Goal: Task Accomplishment & Management: Complete application form

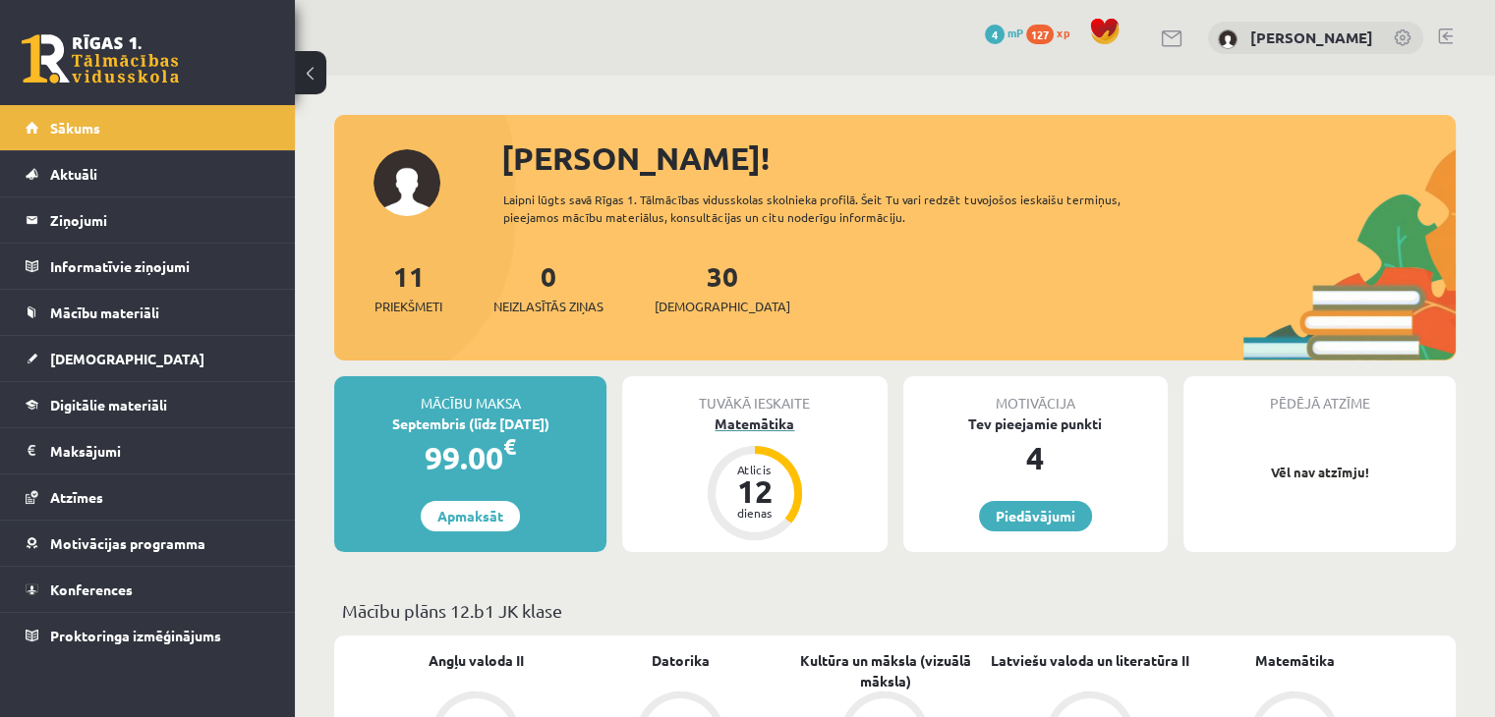
click at [770, 429] on div "Matemātika" at bounding box center [754, 424] width 264 height 21
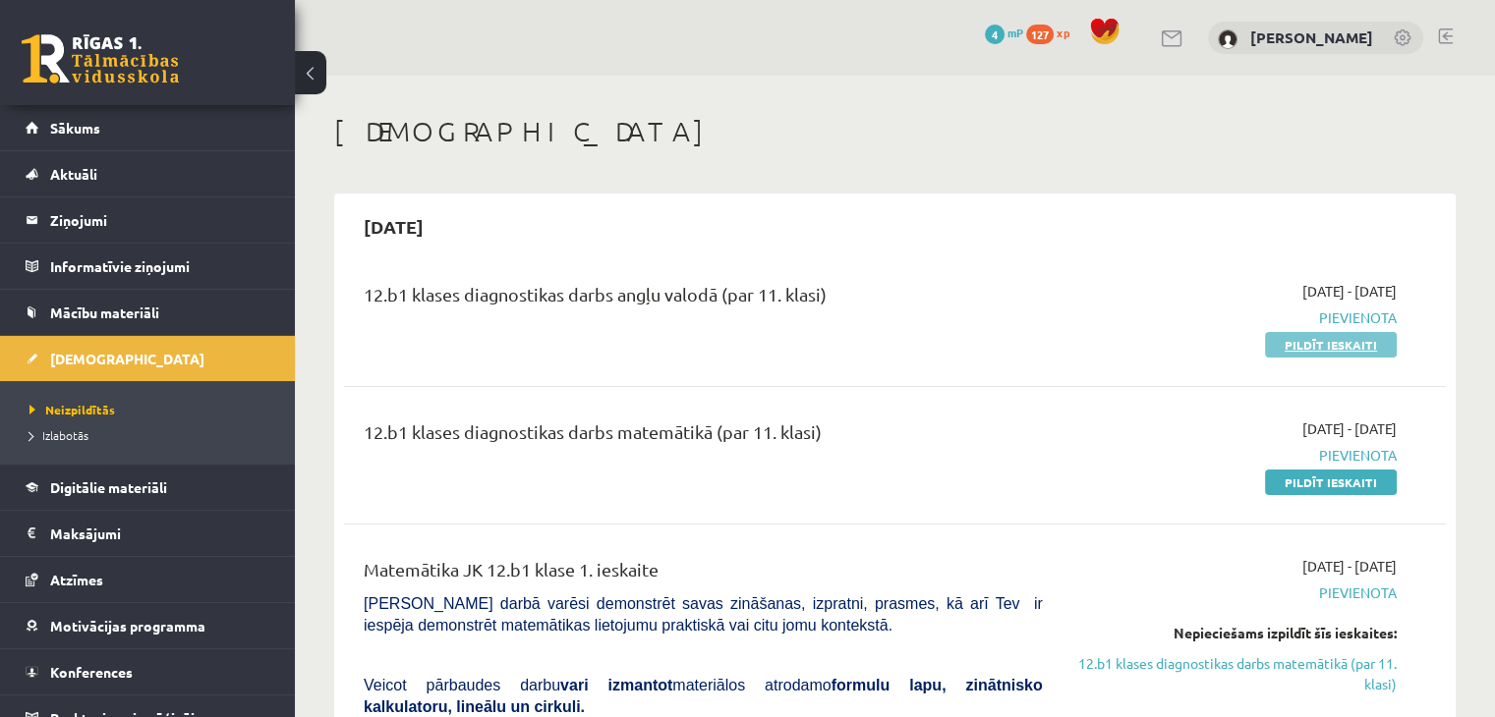
drag, startPoint x: 1298, startPoint y: 344, endPoint x: 837, endPoint y: 103, distance: 520.0
click at [1297, 345] on link "Pildīt ieskaiti" at bounding box center [1331, 345] width 132 height 26
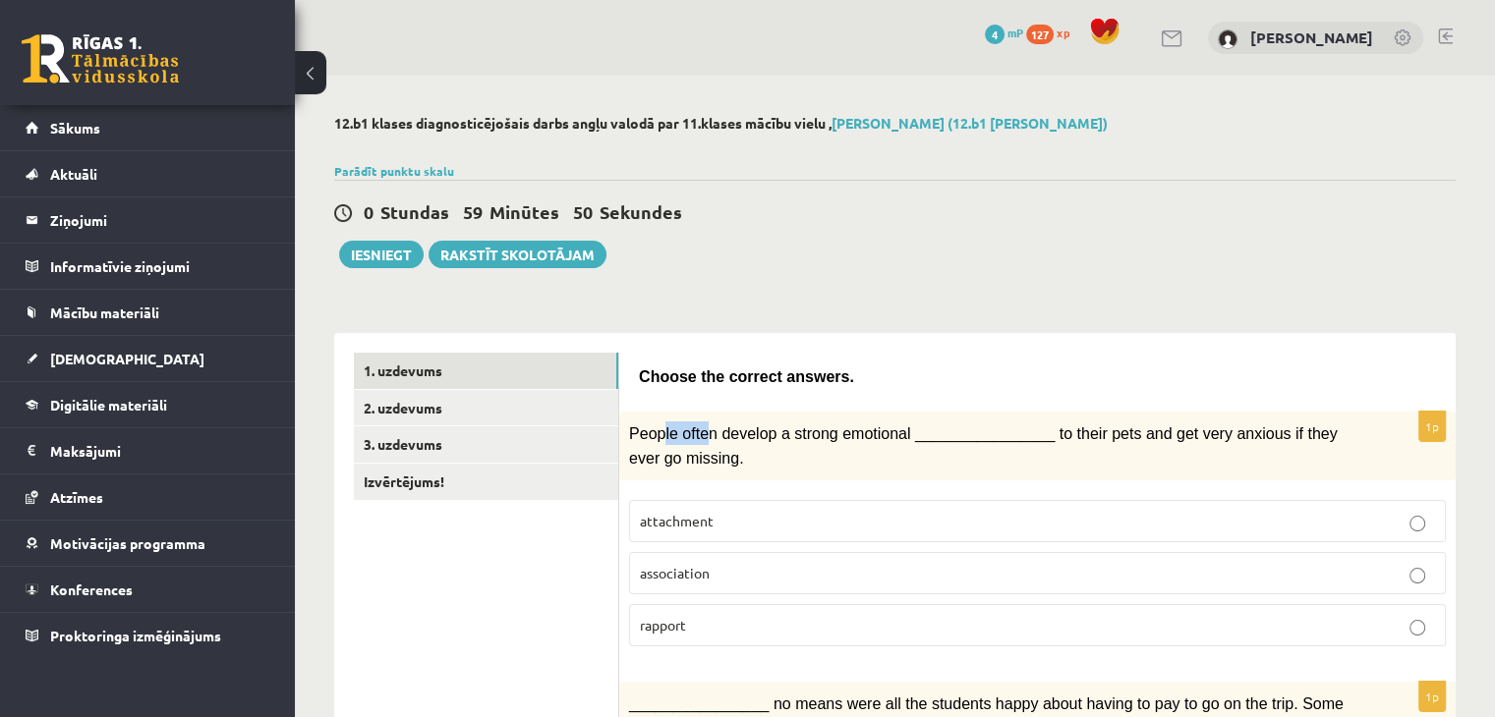
drag, startPoint x: 680, startPoint y: 432, endPoint x: 704, endPoint y: 429, distance: 23.8
click at [703, 433] on span "People often develop a strong emotional ________________ to their pets and get …" at bounding box center [983, 446] width 709 height 40
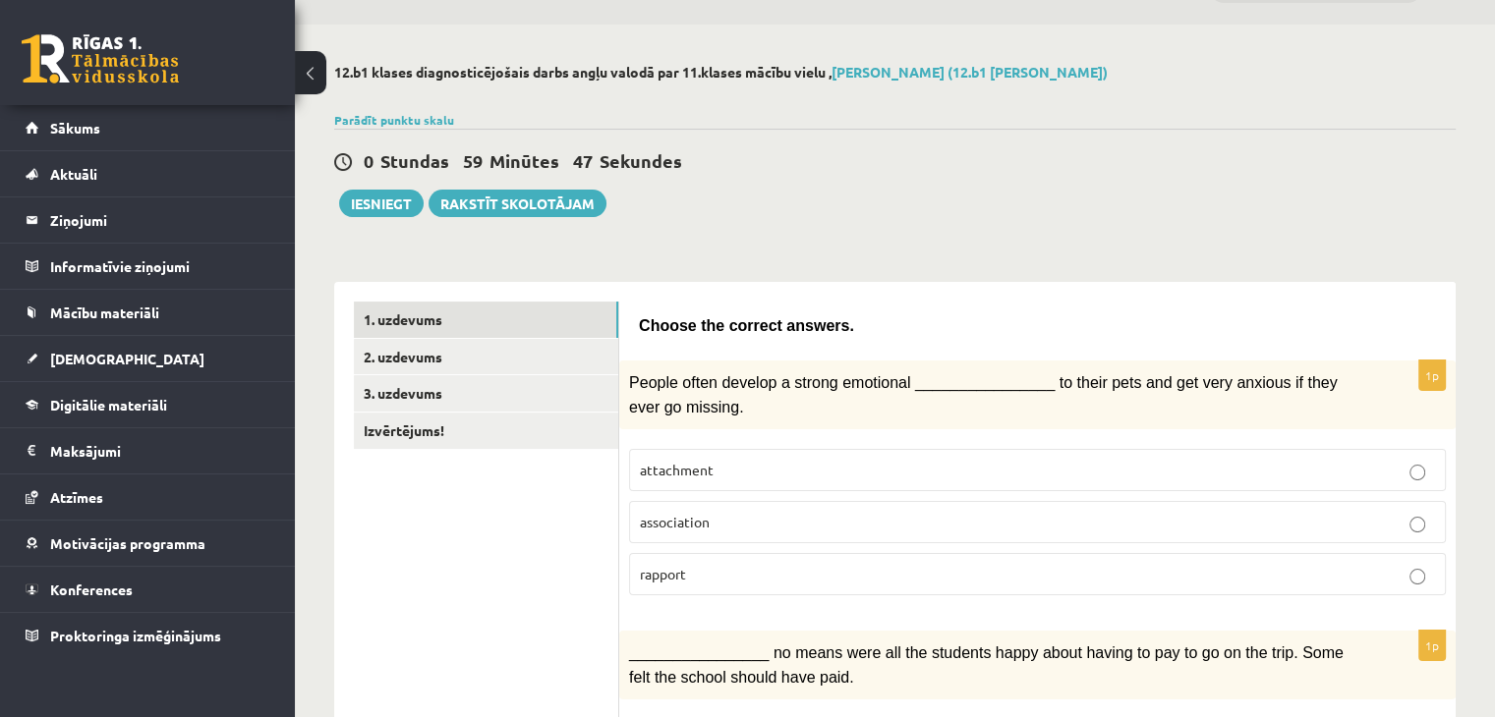
scroll to position [98, 0]
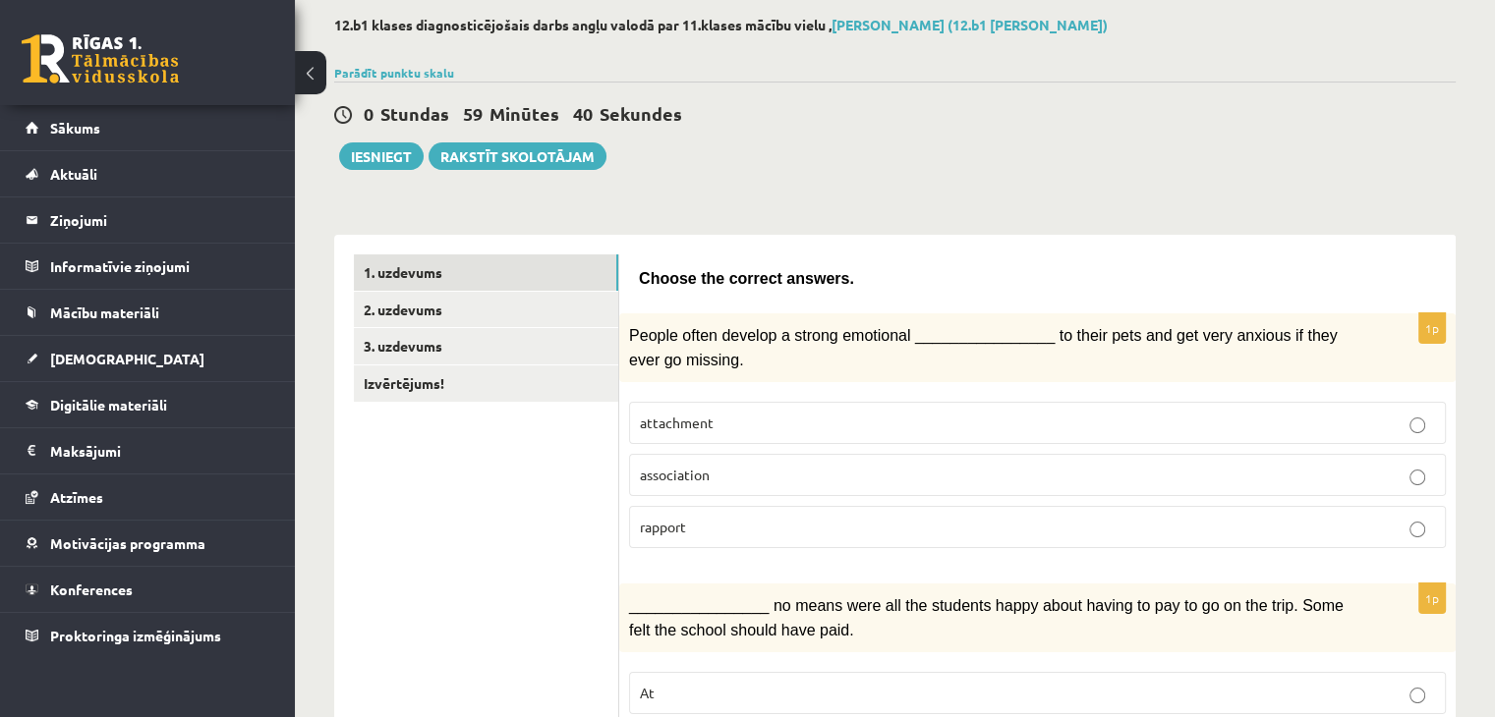
click at [714, 419] on p "attachment" at bounding box center [1037, 423] width 795 height 21
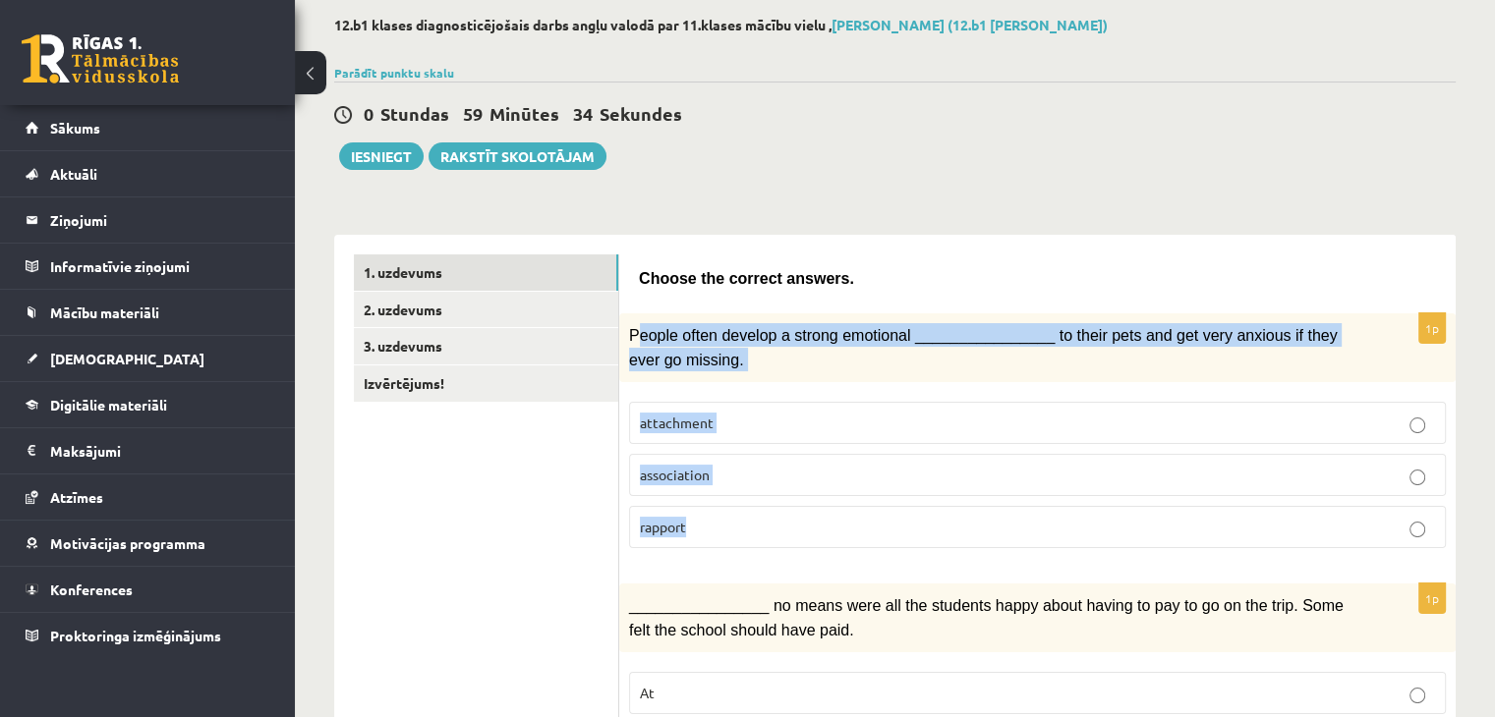
drag, startPoint x: 638, startPoint y: 331, endPoint x: 759, endPoint y: 501, distance: 208.6
click at [769, 522] on div "1p People often develop a strong emotional ________________ to their pets and g…" at bounding box center [1037, 439] width 836 height 251
click at [637, 319] on div "People often develop a strong emotional ________________ to their pets and get …" at bounding box center [1037, 348] width 836 height 69
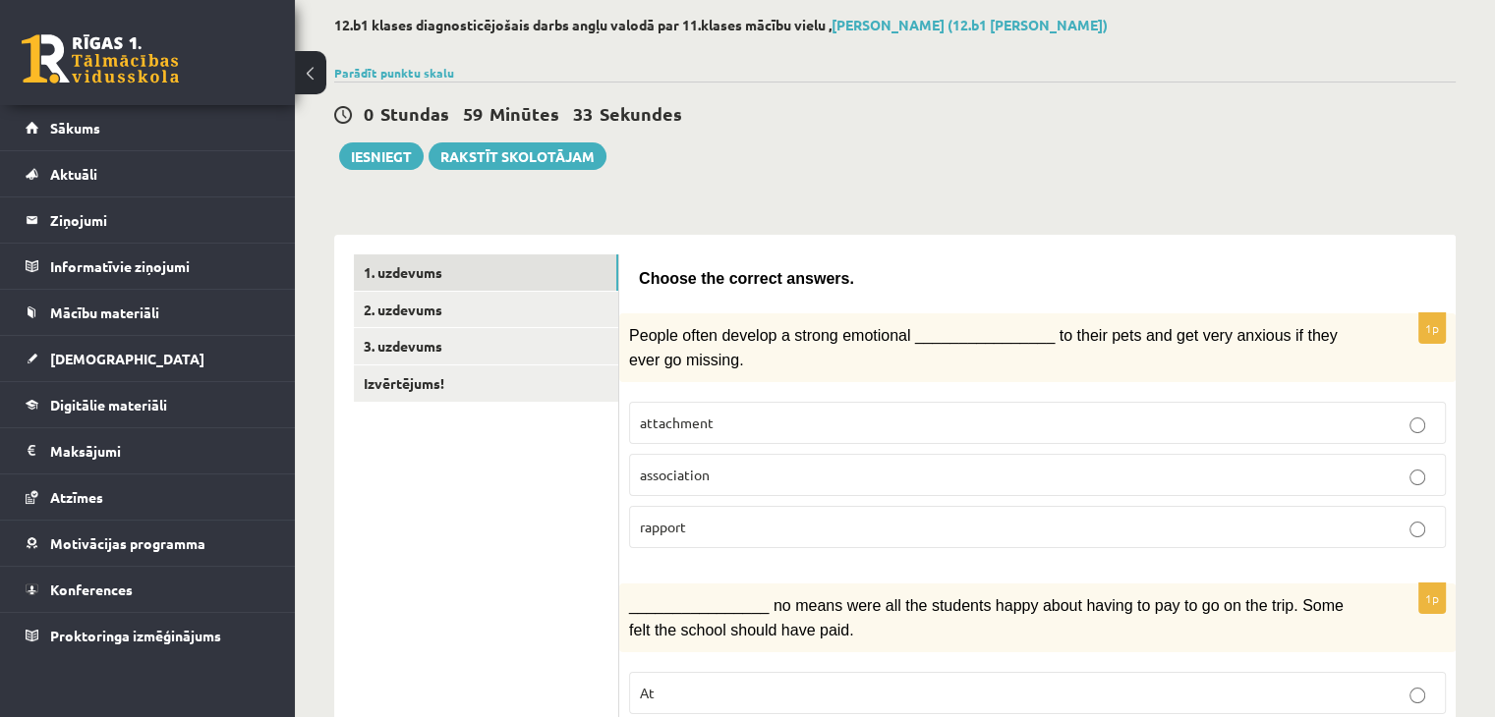
click at [629, 335] on span "People often develop a strong emotional ________________ to their pets and get …" at bounding box center [983, 347] width 709 height 40
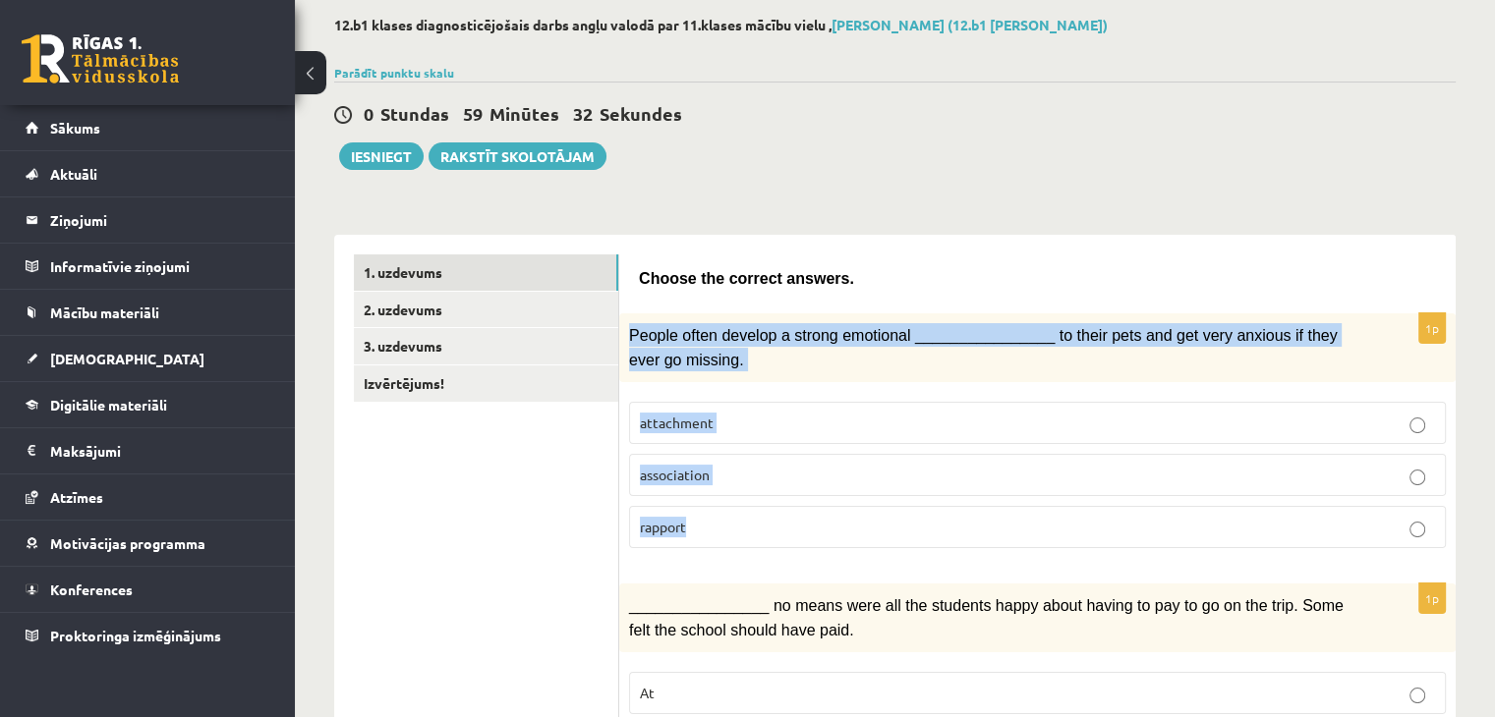
drag, startPoint x: 628, startPoint y: 330, endPoint x: 703, endPoint y: 459, distance: 148.8
click at [713, 484] on div "1p People often develop a strong emotional ________________ to their pets and g…" at bounding box center [1037, 439] width 836 height 251
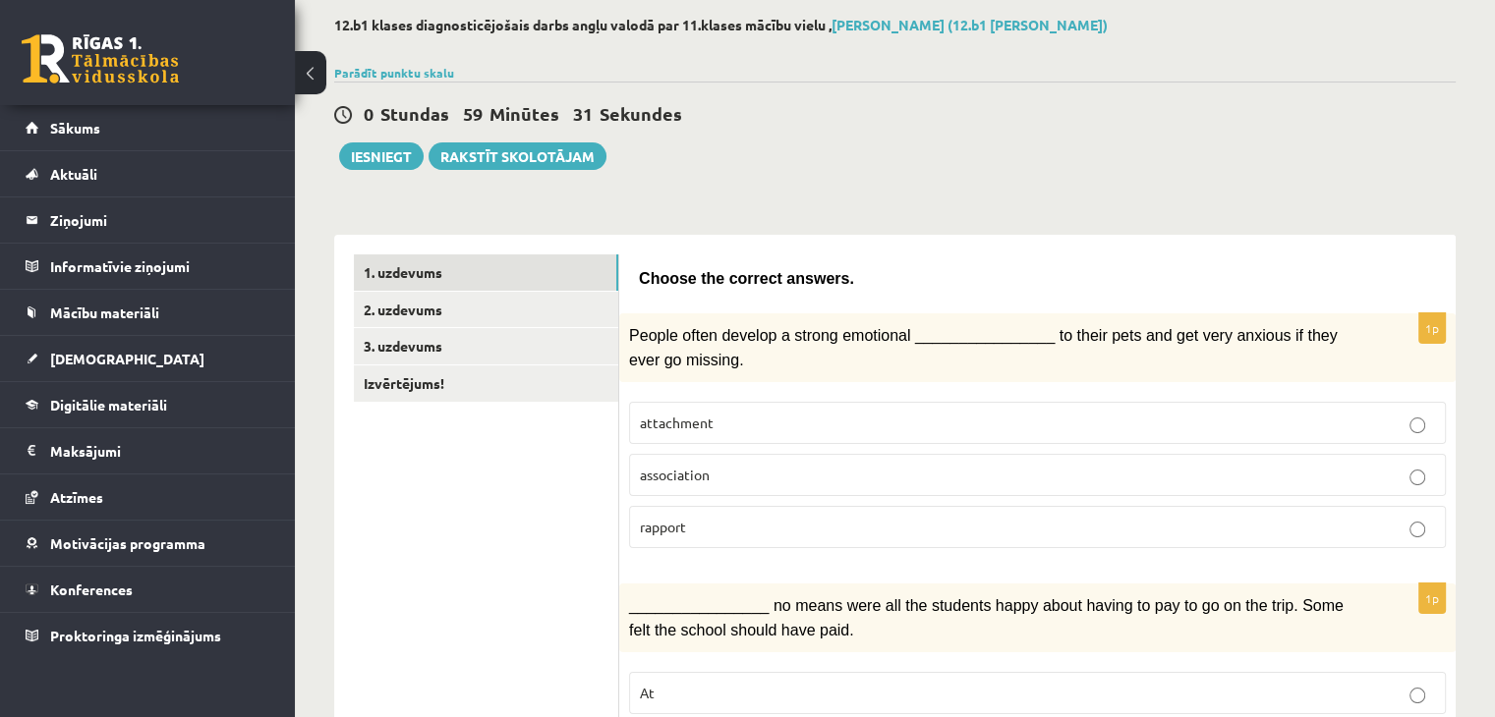
drag, startPoint x: 665, startPoint y: 345, endPoint x: 648, endPoint y: 288, distance: 59.7
click at [650, 284] on span "Choose the correct answers." at bounding box center [746, 278] width 215 height 17
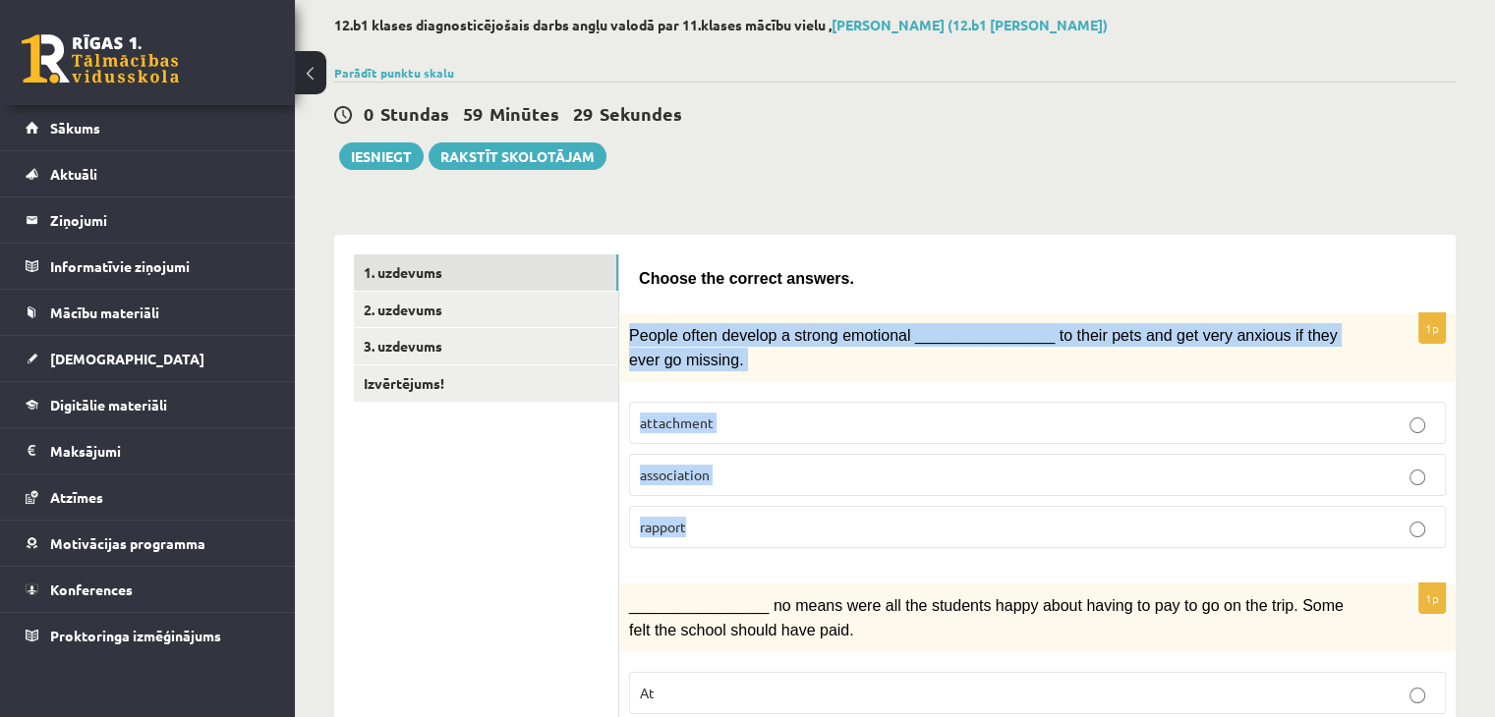
drag, startPoint x: 629, startPoint y: 324, endPoint x: 714, endPoint y: 515, distance: 209.0
click at [714, 515] on div "1p People often develop a strong emotional ________________ to their pets and g…" at bounding box center [1037, 439] width 836 height 251
copy div "People often develop a strong emotional ________________ to their pets and get …"
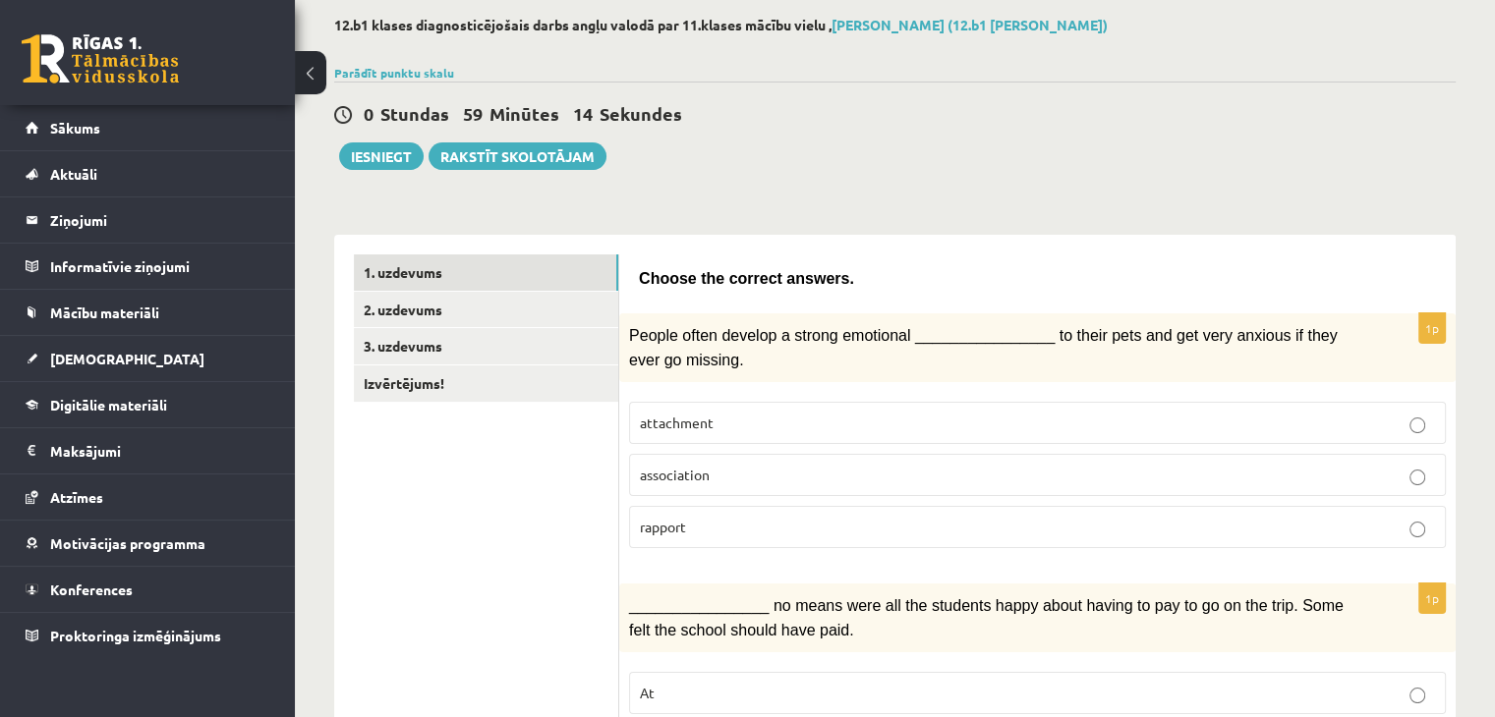
click at [823, 276] on p "Choose the correct answers." at bounding box center [1037, 278] width 797 height 24
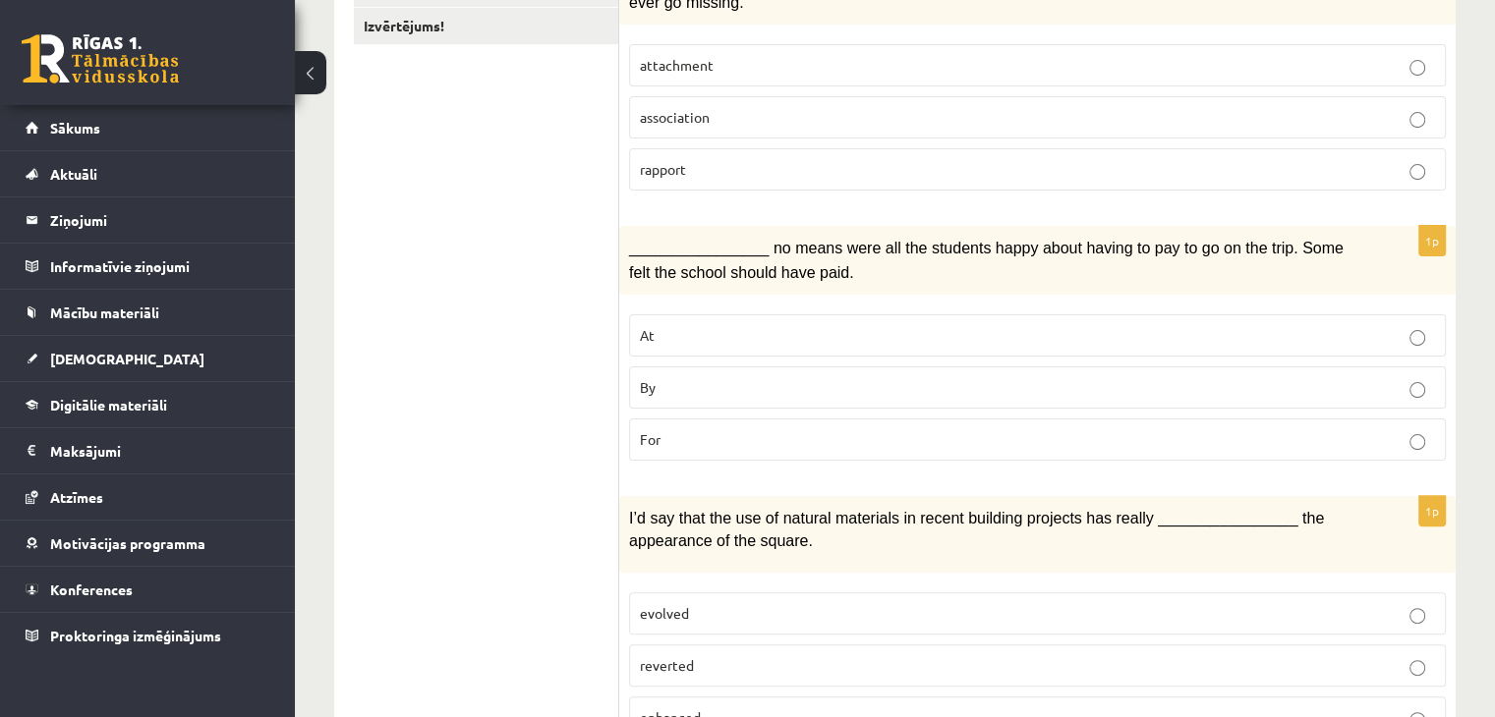
scroll to position [491, 0]
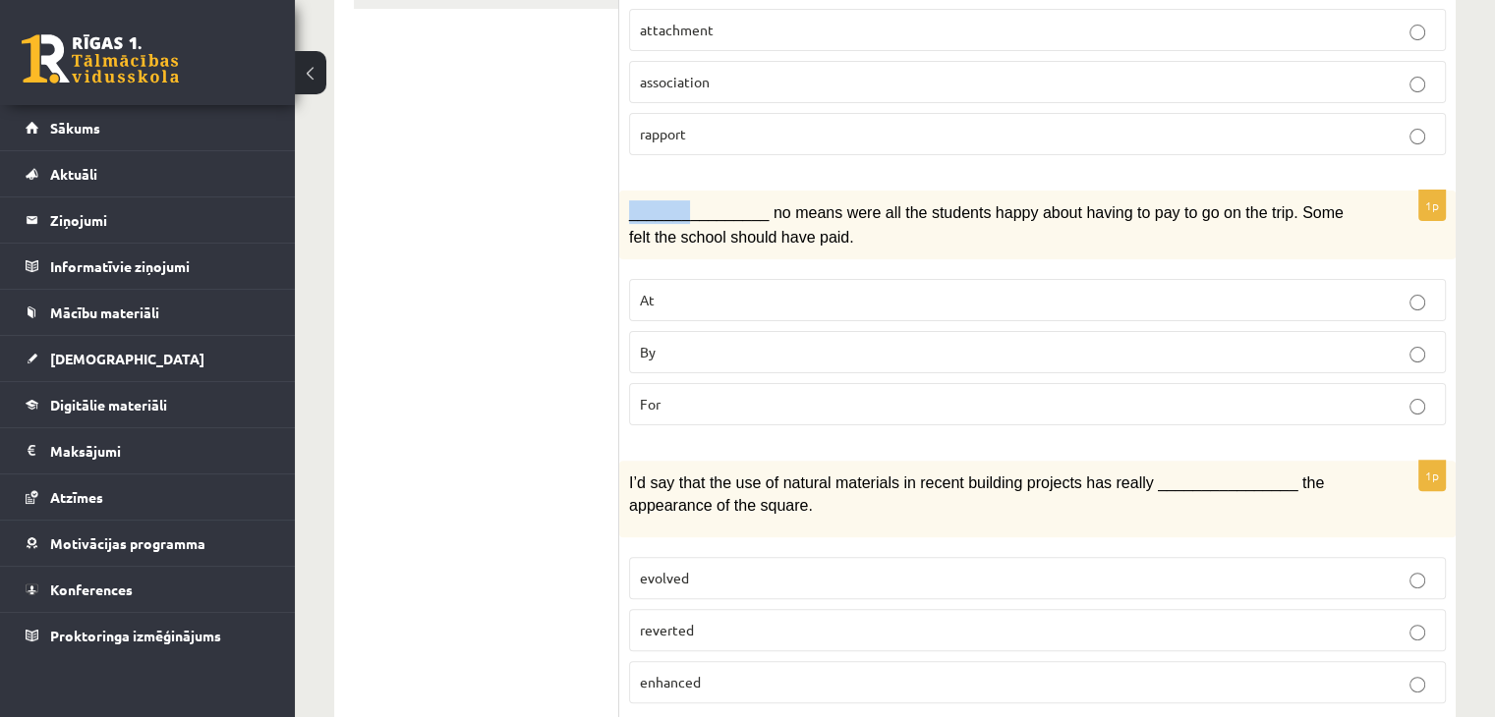
drag, startPoint x: 629, startPoint y: 208, endPoint x: 681, endPoint y: 214, distance: 52.4
click at [681, 214] on div "________________ no means were all the students happy about having to pay to go…" at bounding box center [1037, 225] width 836 height 69
click at [796, 394] on p "For" at bounding box center [1037, 404] width 795 height 21
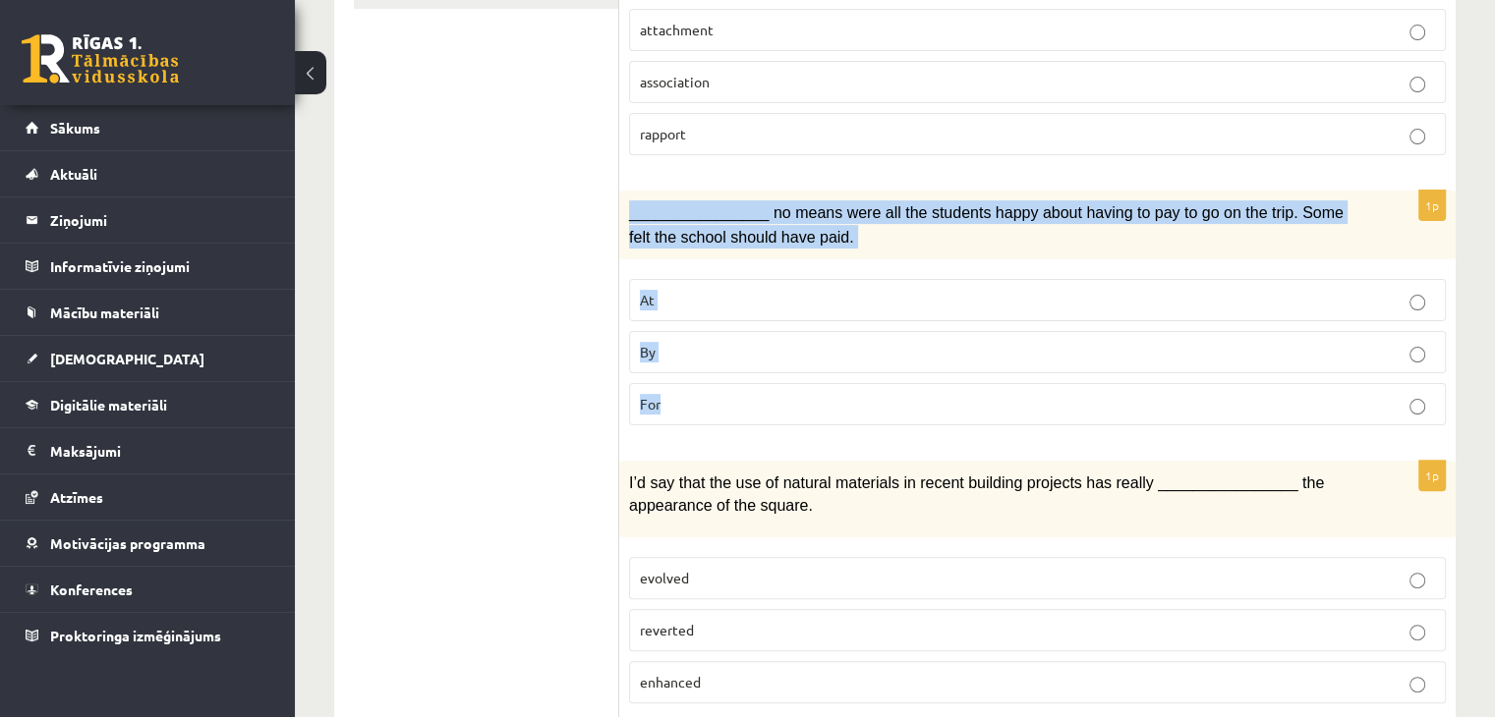
drag, startPoint x: 631, startPoint y: 210, endPoint x: 860, endPoint y: 335, distance: 260.8
click at [881, 386] on div "1p ________________ no means were all the students happy about having to pay to…" at bounding box center [1037, 316] width 836 height 251
copy div "________________ no means were all the students happy about having to pay to go…"
click at [824, 244] on div "________________ no means were all the students happy about having to pay to go…" at bounding box center [1037, 225] width 836 height 69
click at [1014, 230] on p "________________ no means were all the students happy about having to pay to go…" at bounding box center [988, 224] width 718 height 48
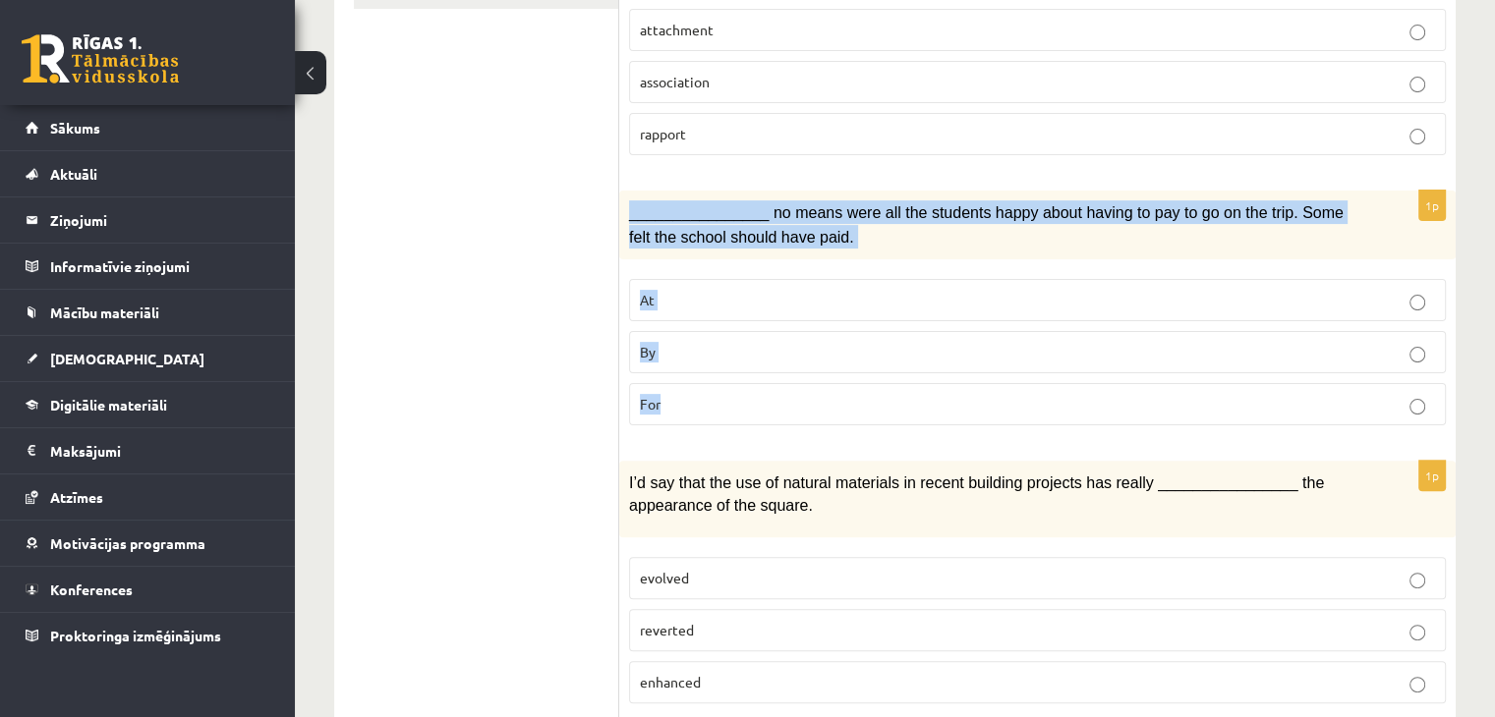
click at [1294, 290] on p "At" at bounding box center [1037, 300] width 795 height 21
click at [1427, 355] on label "By" at bounding box center [1037, 352] width 817 height 42
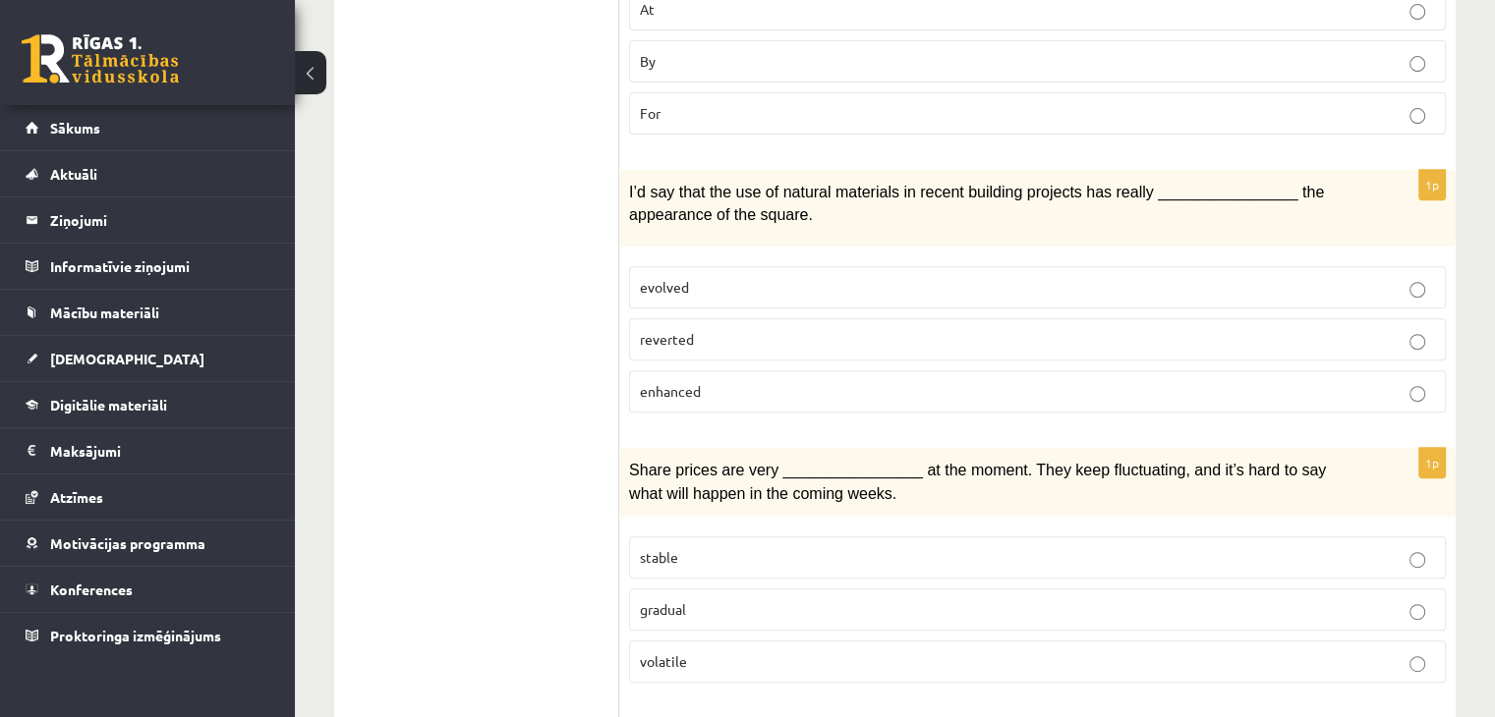
scroll to position [786, 0]
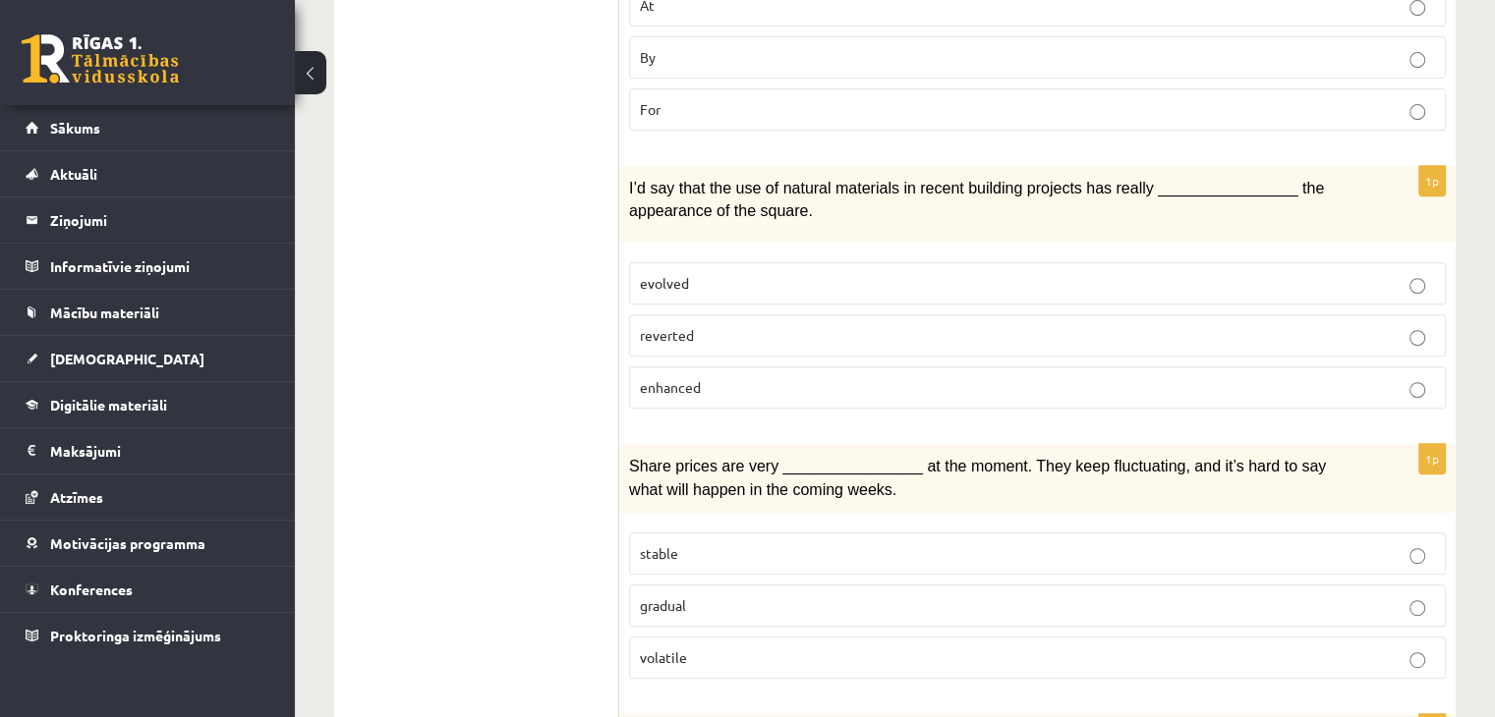
drag, startPoint x: 674, startPoint y: 264, endPoint x: 676, endPoint y: 248, distance: 16.8
click at [676, 274] on span "evolved" at bounding box center [664, 283] width 49 height 18
click at [773, 223] on div "I’d say that the use of natural materials in recent building projects has reall…" at bounding box center [1037, 204] width 836 height 76
click at [741, 277] on p "evolved" at bounding box center [1037, 283] width 795 height 21
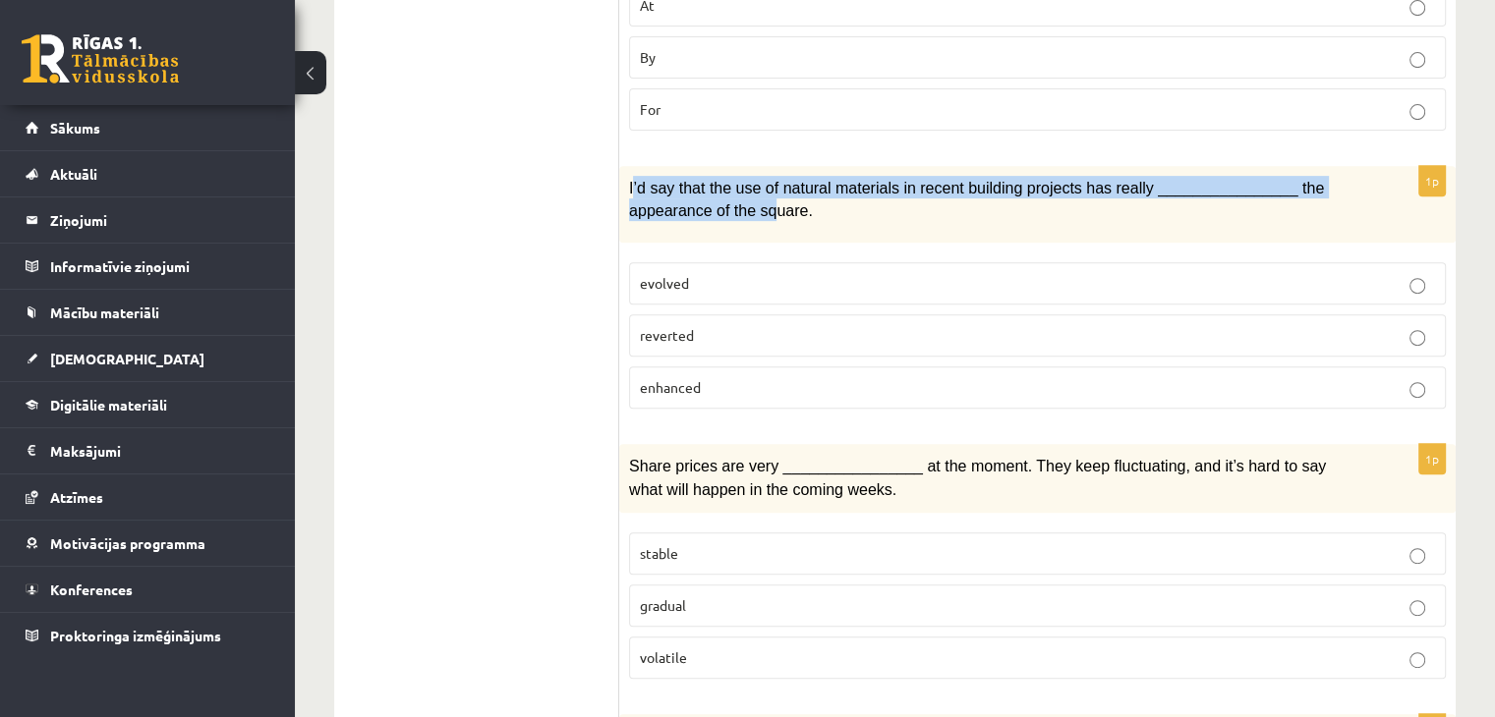
drag, startPoint x: 632, startPoint y: 170, endPoint x: 681, endPoint y: 192, distance: 53.7
click at [681, 192] on span "I’d say that the use of natural materials in recent building projects has reall…" at bounding box center [976, 199] width 695 height 39
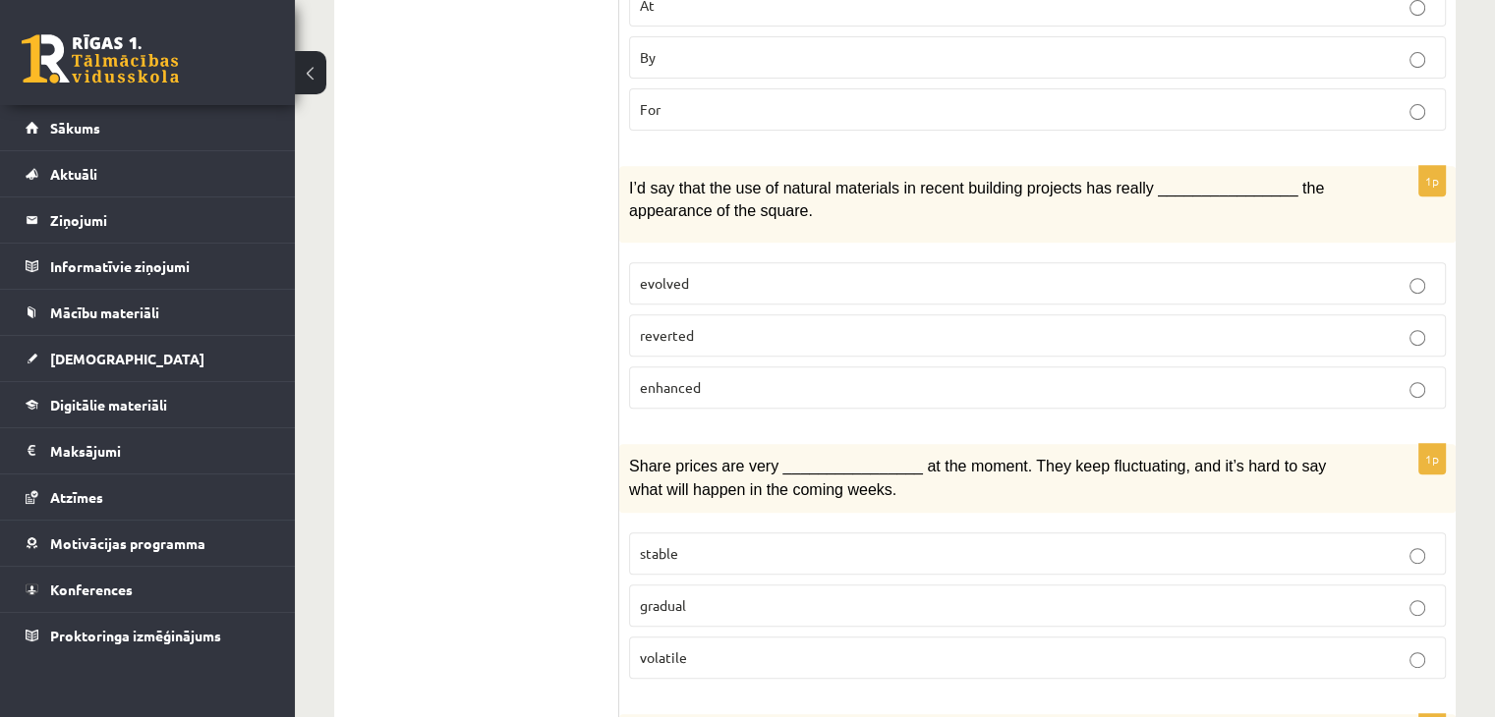
click at [722, 205] on p "I’d say that the use of natural materials in recent building projects has reall…" at bounding box center [988, 198] width 718 height 44
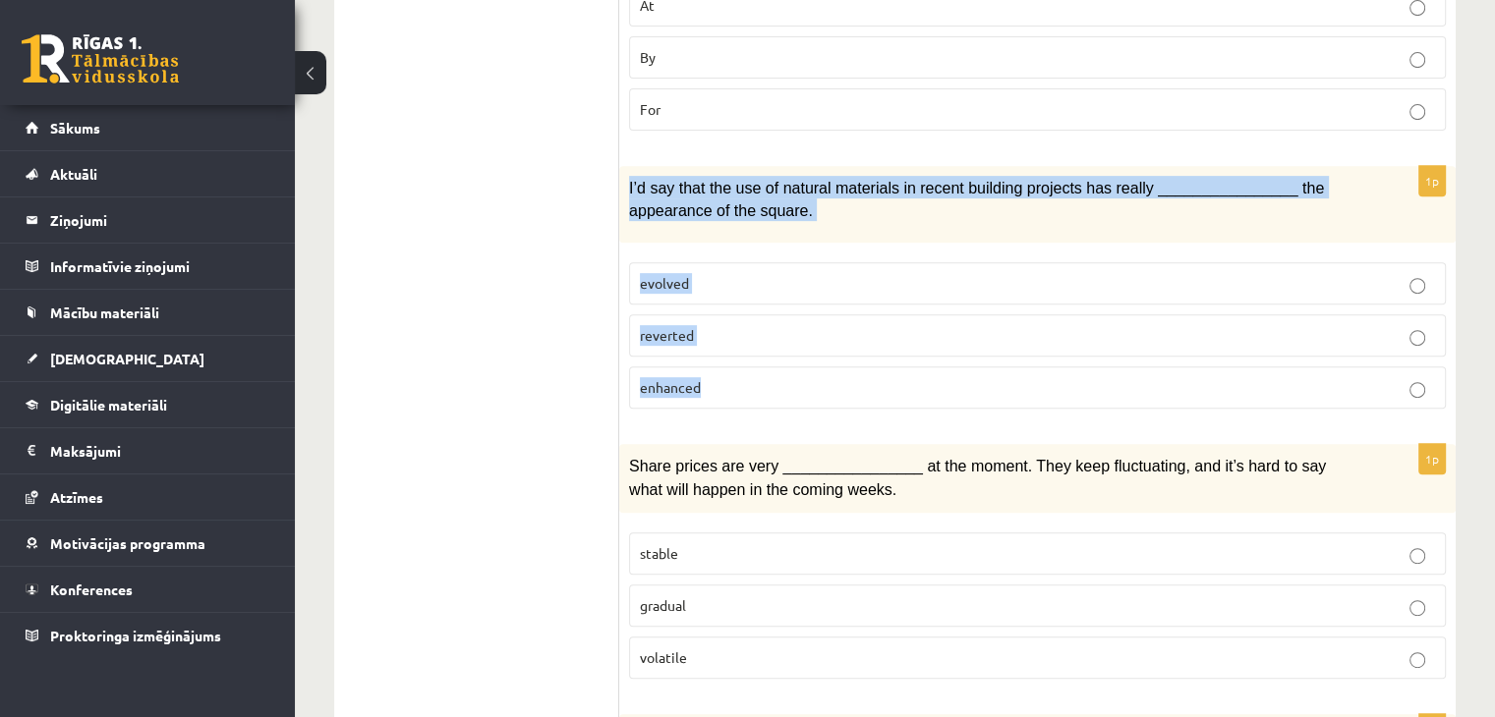
drag, startPoint x: 630, startPoint y: 171, endPoint x: 777, endPoint y: 363, distance: 241.8
click at [777, 363] on div "1p I’d say that the use of natural materials in recent building projects has re…" at bounding box center [1037, 294] width 836 height 257
copy div "I’d say that the use of natural materials in recent building projects has reall…"
click at [885, 383] on label "enhanced" at bounding box center [1037, 388] width 817 height 42
click at [1091, 232] on div "1p I’d say that the use of natural materials in recent building projects has re…" at bounding box center [1037, 294] width 836 height 257
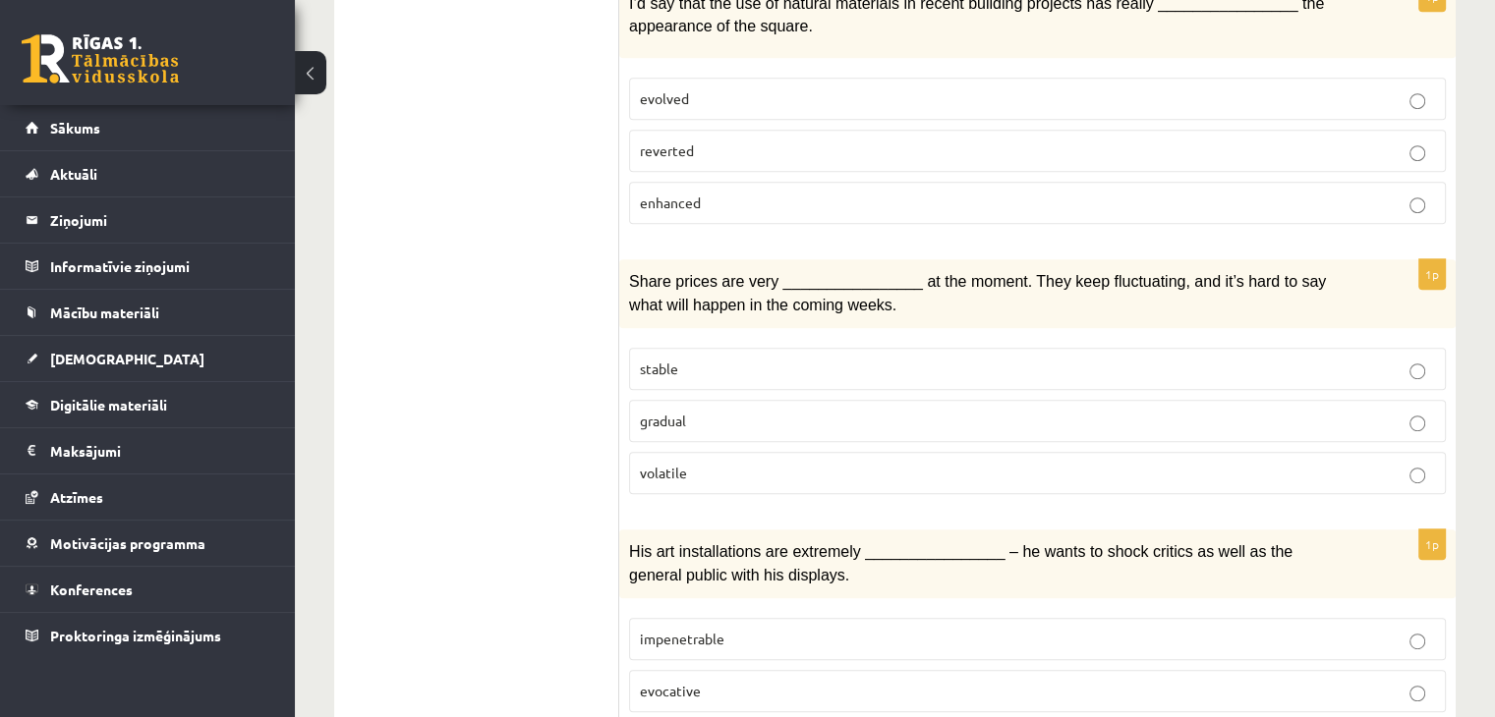
scroll to position [983, 0]
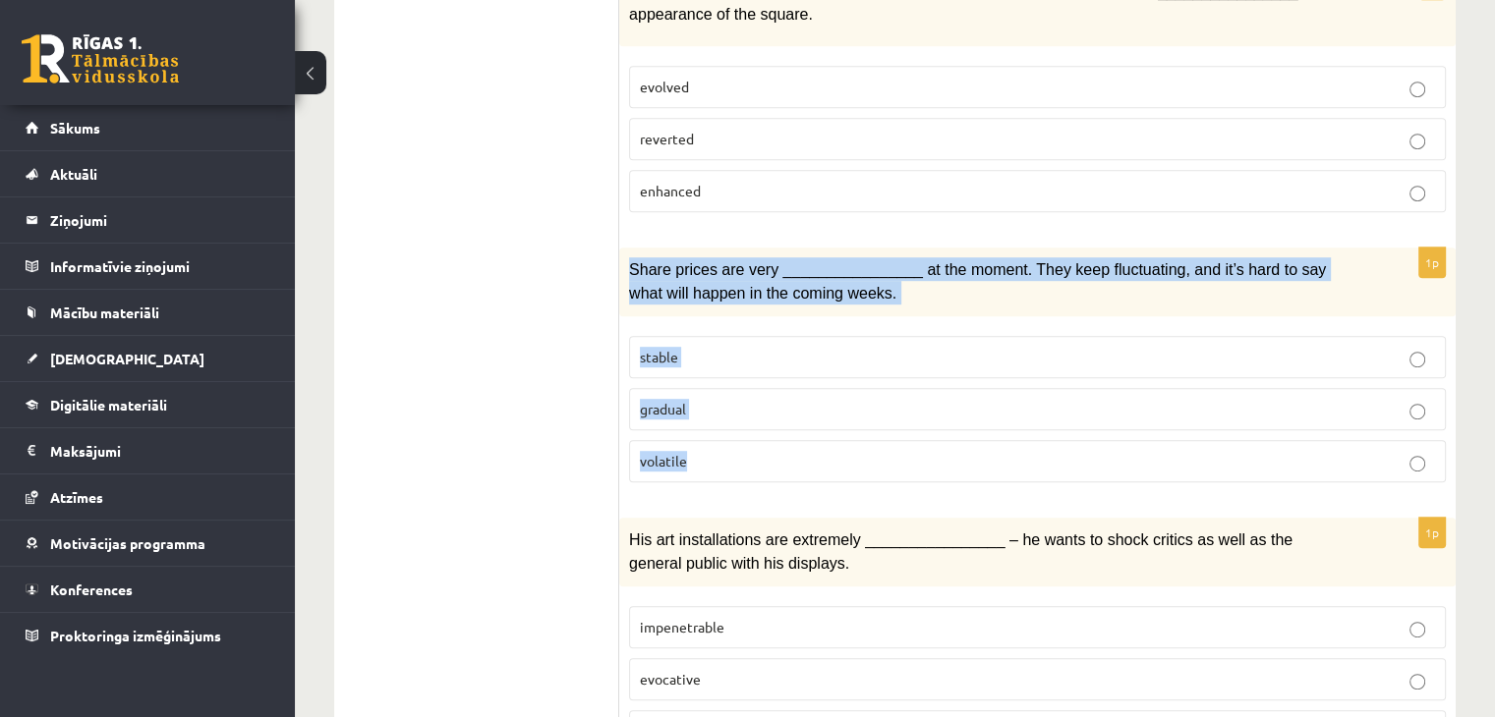
drag, startPoint x: 629, startPoint y: 252, endPoint x: 783, endPoint y: 304, distance: 162.9
click at [801, 437] on div "1p Share prices are very ________________ at the moment. They keep fluctuating,…" at bounding box center [1037, 373] width 836 height 251
copy div "Share prices are very ________________ at the moment. They keep fluctuating, an…"
click at [896, 451] on p "volatile" at bounding box center [1037, 461] width 795 height 21
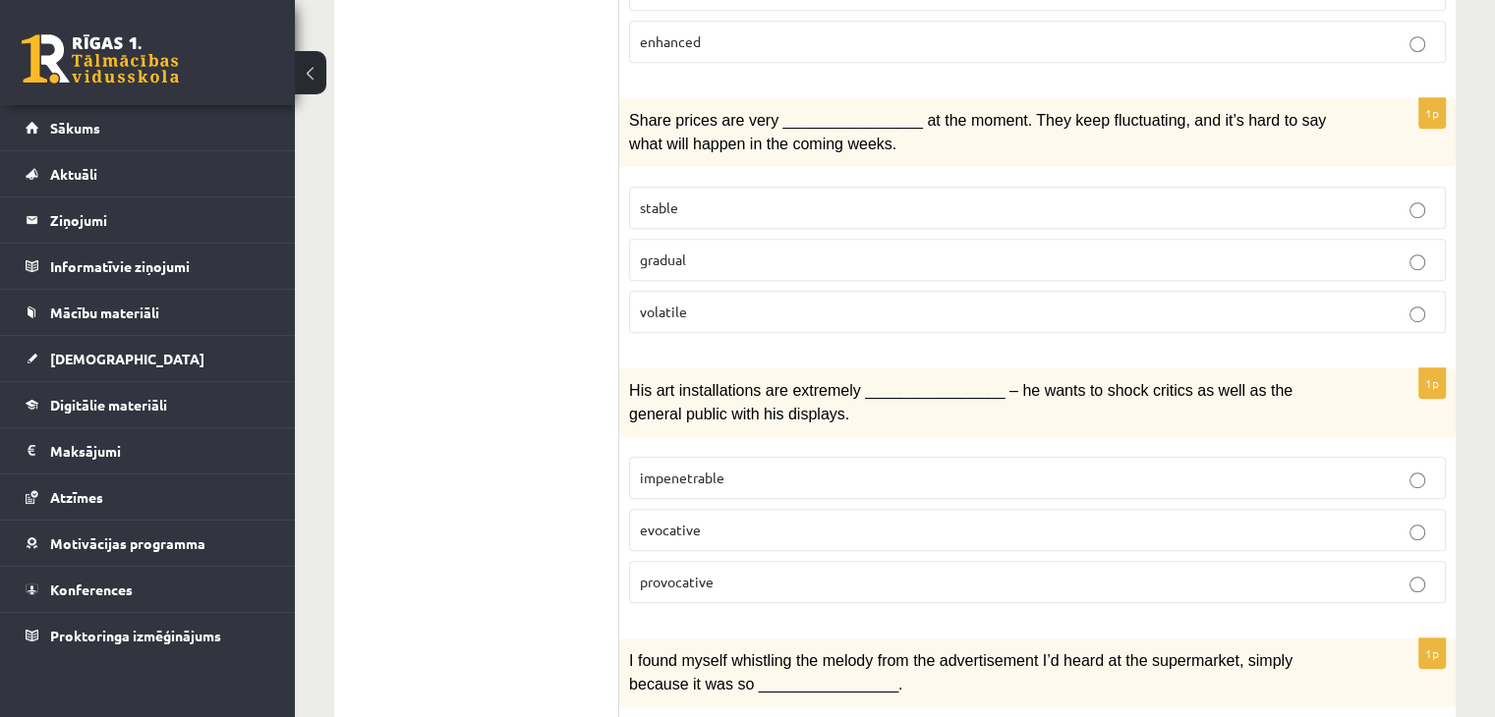
scroll to position [1179, 0]
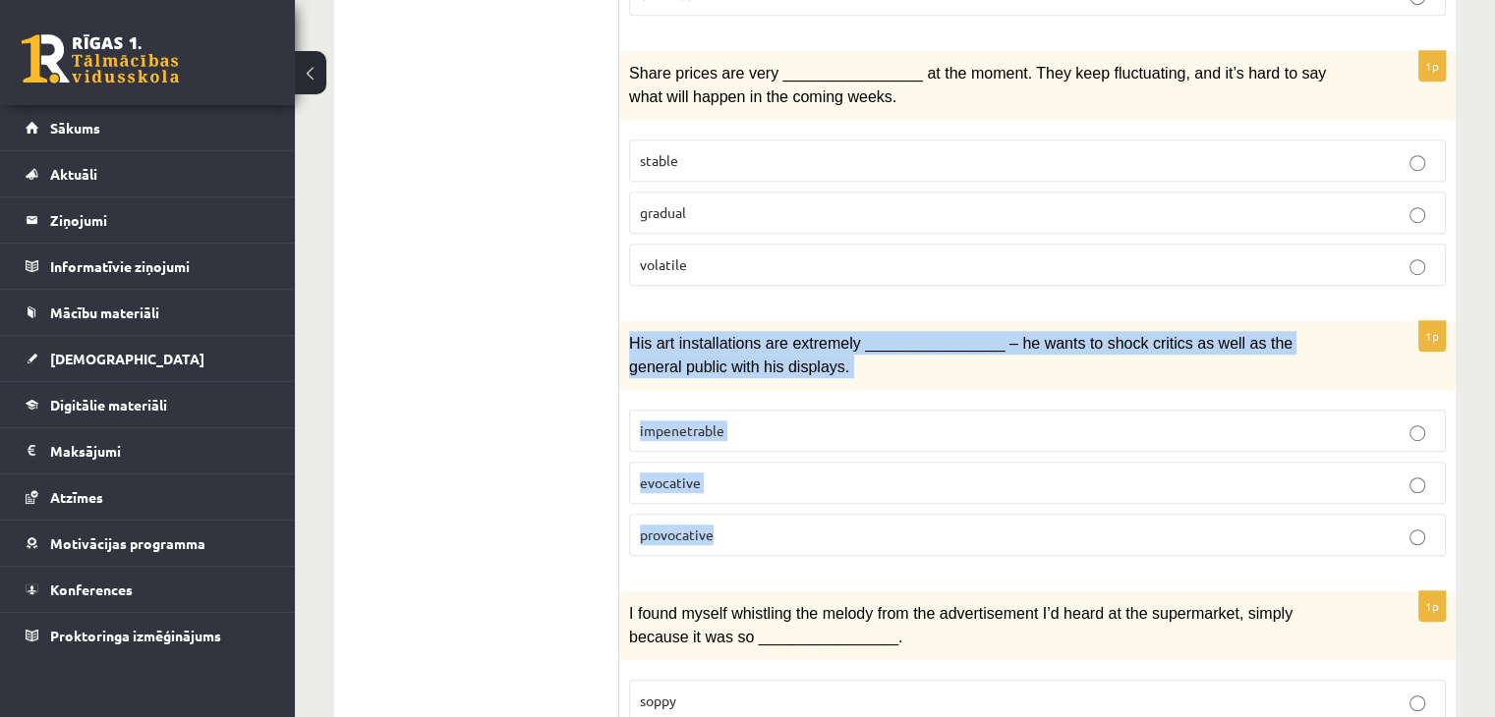
drag, startPoint x: 626, startPoint y: 319, endPoint x: 741, endPoint y: 522, distance: 232.8
click at [747, 538] on div "1p His art installations are extremely ________________ – he wants to shock cri…" at bounding box center [1037, 446] width 836 height 251
copy div "His art installations are extremely ________________ – he wants to shock critic…"
click at [848, 400] on fieldset "impenetrable evocative provocative" at bounding box center [1037, 481] width 817 height 162
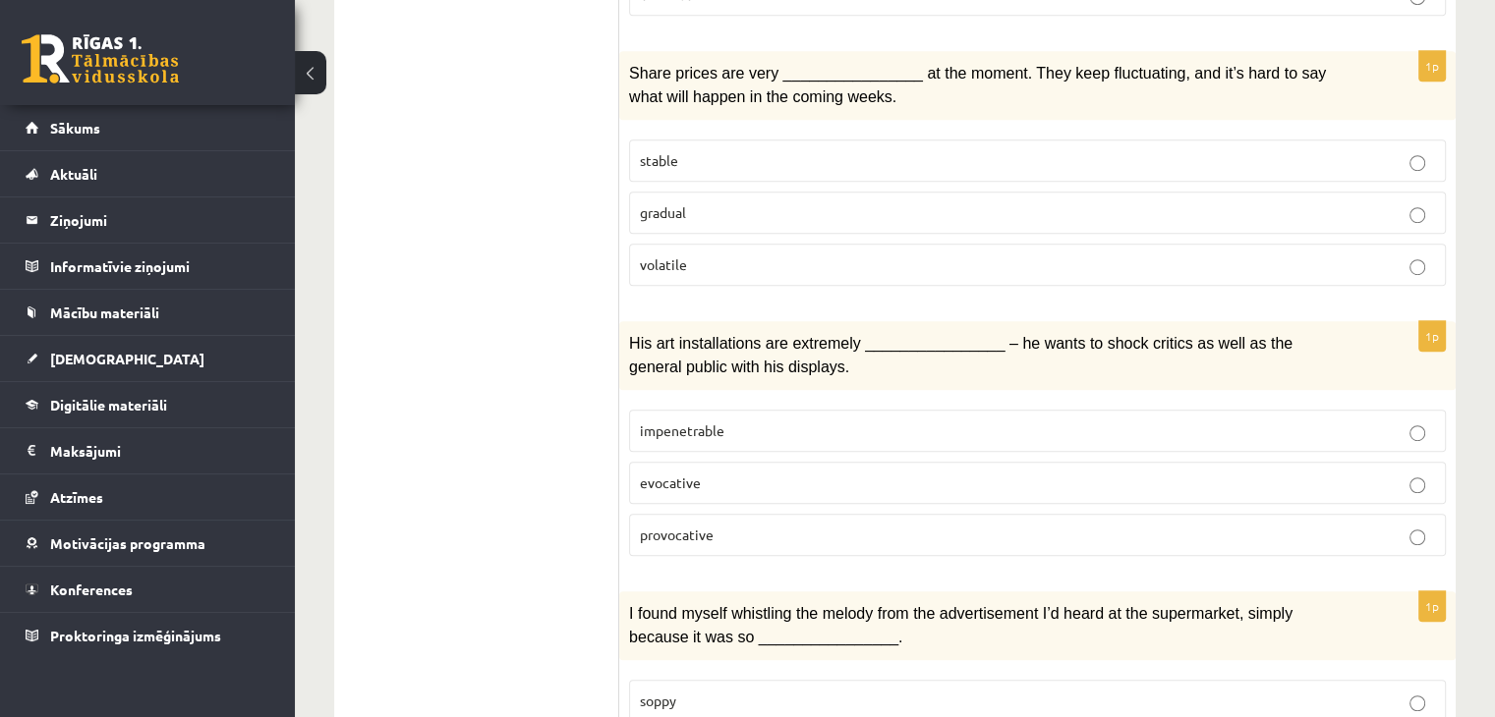
click at [791, 525] on p "provocative" at bounding box center [1037, 535] width 795 height 21
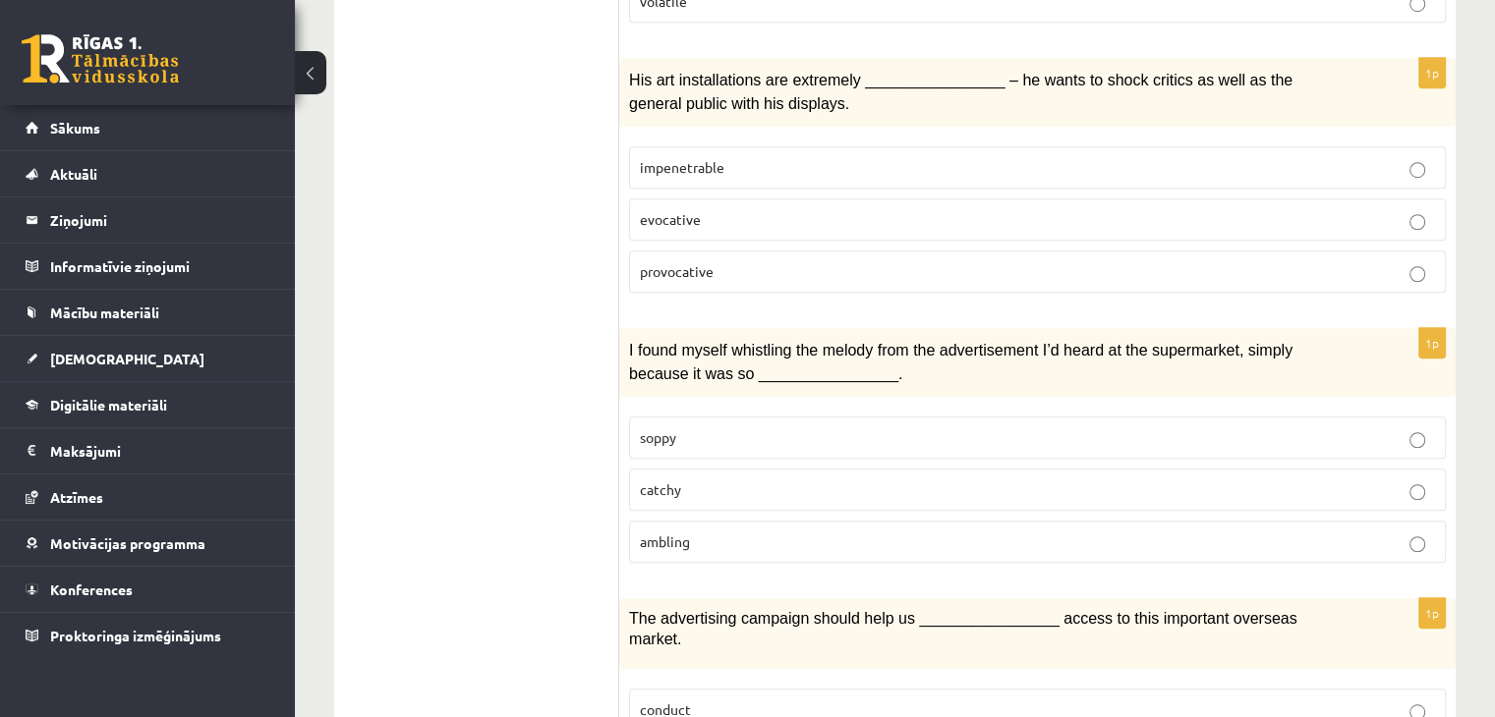
scroll to position [1474, 0]
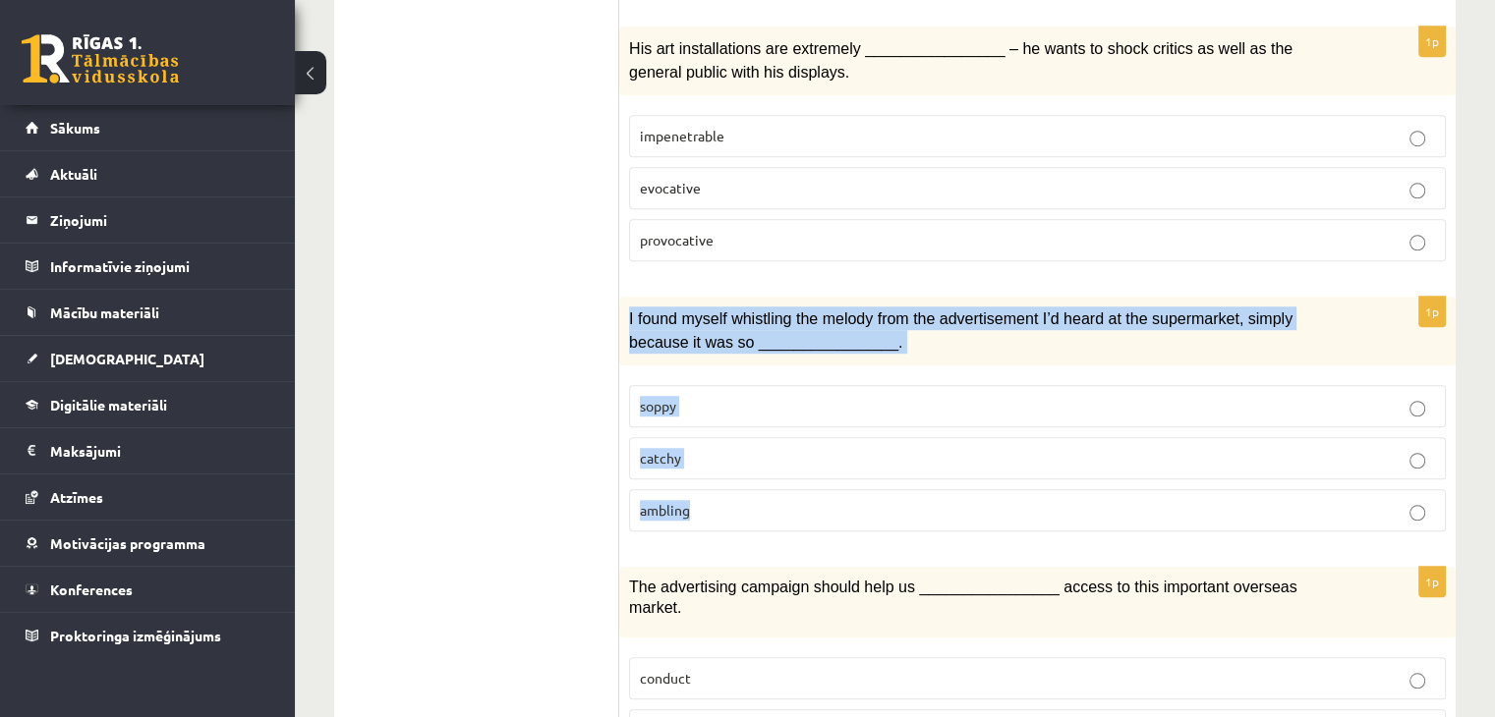
drag, startPoint x: 626, startPoint y: 293, endPoint x: 738, endPoint y: 469, distance: 208.6
click at [738, 469] on div "1p I found myself whistling the melody from the advertisement I’d heard at the …" at bounding box center [1037, 422] width 836 height 251
copy div "I found myself whistling the melody from the advertisement I’d heard at the sup…"
click at [620, 430] on div "1p I found myself whistling the melody from the advertisement I’d heard at the …" at bounding box center [1037, 422] width 836 height 251
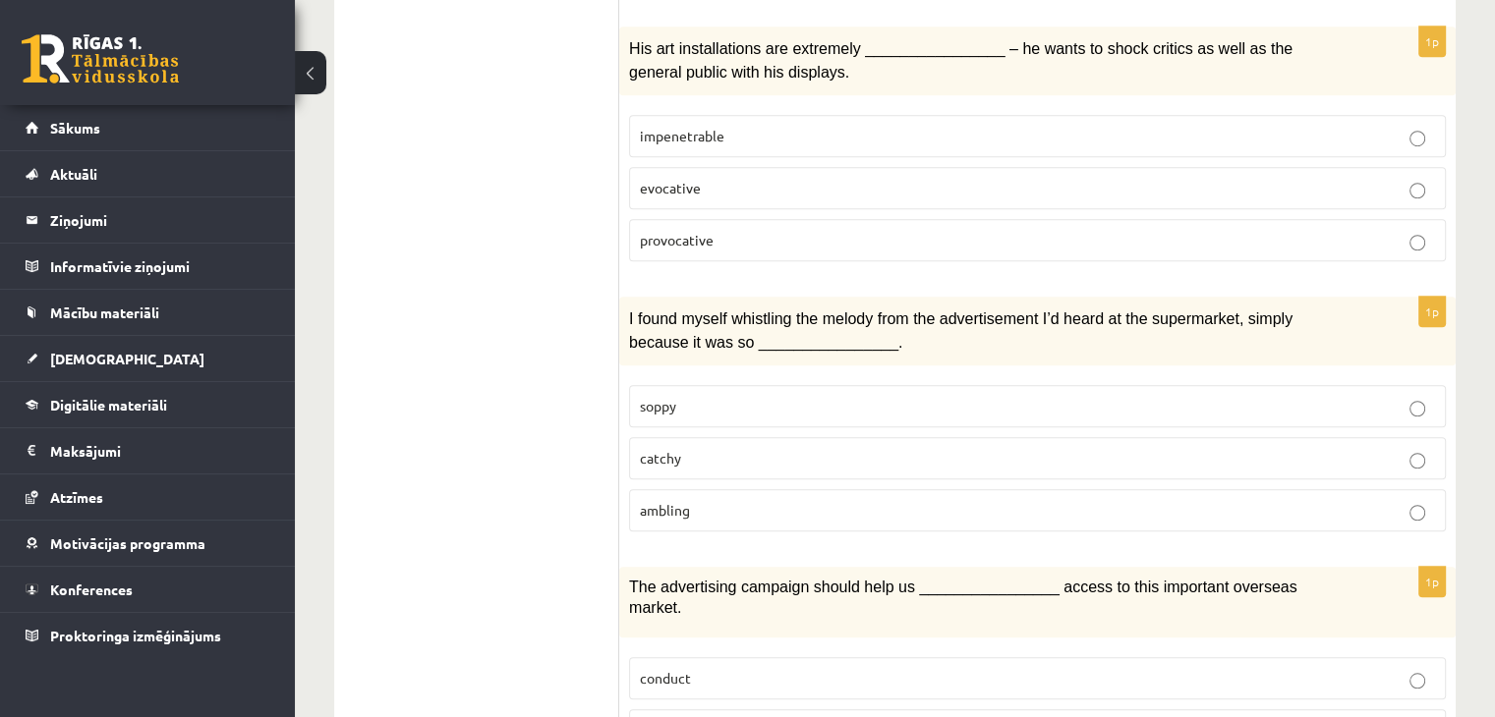
click at [747, 448] on p "catchy" at bounding box center [1037, 458] width 795 height 21
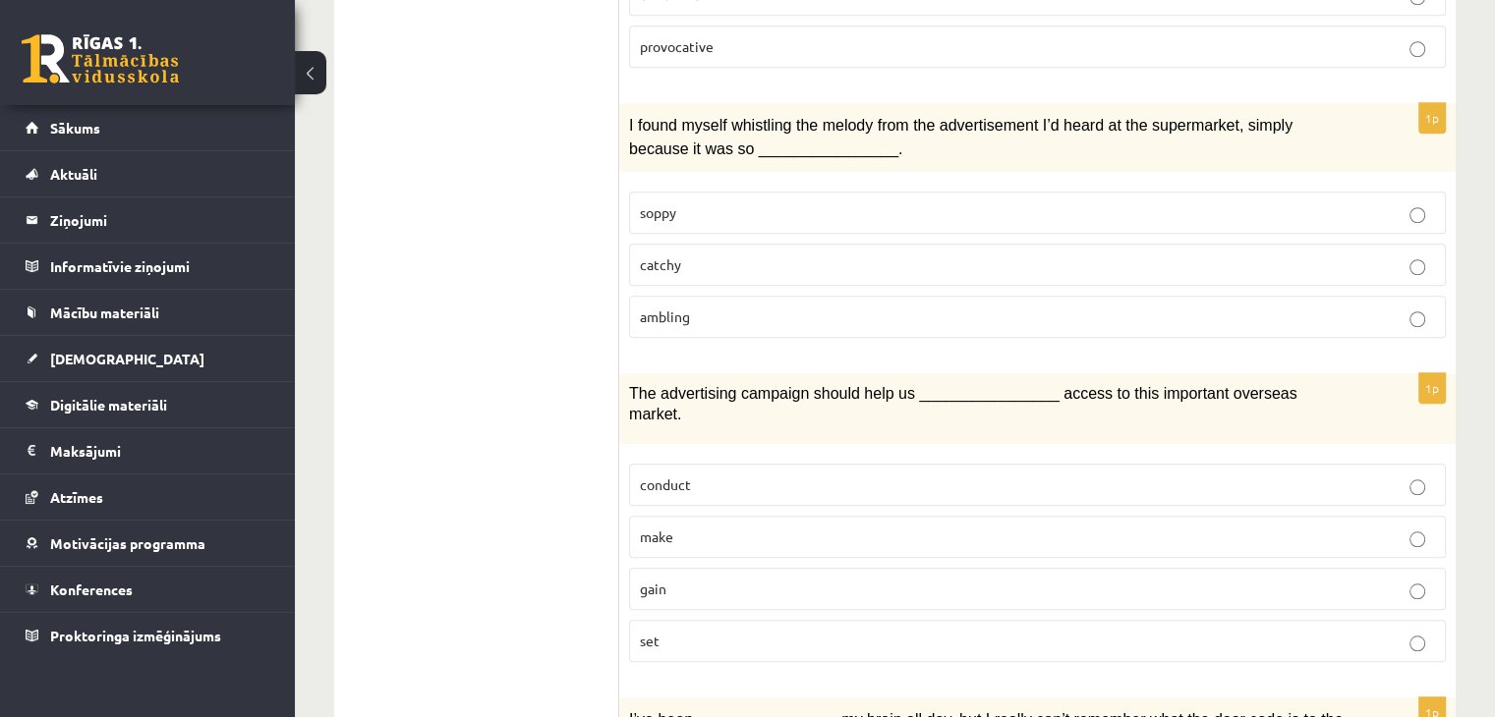
scroll to position [1671, 0]
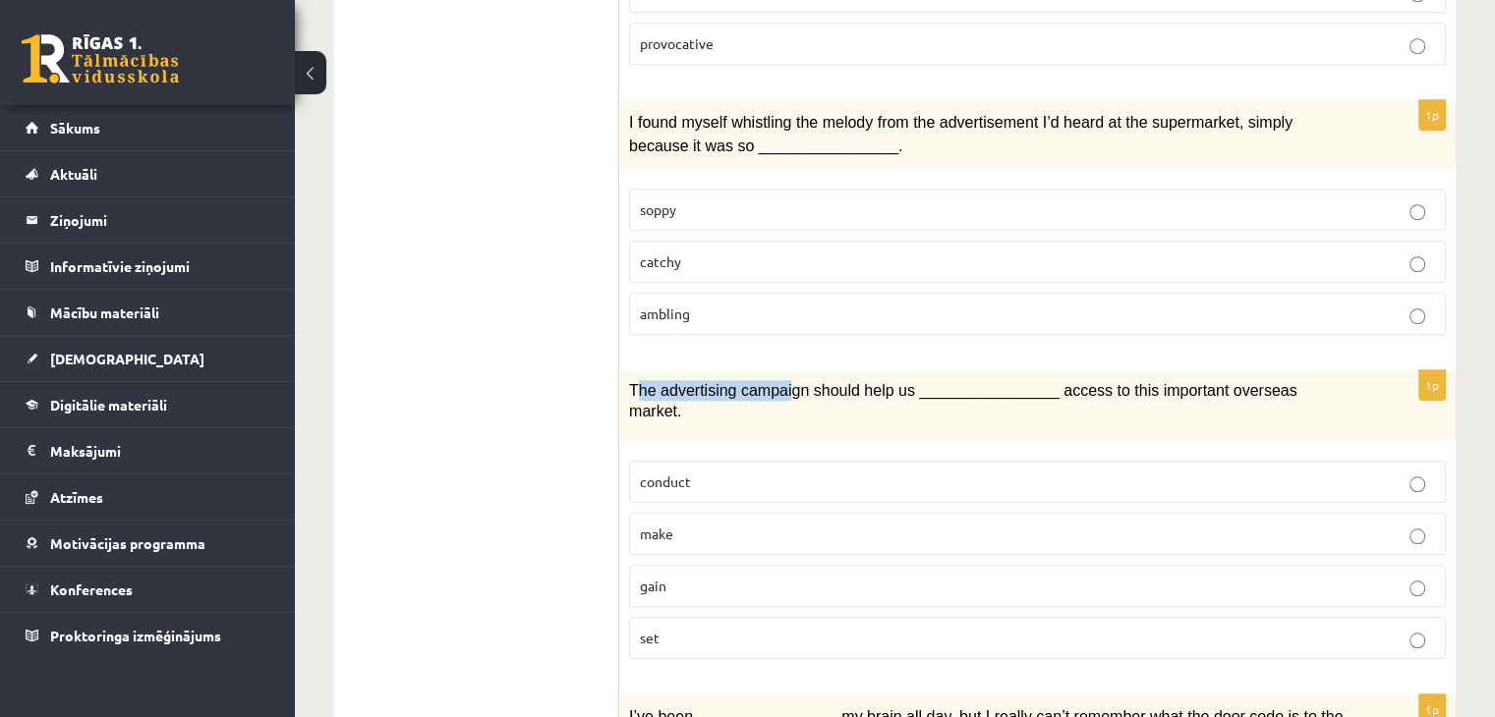
drag, startPoint x: 633, startPoint y: 362, endPoint x: 714, endPoint y: 370, distance: 81.0
click at [774, 372] on div "The advertising campaign should help us ________________ access to this importa…" at bounding box center [1037, 406] width 836 height 71
click at [692, 382] on span "The advertising campaign should help us ________________ access to this importa…" at bounding box center [963, 400] width 668 height 37
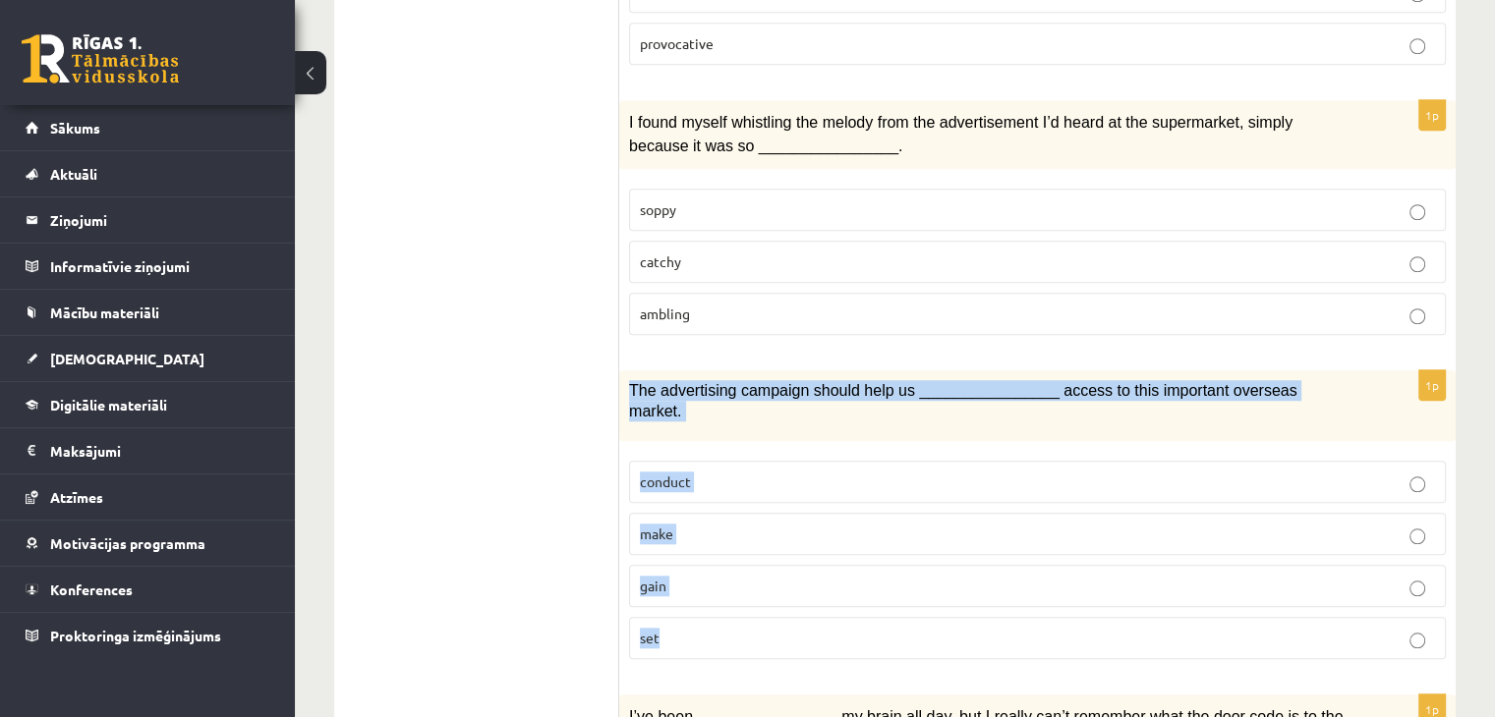
drag, startPoint x: 626, startPoint y: 359, endPoint x: 778, endPoint y: 492, distance: 202.7
click at [804, 586] on div "1p The advertising campaign should help us ________________ access to this impo…" at bounding box center [1037, 523] width 836 height 305
copy div "The advertising campaign should help us ________________ access to this importa…"
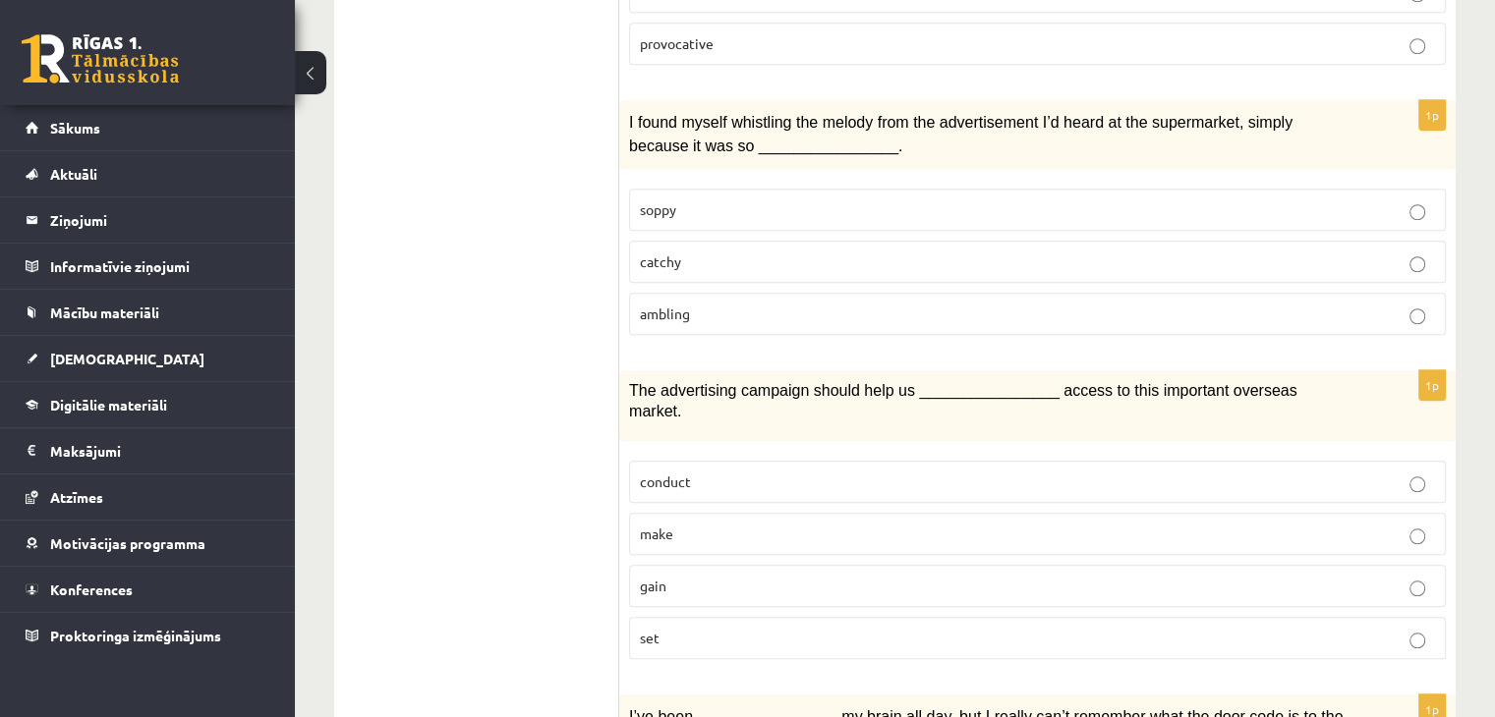
click at [616, 523] on ul "1. uzdevums 2. uzdevums 3. uzdevums Izvērtējums!" at bounding box center [486, 381] width 265 height 3398
click at [671, 576] on p "gain" at bounding box center [1037, 586] width 795 height 21
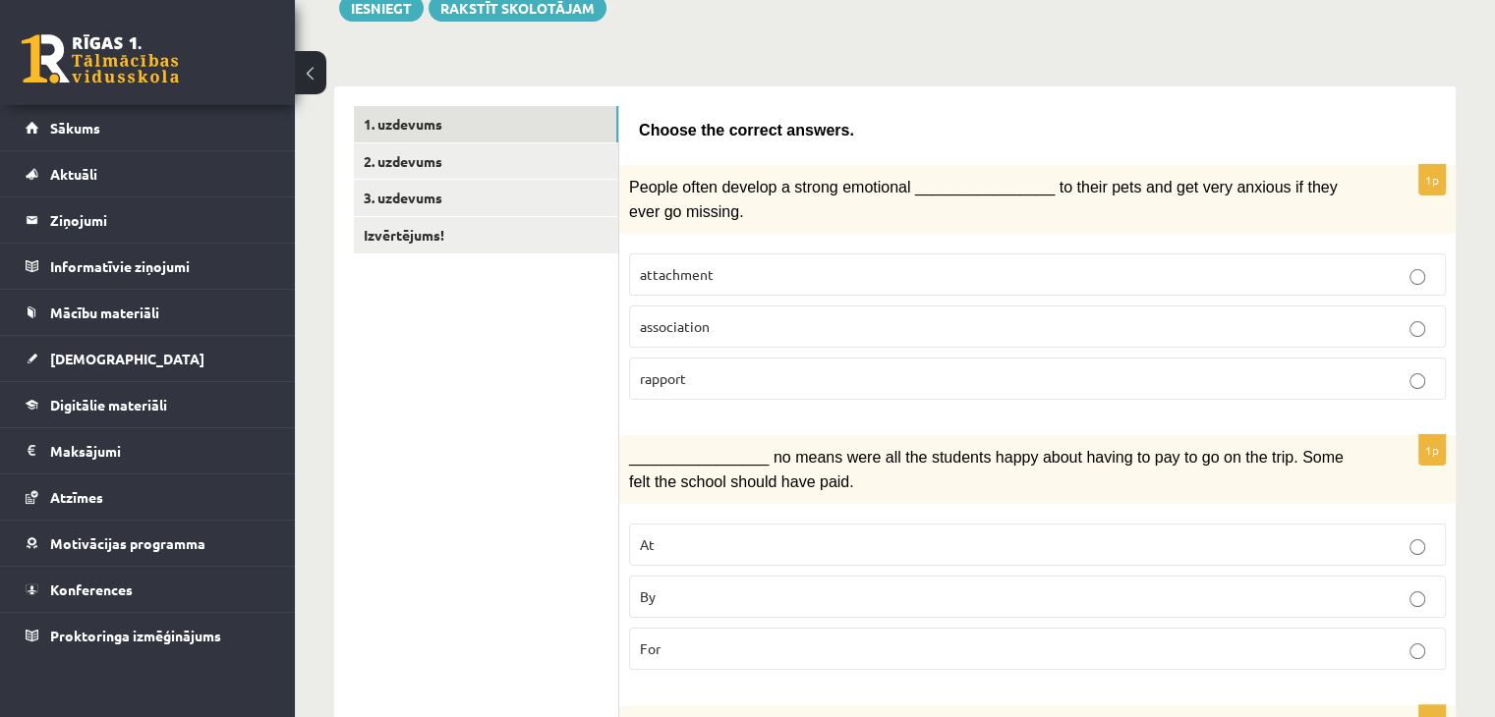
scroll to position [0, 0]
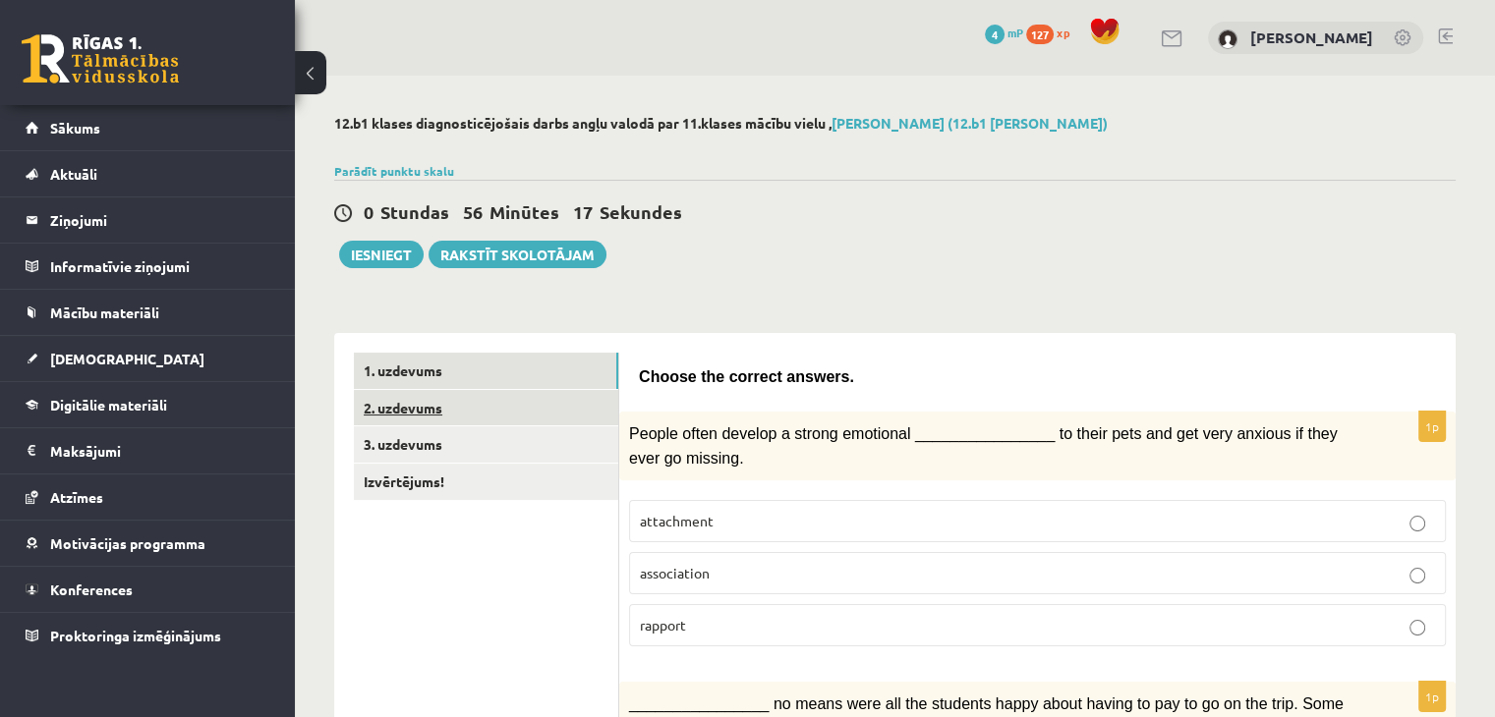
click at [449, 404] on link "2. uzdevums" at bounding box center [486, 408] width 264 height 36
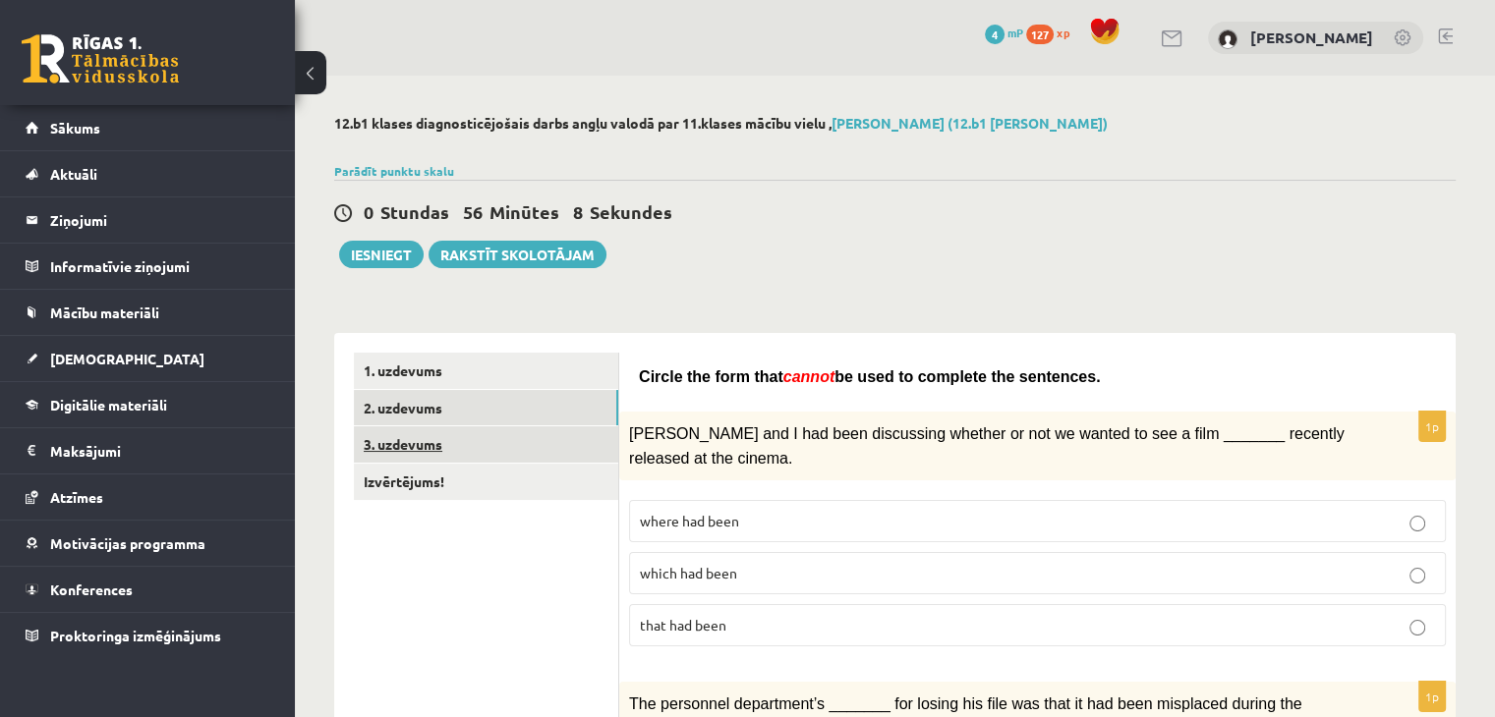
click at [470, 437] on link "3. uzdevums" at bounding box center [486, 445] width 264 height 36
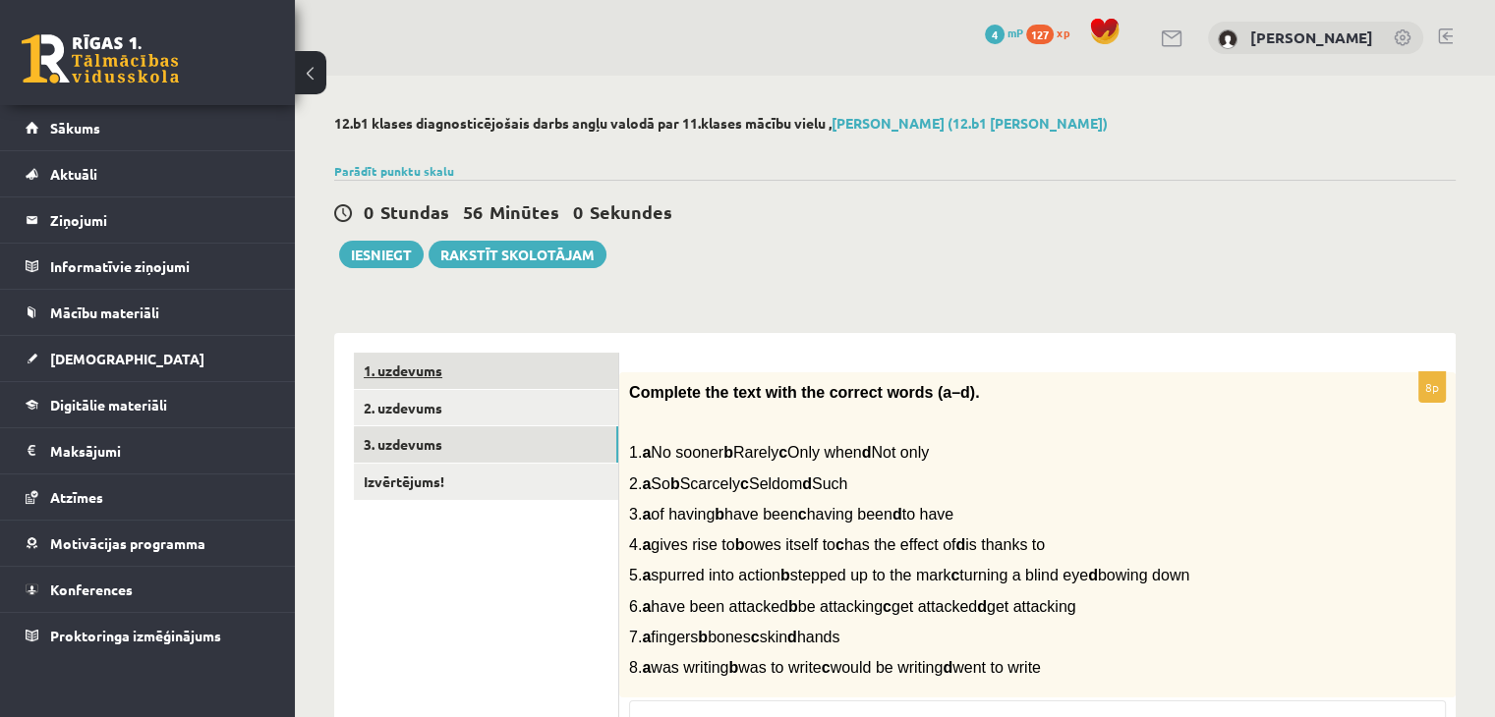
click at [463, 359] on link "1. uzdevums" at bounding box center [486, 371] width 264 height 36
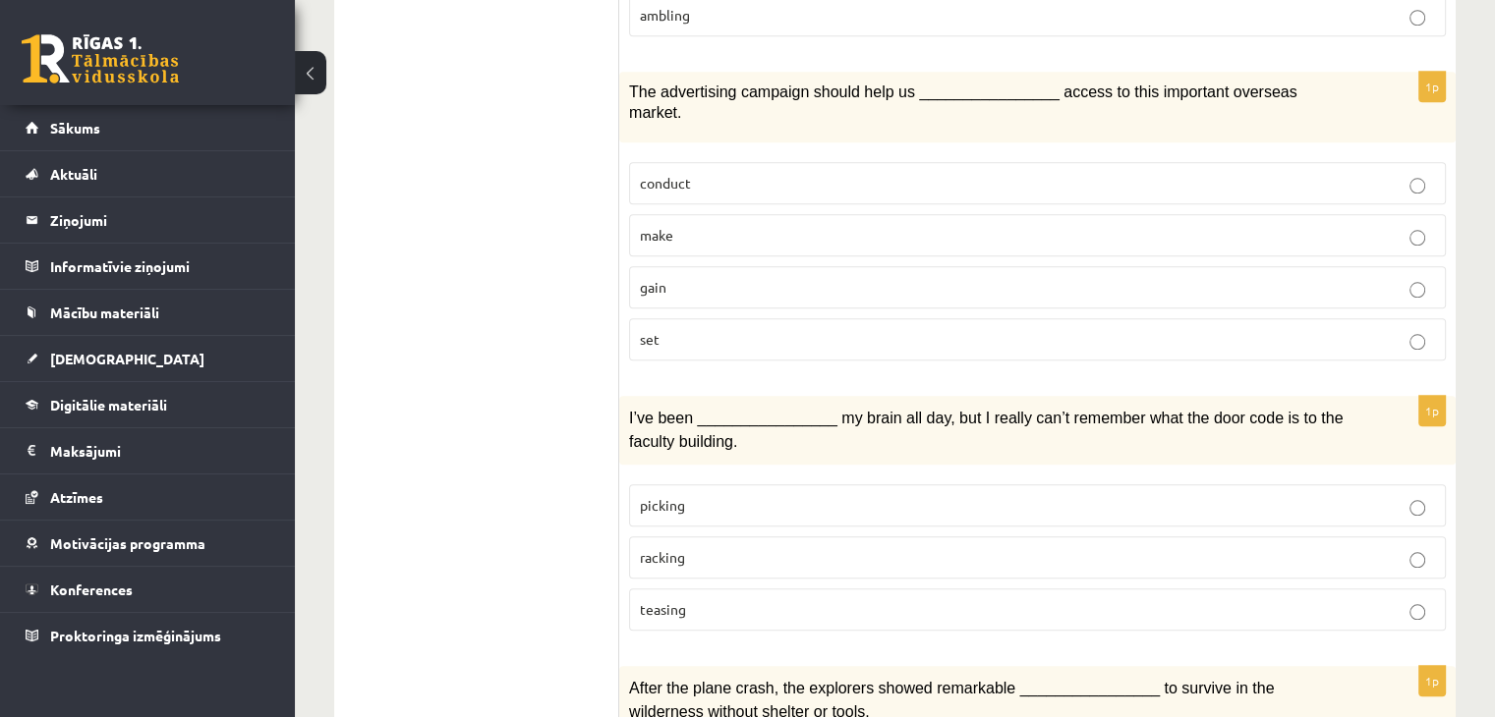
scroll to position [1966, 0]
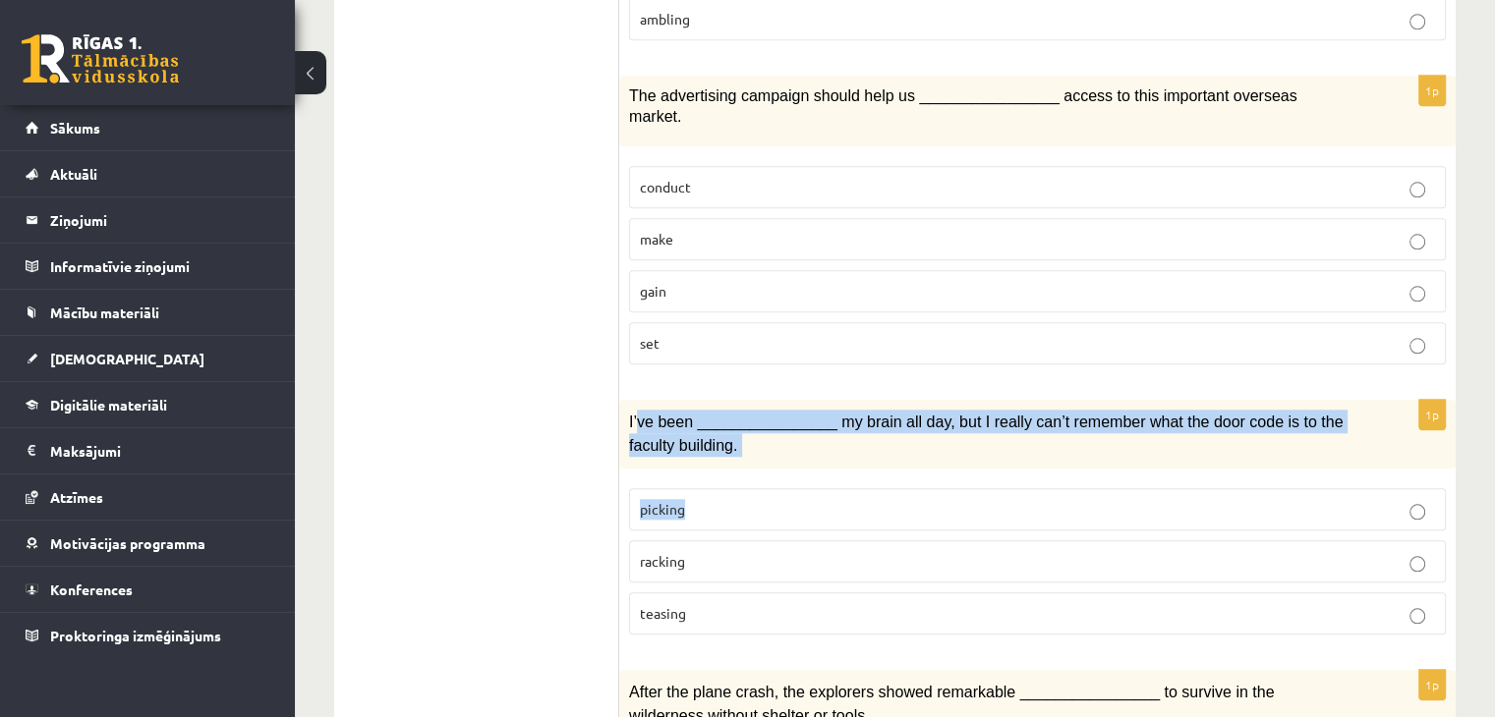
drag, startPoint x: 635, startPoint y: 369, endPoint x: 724, endPoint y: 408, distance: 97.7
click at [728, 422] on div "1p I’ve been ________________ my brain all day, but I really can’t remember wha…" at bounding box center [1037, 525] width 836 height 251
click at [724, 406] on div "I’ve been ________________ my brain all day, but I really can’t remember what t…" at bounding box center [1037, 434] width 836 height 69
drag, startPoint x: 630, startPoint y: 364, endPoint x: 724, endPoint y: 543, distance: 203.1
click at [727, 552] on div "1p I’ve been ________________ my brain all day, but I really can’t remember wha…" at bounding box center [1037, 525] width 836 height 251
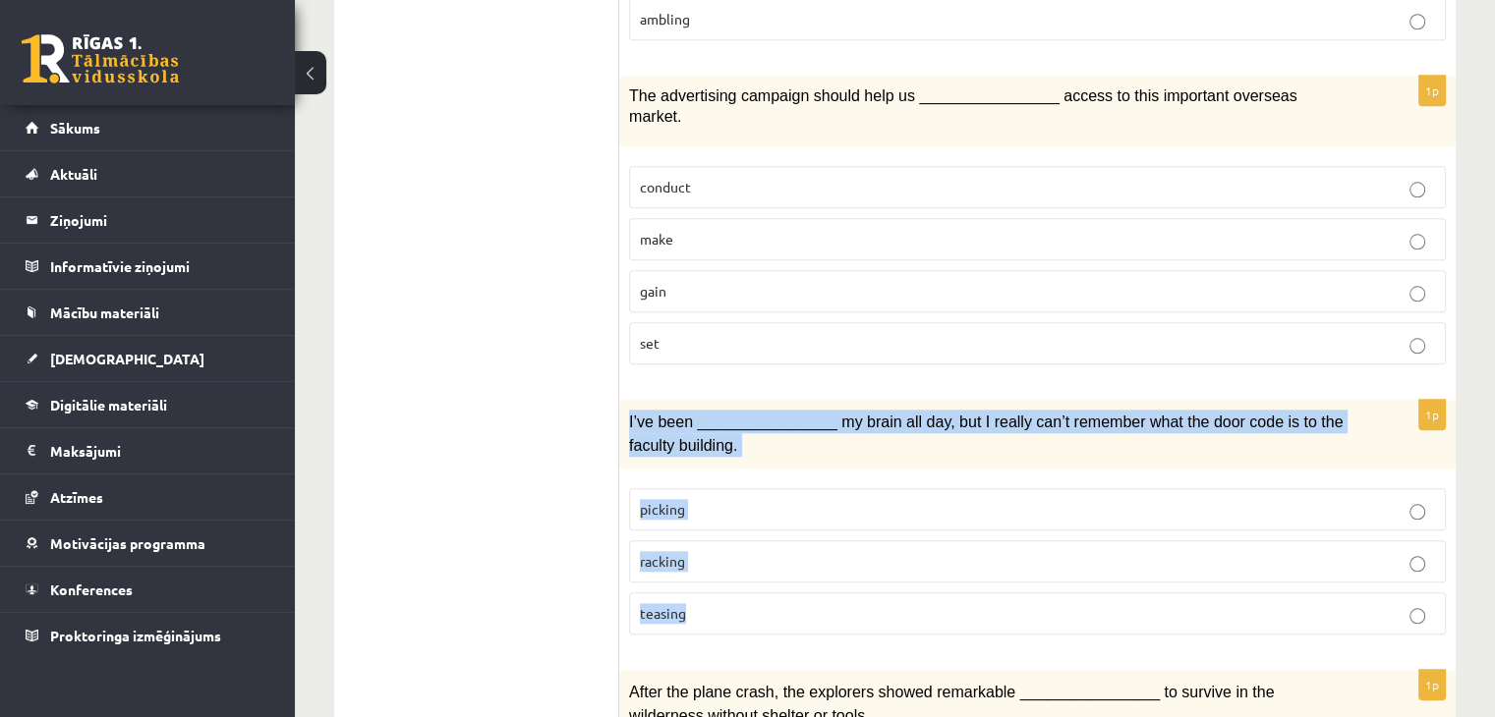
copy div "I’ve been ________________ my brain all day, but I really can’t remember what t…"
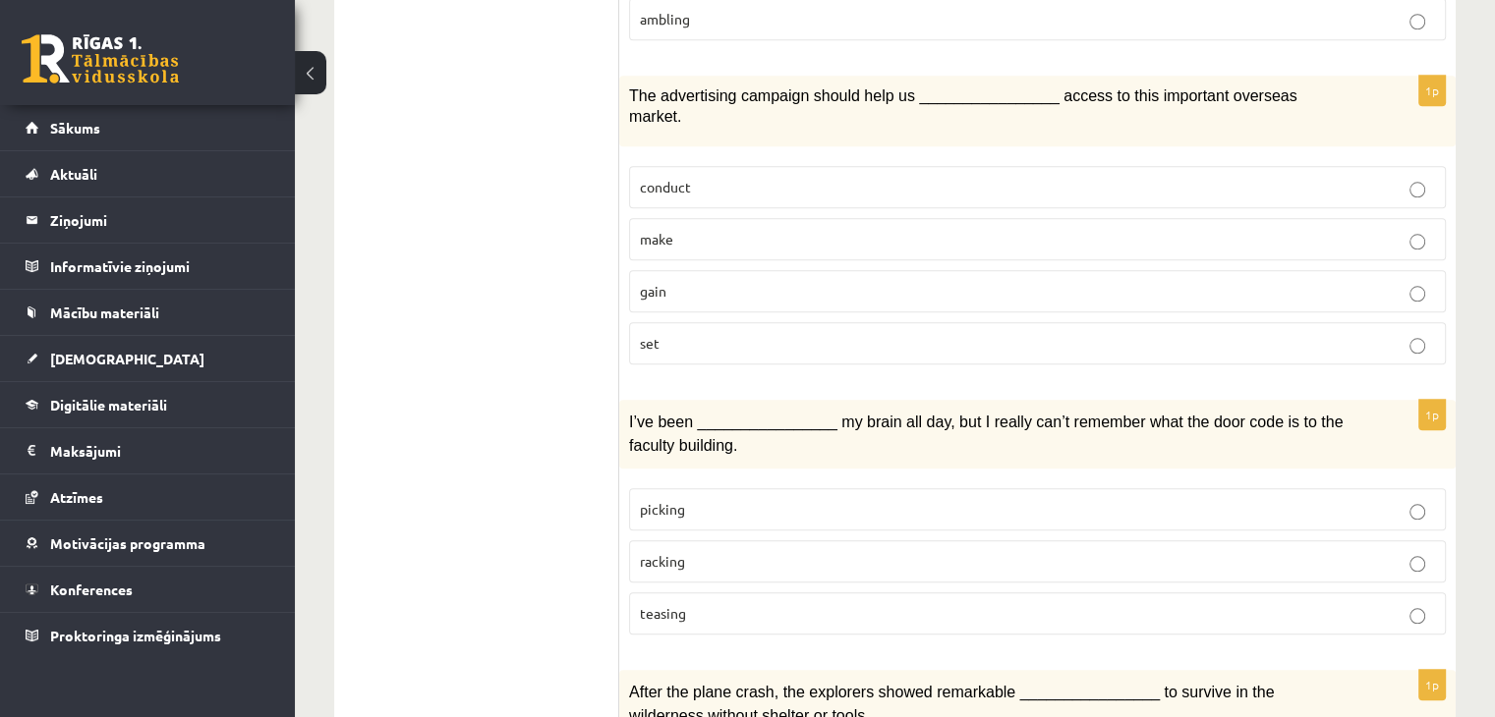
click at [614, 479] on ul "1. uzdevums 2. uzdevums 3. uzdevums Izvērtējums!" at bounding box center [486, 86] width 265 height 3398
click at [693, 551] on p "racking" at bounding box center [1037, 561] width 795 height 21
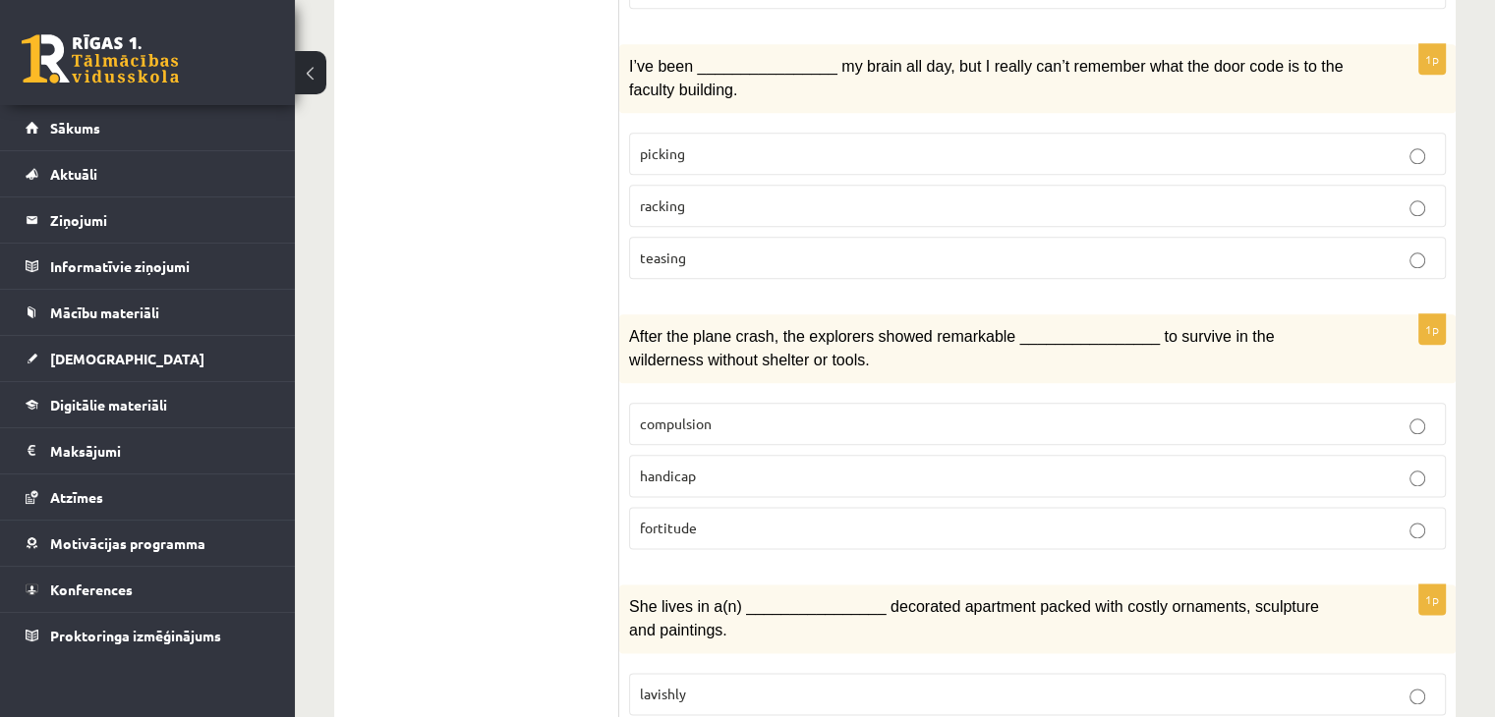
scroll to position [2359, 0]
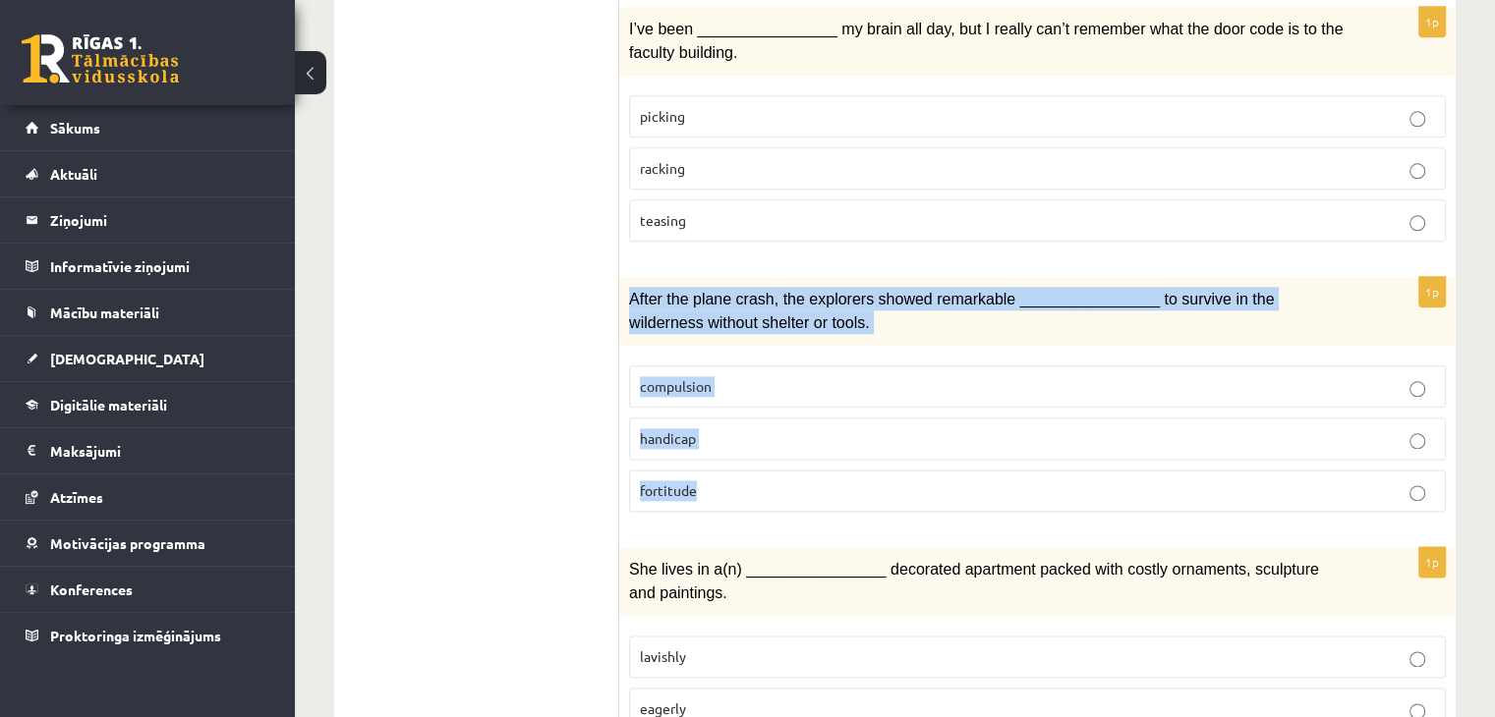
drag, startPoint x: 629, startPoint y: 241, endPoint x: 721, endPoint y: 427, distance: 207.5
click at [721, 427] on div "1p After the plane crash, the explorers showed remarkable ________________ to s…" at bounding box center [1037, 402] width 836 height 251
copy div "After the plane crash, the explorers showed remarkable ________________ to surv…"
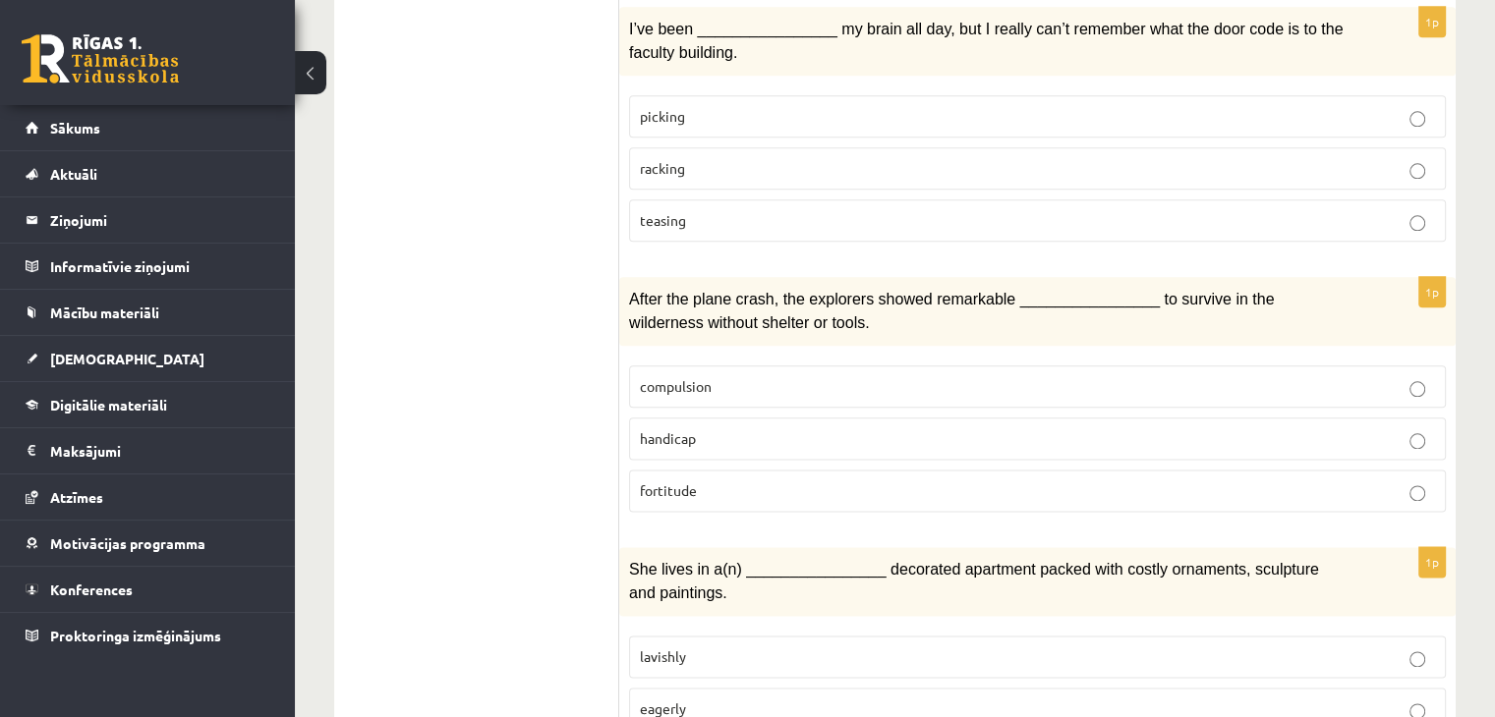
drag, startPoint x: 664, startPoint y: 468, endPoint x: 673, endPoint y: 463, distance: 10.1
click at [782, 481] on p "fortitude" at bounding box center [1037, 491] width 795 height 21
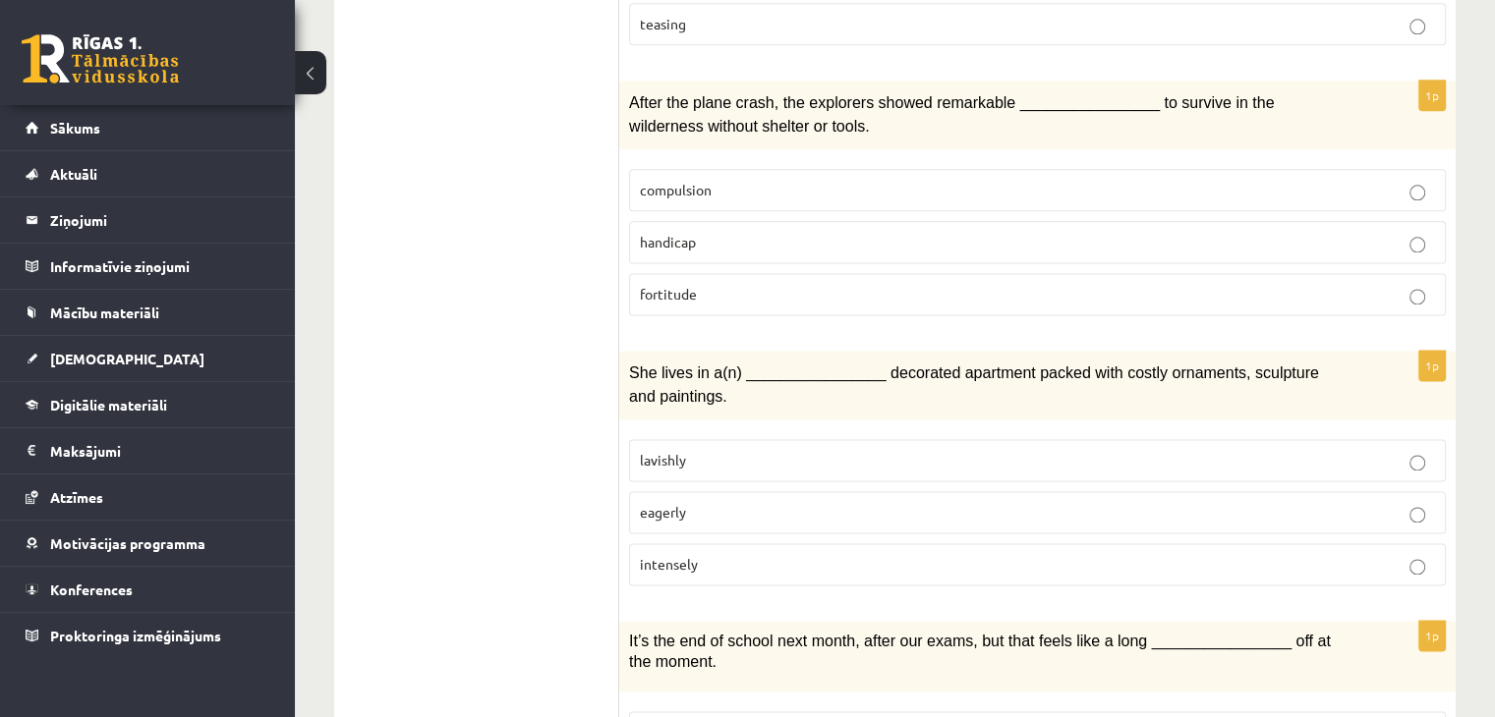
scroll to position [2654, 0]
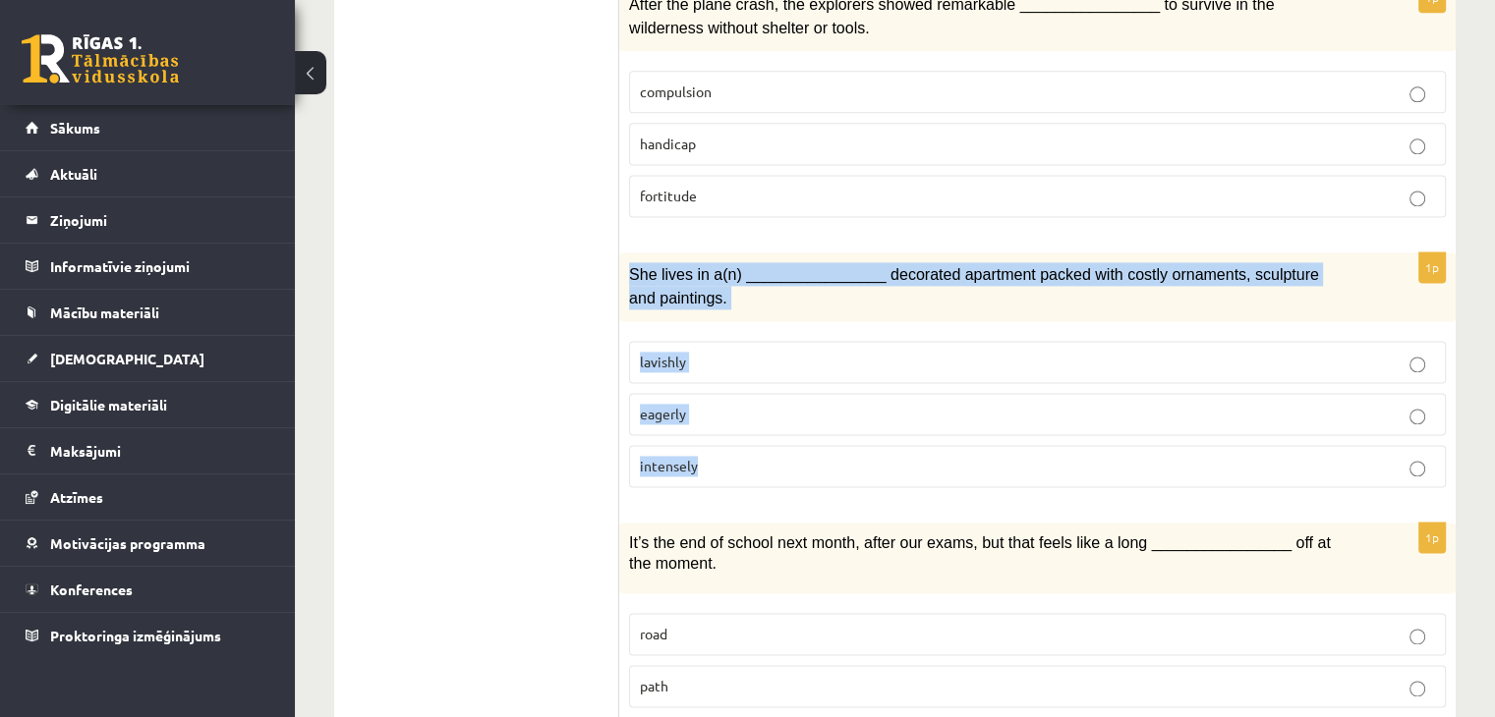
drag, startPoint x: 637, startPoint y: 213, endPoint x: 731, endPoint y: 352, distance: 167.6
click at [755, 404] on div "1p She lives in a(n) ________________ decorated apartment packed with costly or…" at bounding box center [1037, 378] width 836 height 251
click at [764, 352] on p "lavishly" at bounding box center [1037, 362] width 795 height 21
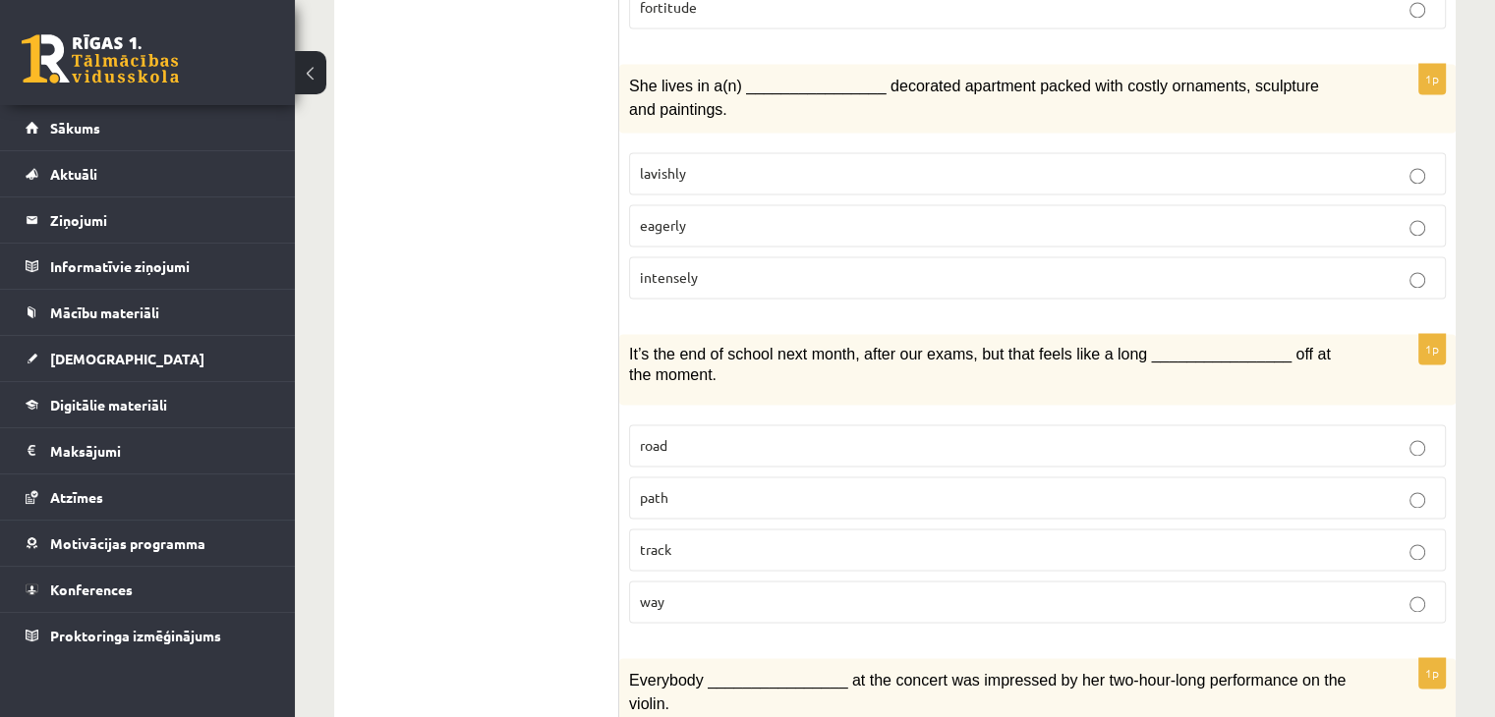
scroll to position [2850, 0]
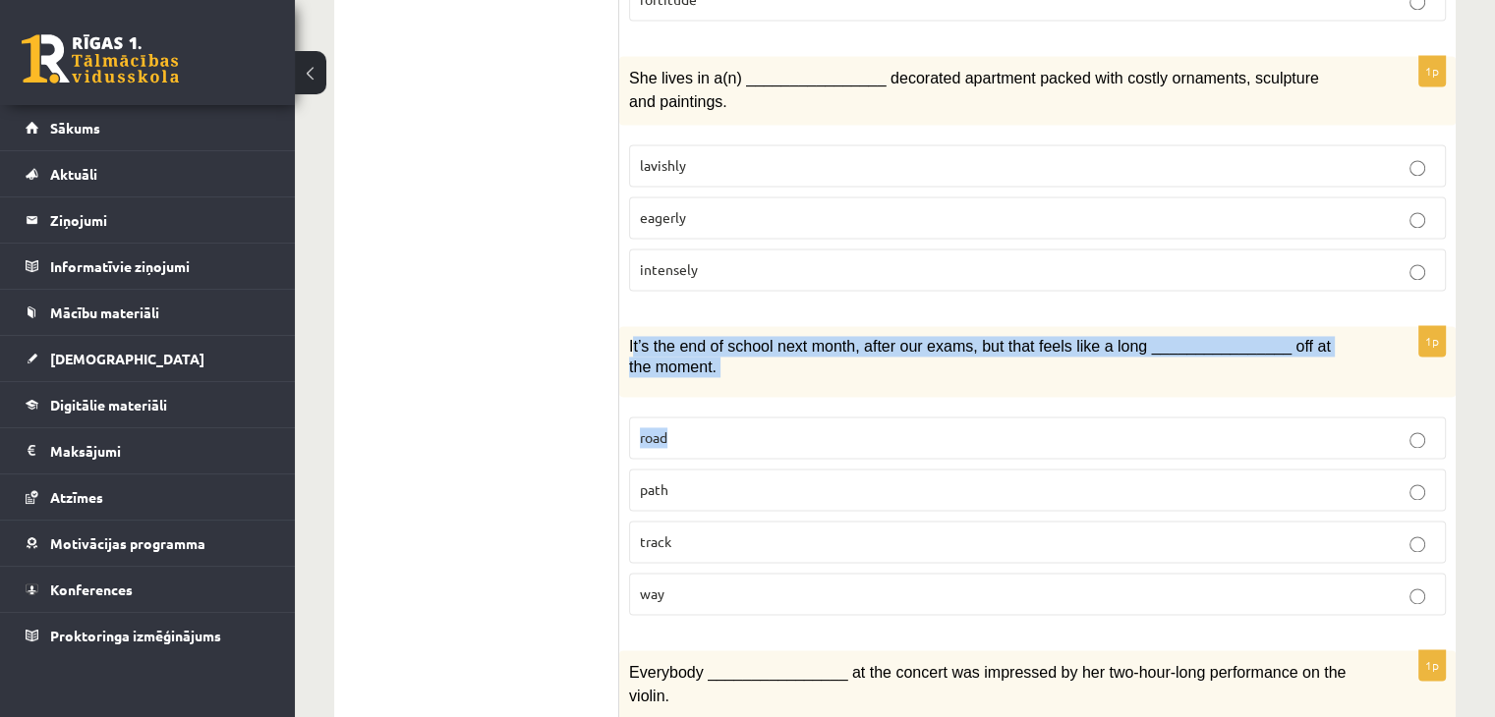
drag, startPoint x: 632, startPoint y: 278, endPoint x: 733, endPoint y: 339, distance: 118.2
click at [753, 371] on div "1p It’s the end of school next month, after our exams, but that feels like a lo…" at bounding box center [1037, 478] width 836 height 305
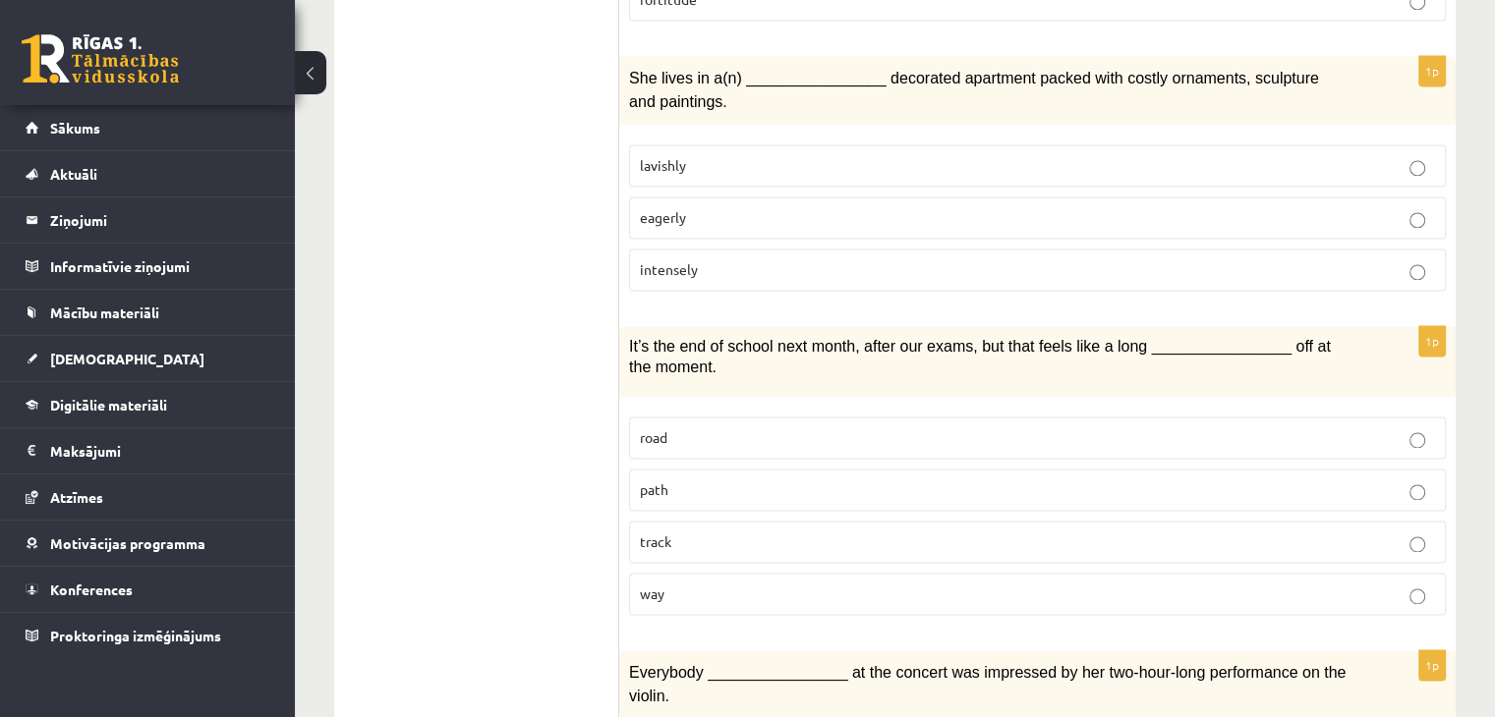
click at [623, 326] on div "It’s the end of school next month, after our exams, but that feels like a long …" at bounding box center [1037, 361] width 836 height 71
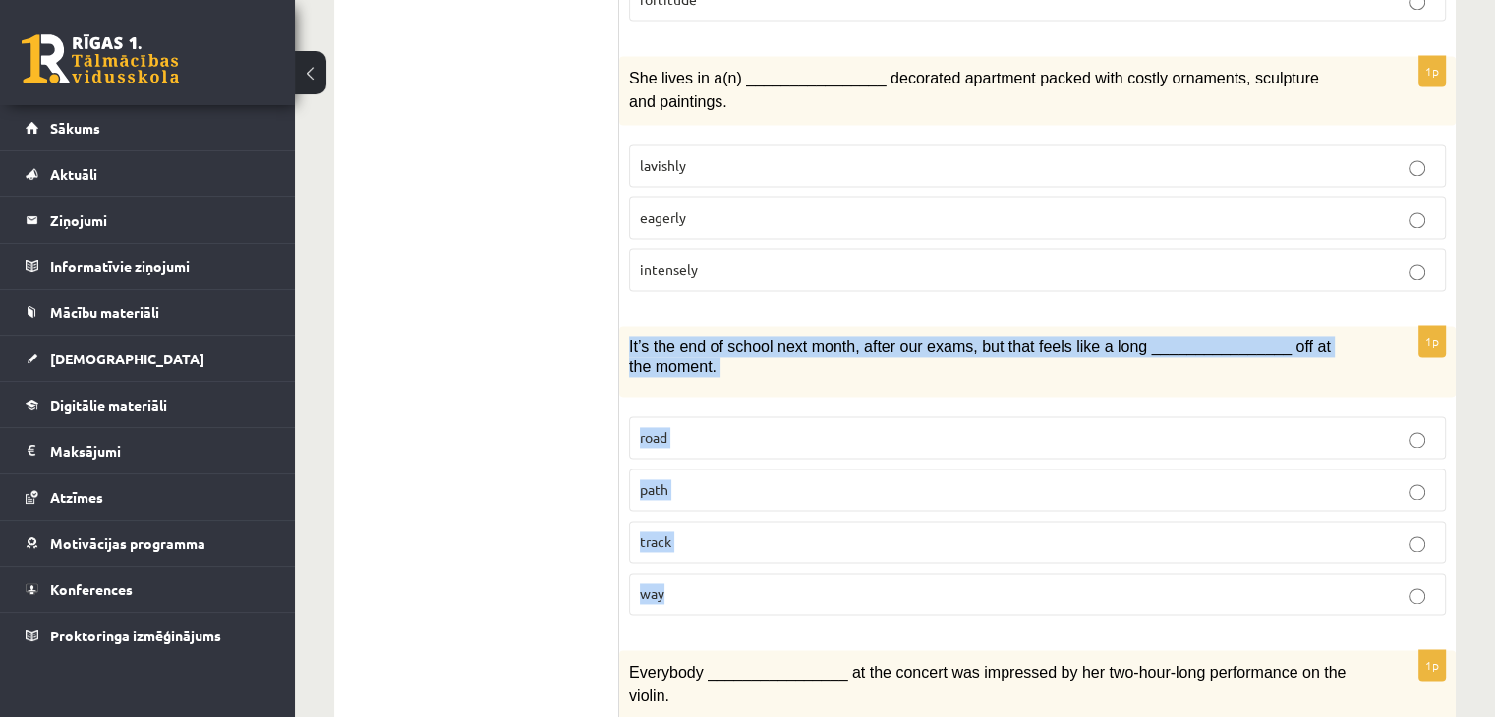
drag, startPoint x: 629, startPoint y: 277, endPoint x: 759, endPoint y: 445, distance: 212.3
click at [758, 507] on div "1p It’s the end of school next month, after our exams, but that feels like a lo…" at bounding box center [1037, 478] width 836 height 305
copy div "It’s the end of school next month, after our exams, but that feels like a long …"
click at [716, 555] on div "1p It’s the end of school next month, after our exams, but that feels like a lo…" at bounding box center [1037, 478] width 836 height 305
click at [728, 556] on div "1p It’s the end of school next month, after our exams, but that feels like a lo…" at bounding box center [1037, 478] width 836 height 305
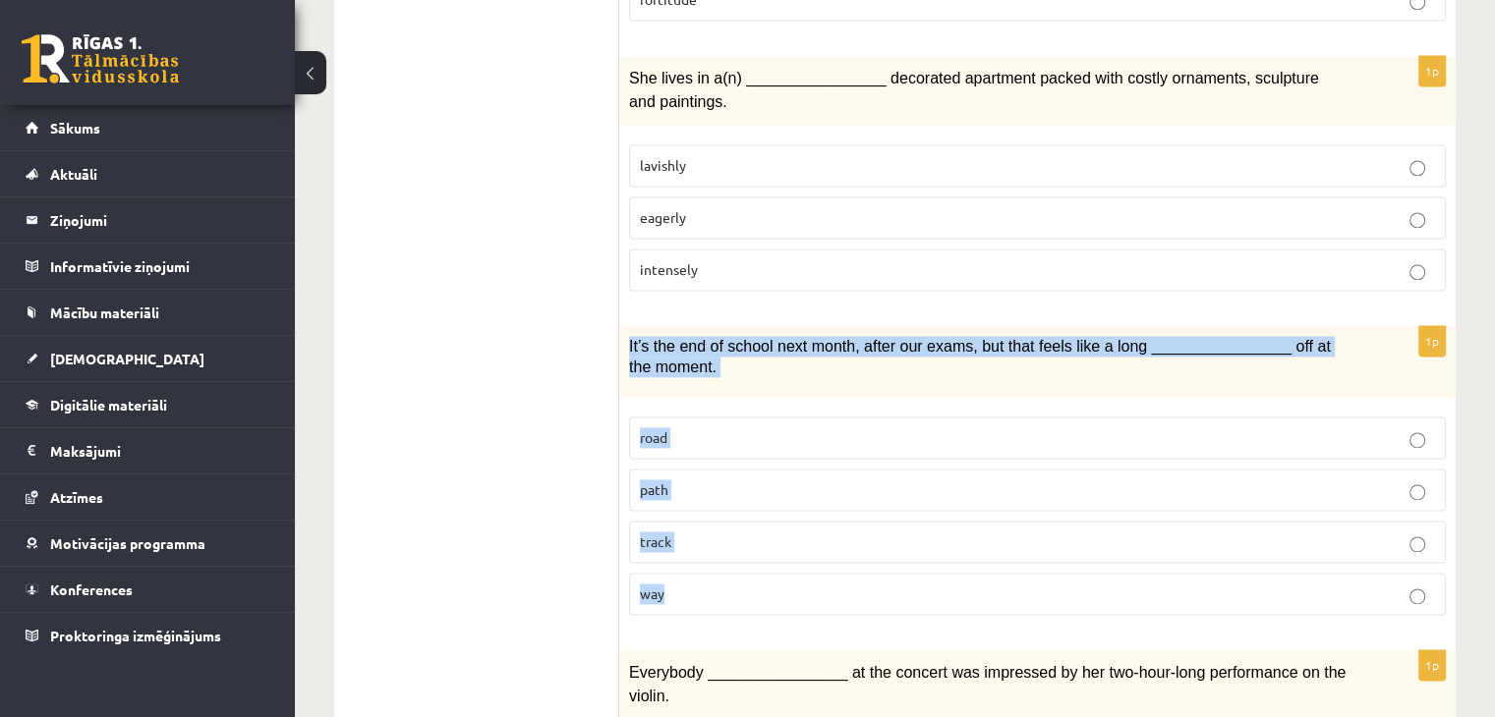
click at [1167, 584] on p "way" at bounding box center [1037, 594] width 795 height 21
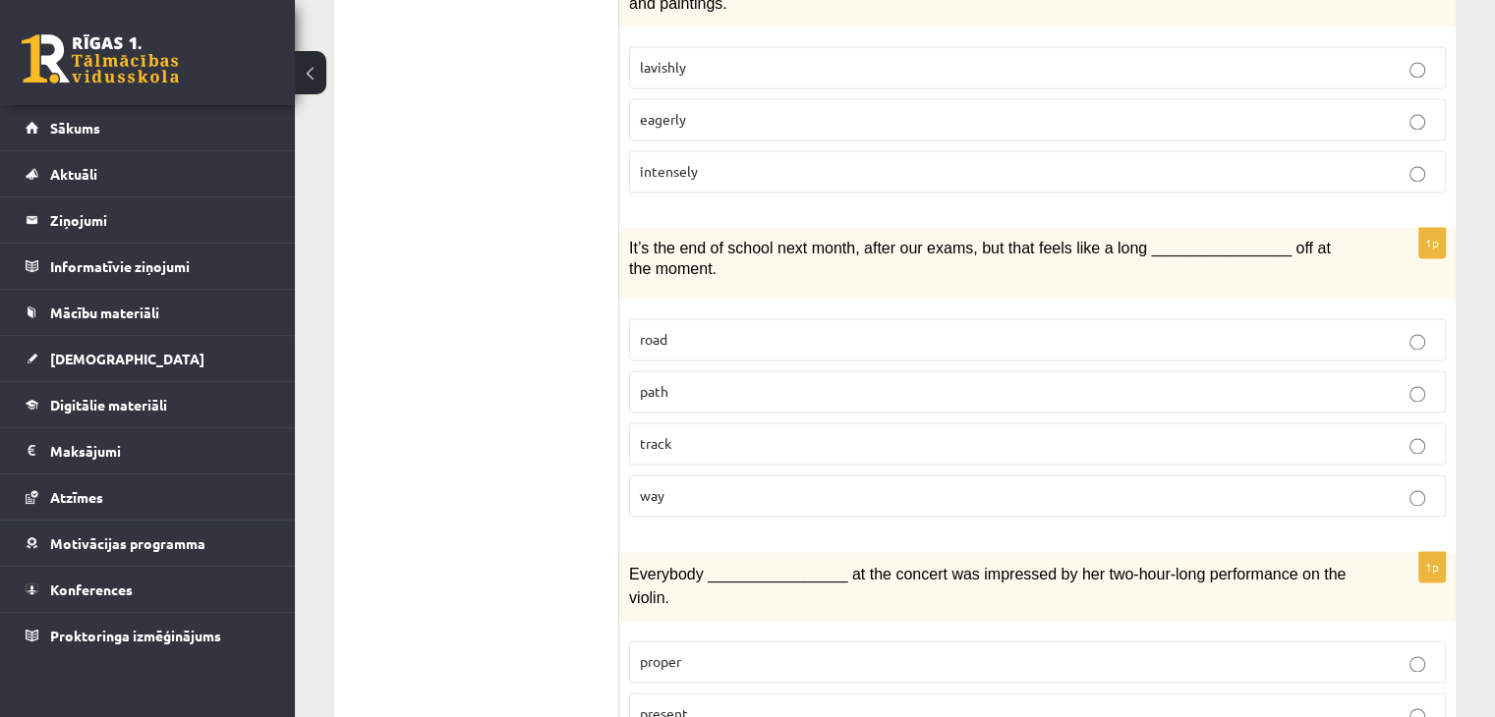
scroll to position [2998, 0]
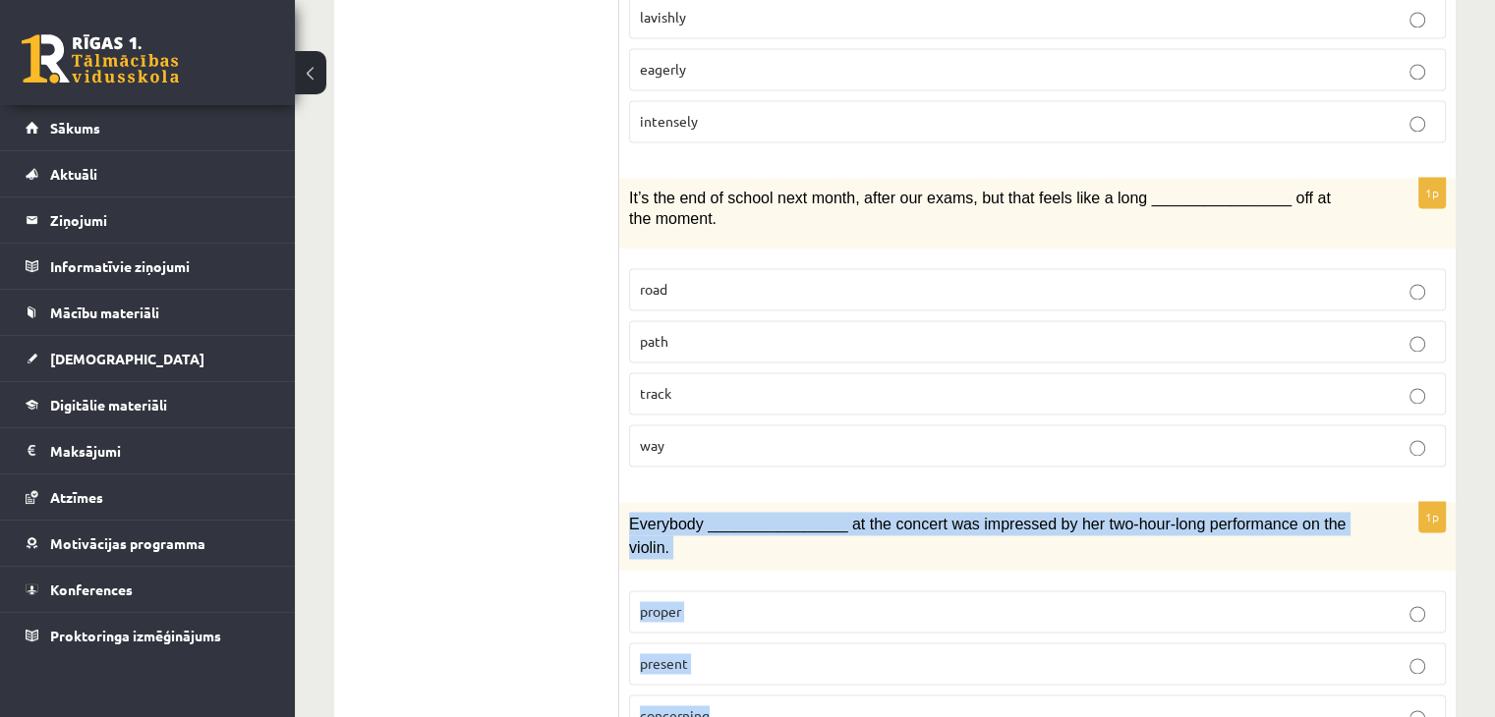
drag, startPoint x: 627, startPoint y: 451, endPoint x: 892, endPoint y: 614, distance: 311.5
click at [892, 614] on div "1p Everybody ________________ at the concert was impressed by her two-hour-long…" at bounding box center [1037, 627] width 836 height 251
click at [748, 654] on p "present" at bounding box center [1037, 664] width 795 height 21
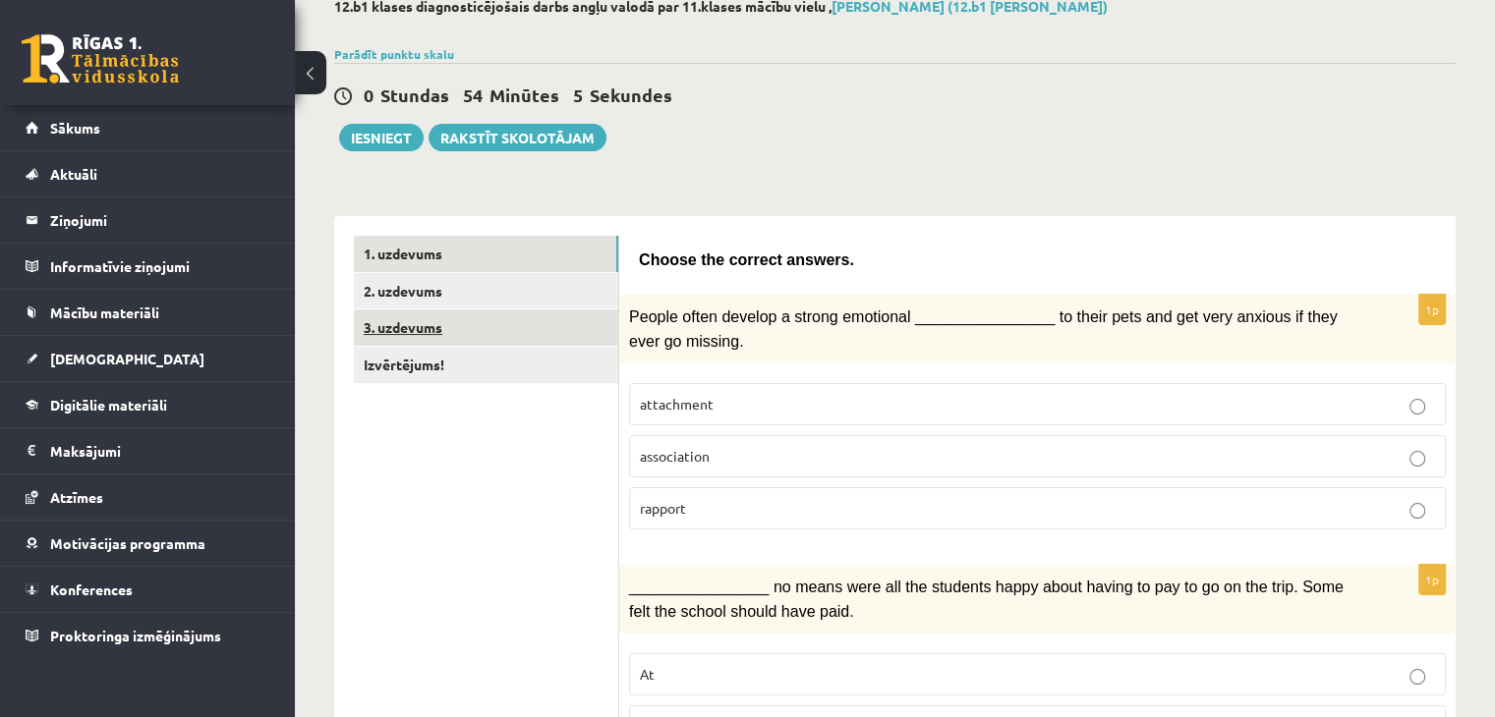
scroll to position [0, 0]
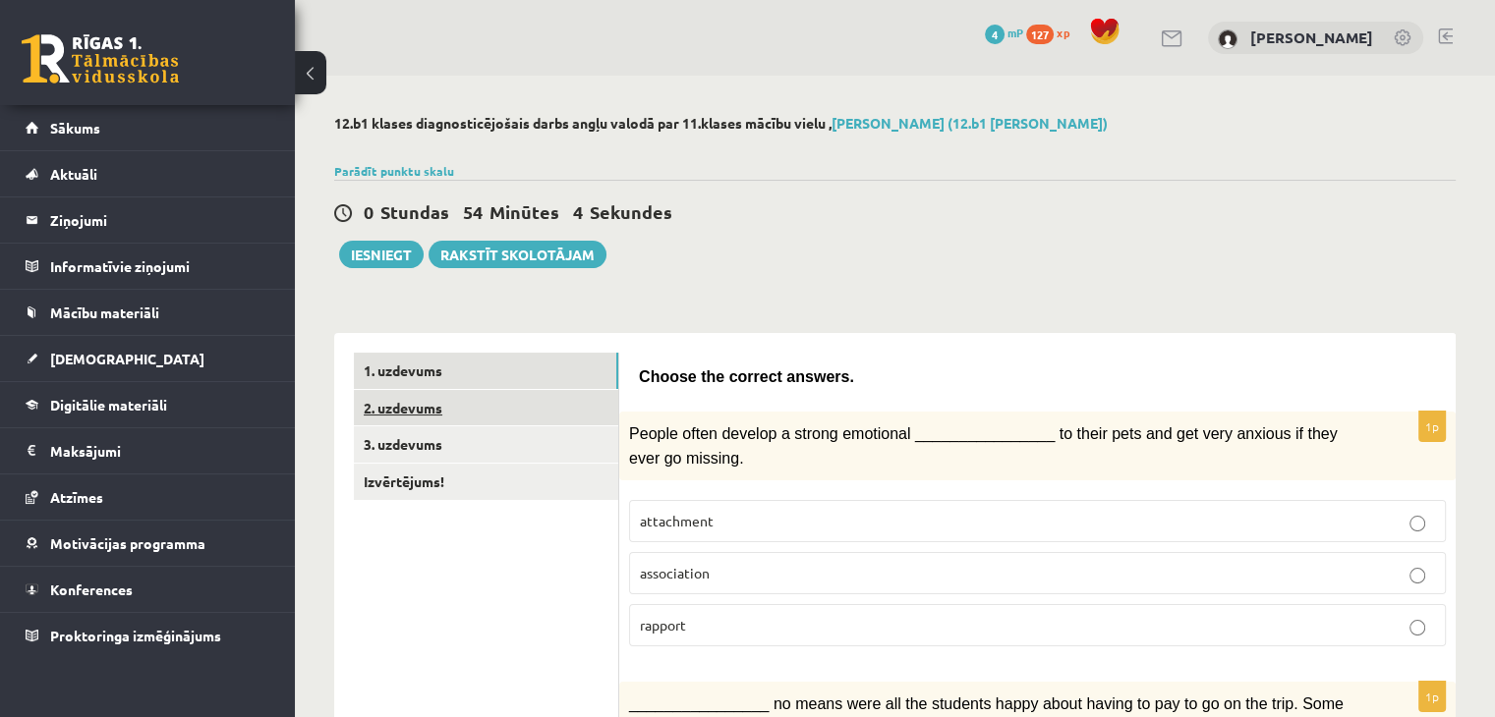
click at [424, 413] on link "2. uzdevums" at bounding box center [486, 408] width 264 height 36
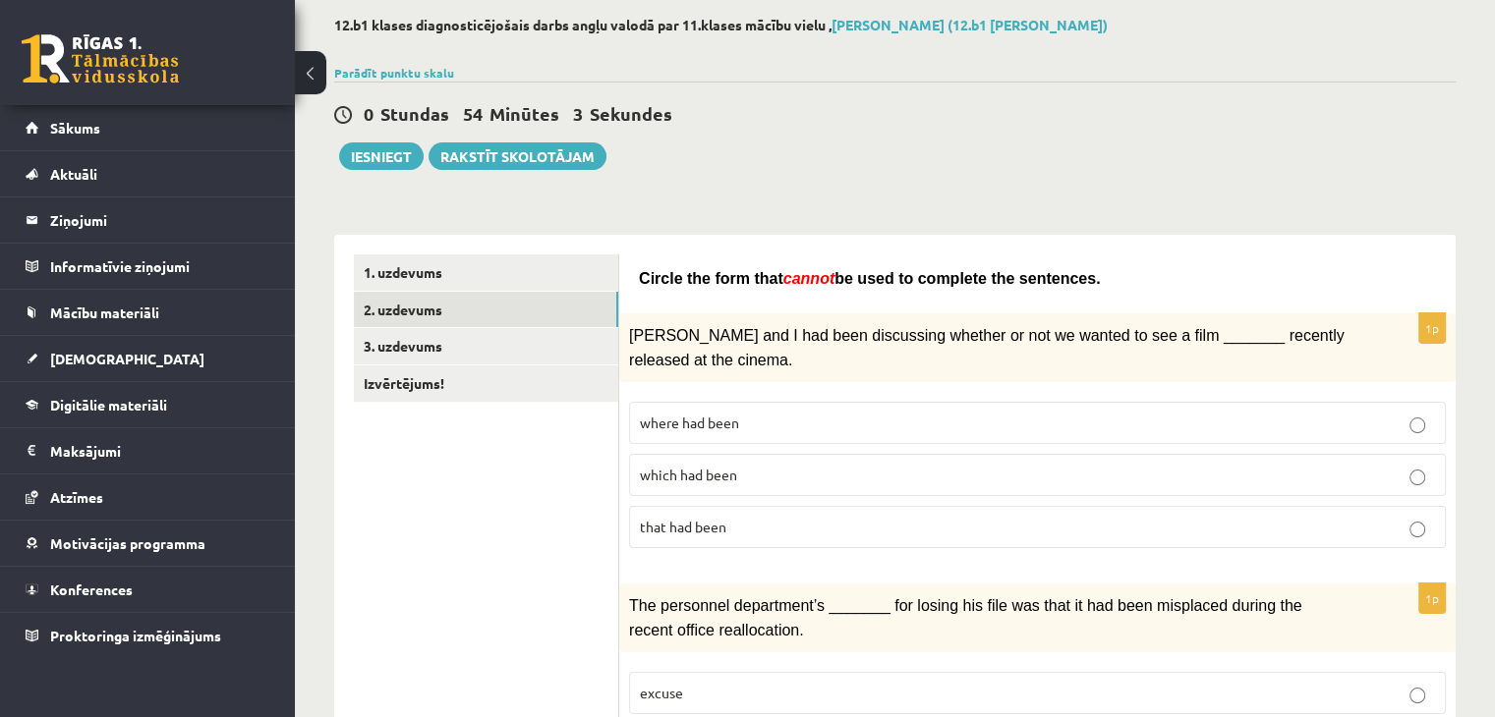
scroll to position [197, 0]
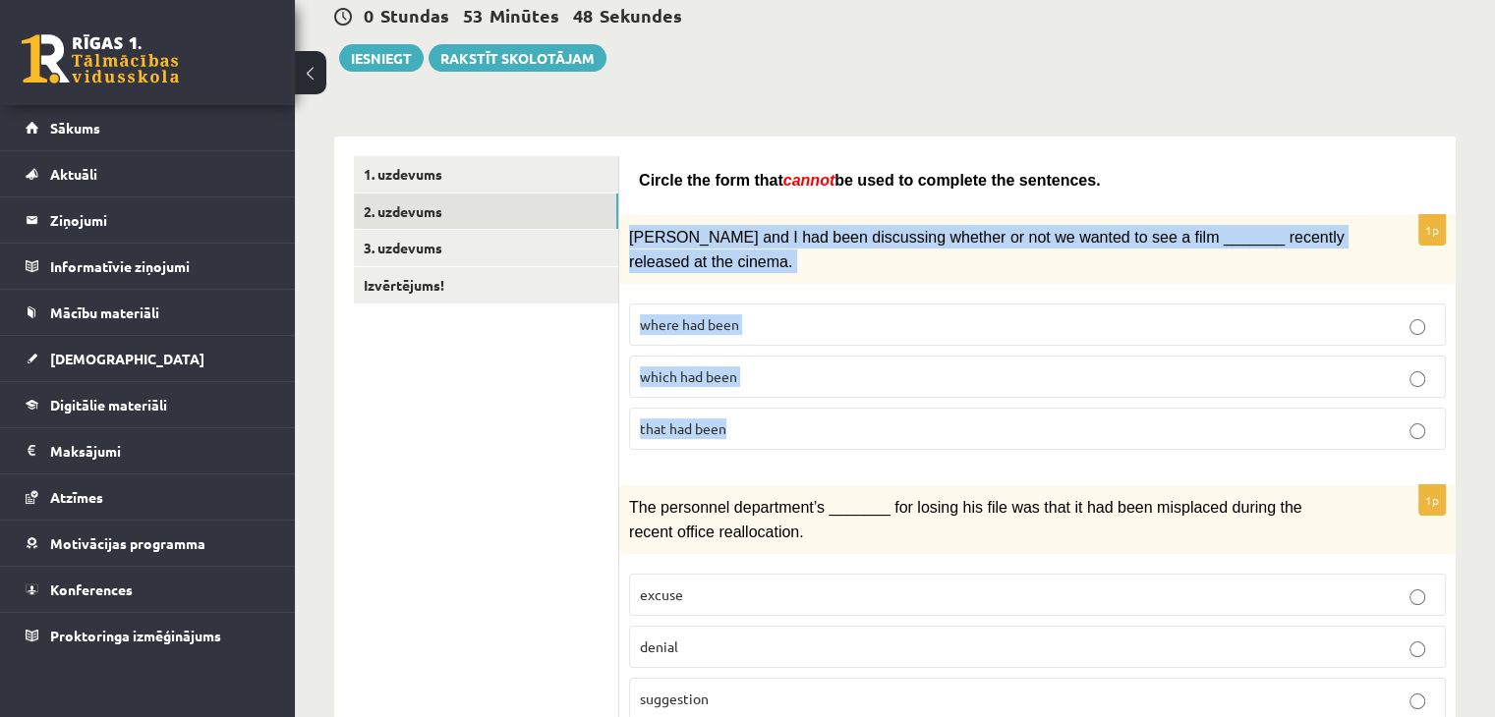
drag, startPoint x: 629, startPoint y: 231, endPoint x: 779, endPoint y: 437, distance: 255.4
click at [782, 448] on div "1p Clara and I had been discussing whether or not we wanted to see a film _____…" at bounding box center [1037, 340] width 836 height 251
click at [713, 448] on fieldset "where had been which had been that had been" at bounding box center [1037, 375] width 817 height 162
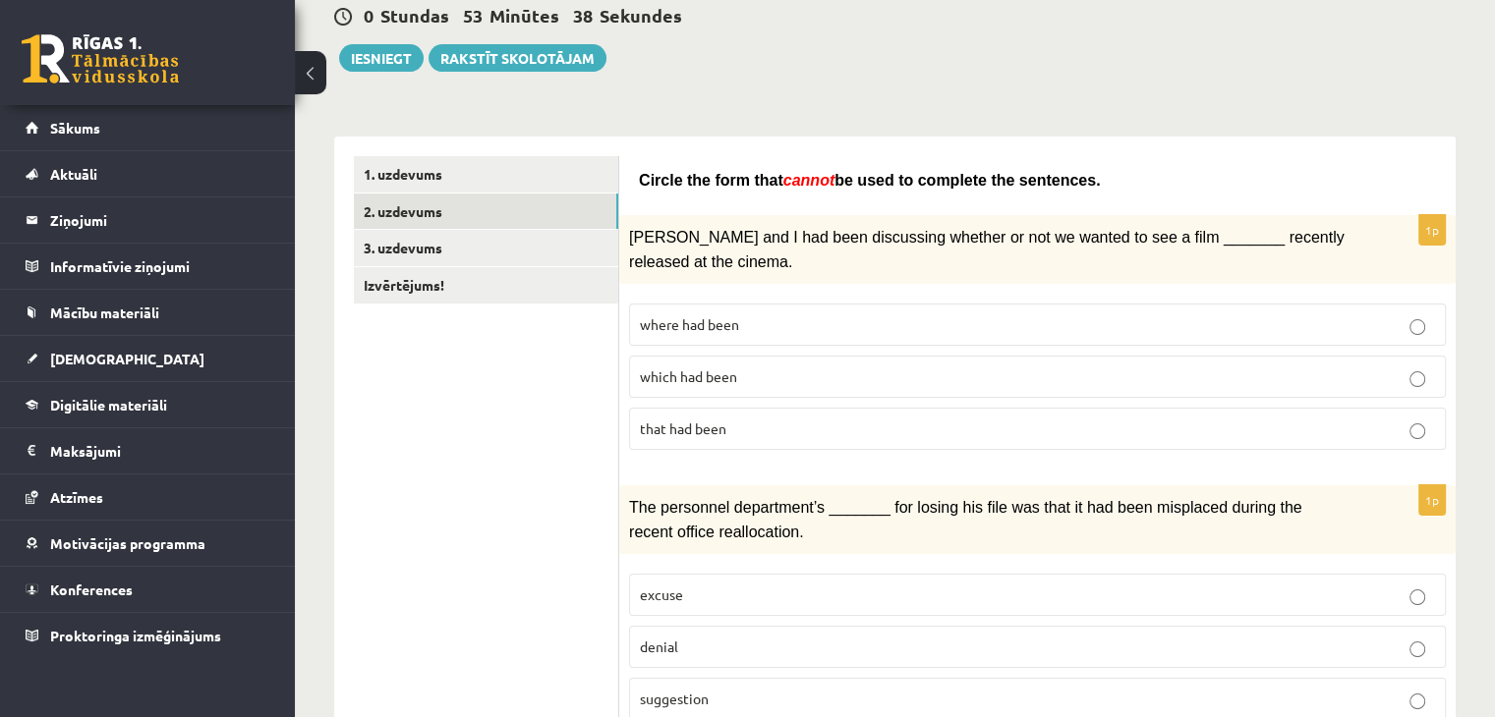
click at [742, 408] on label "that had been" at bounding box center [1037, 429] width 817 height 42
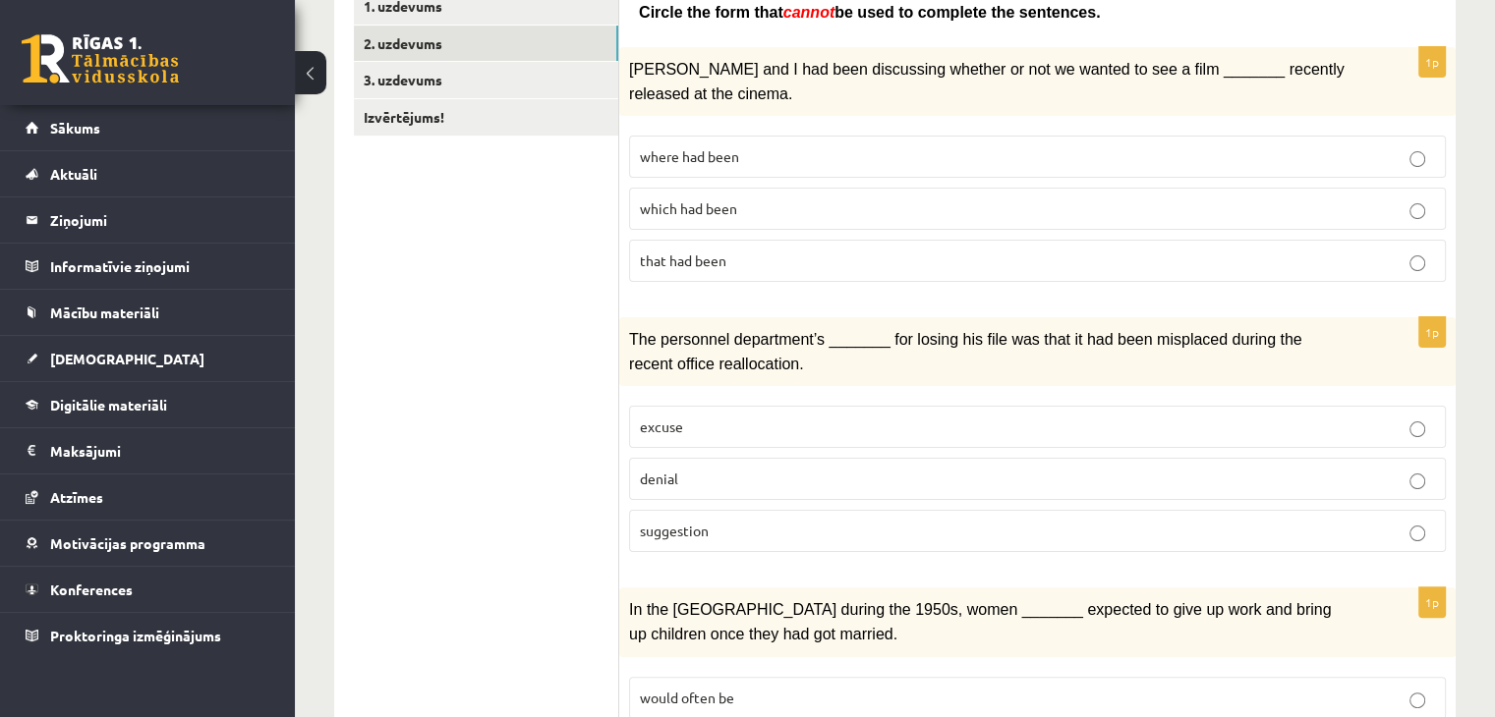
scroll to position [393, 0]
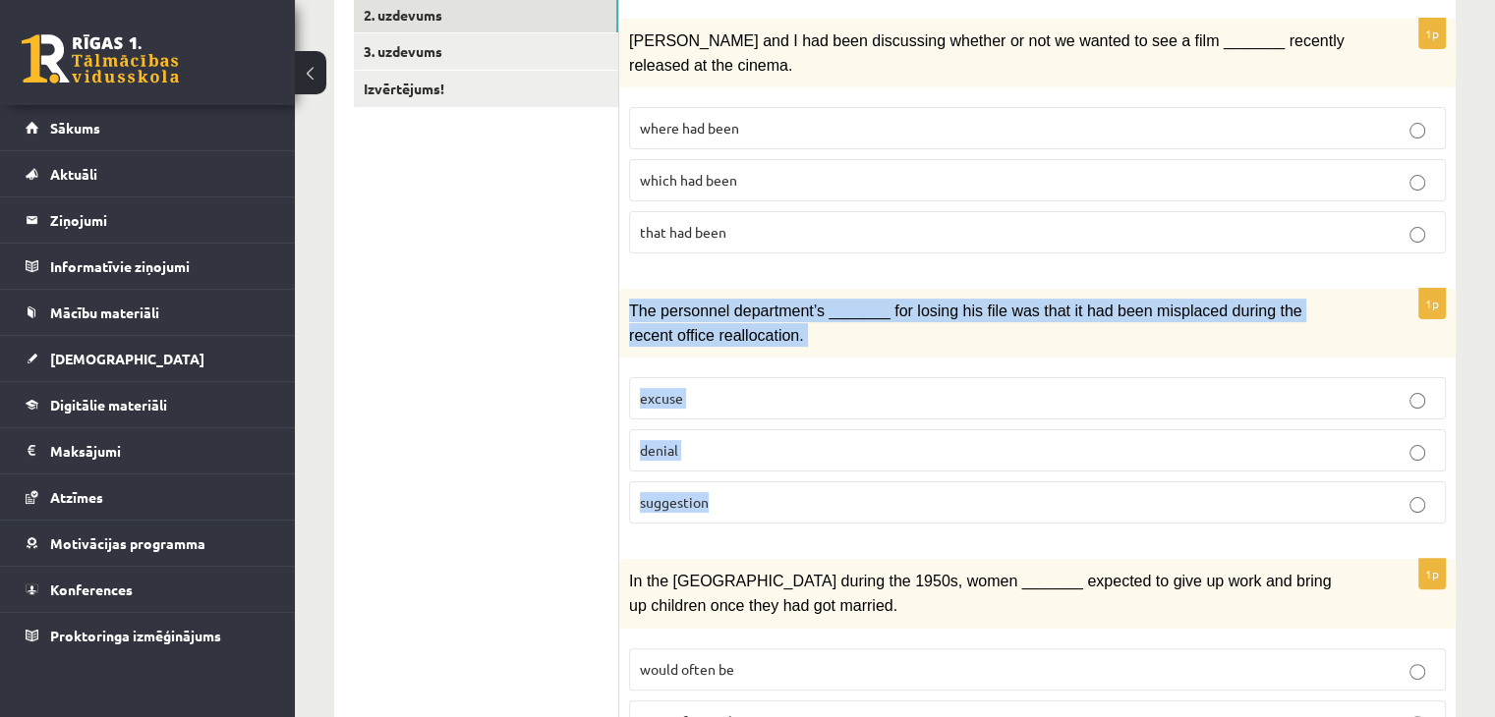
drag, startPoint x: 629, startPoint y: 299, endPoint x: 743, endPoint y: 388, distance: 144.9
click at [814, 489] on div "1p The personnel department’s _______ for losing his file was that it had been …" at bounding box center [1037, 414] width 836 height 251
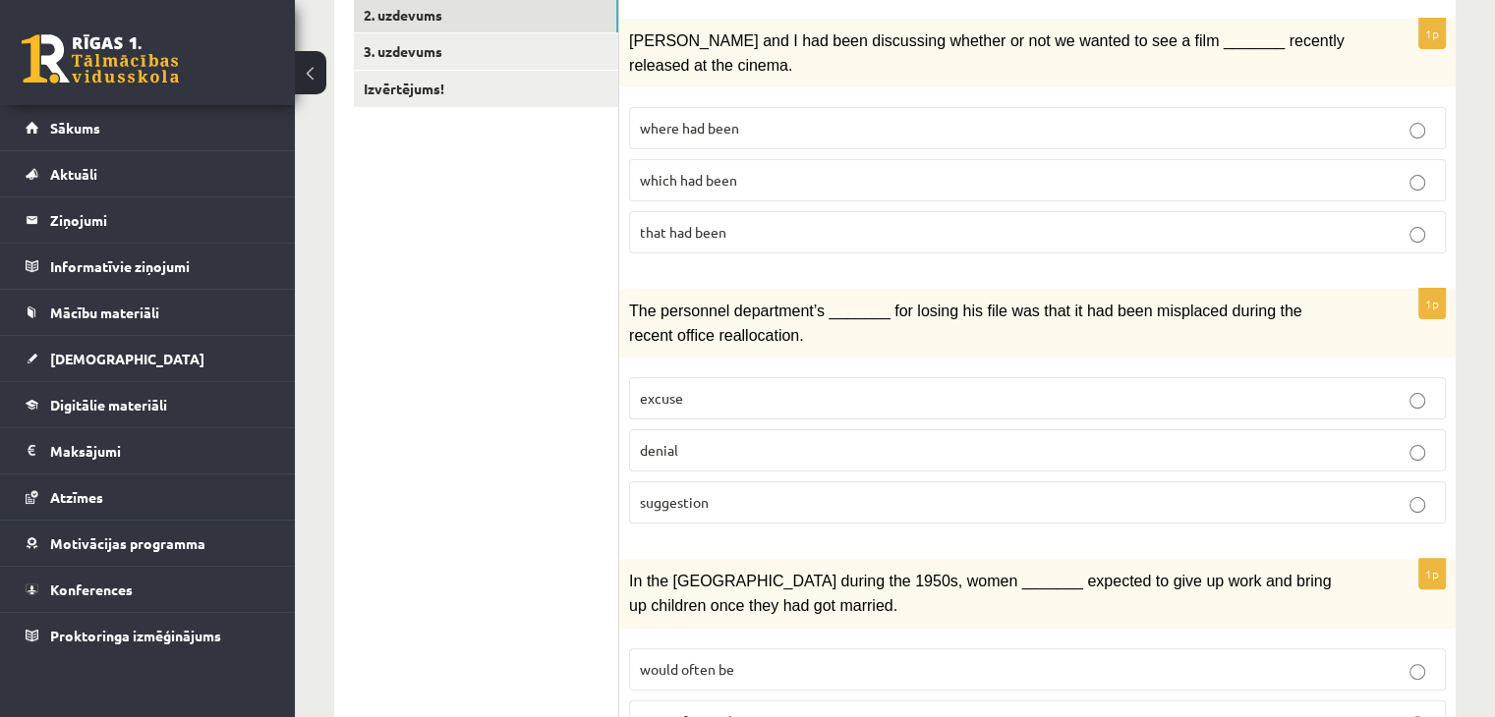
click at [716, 396] on p "excuse" at bounding box center [1037, 398] width 795 height 21
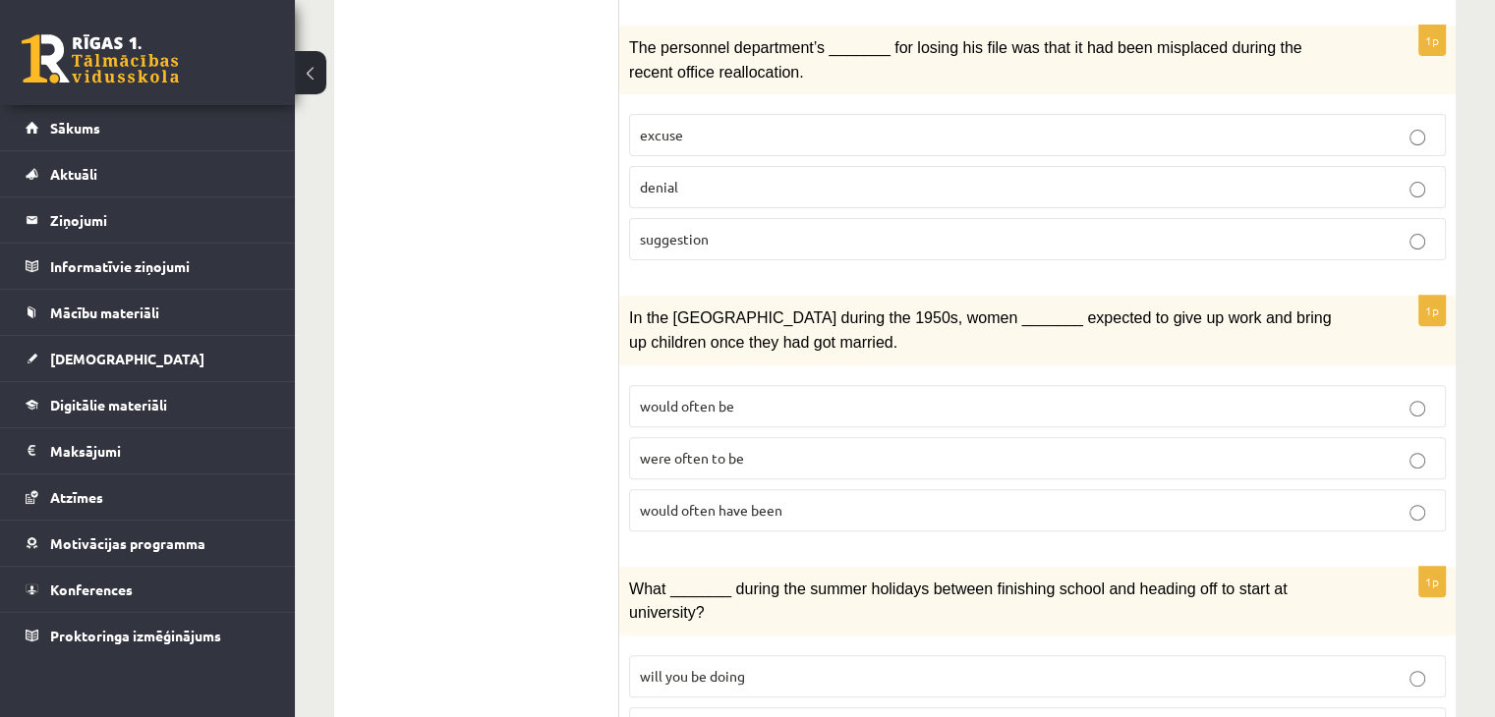
scroll to position [688, 0]
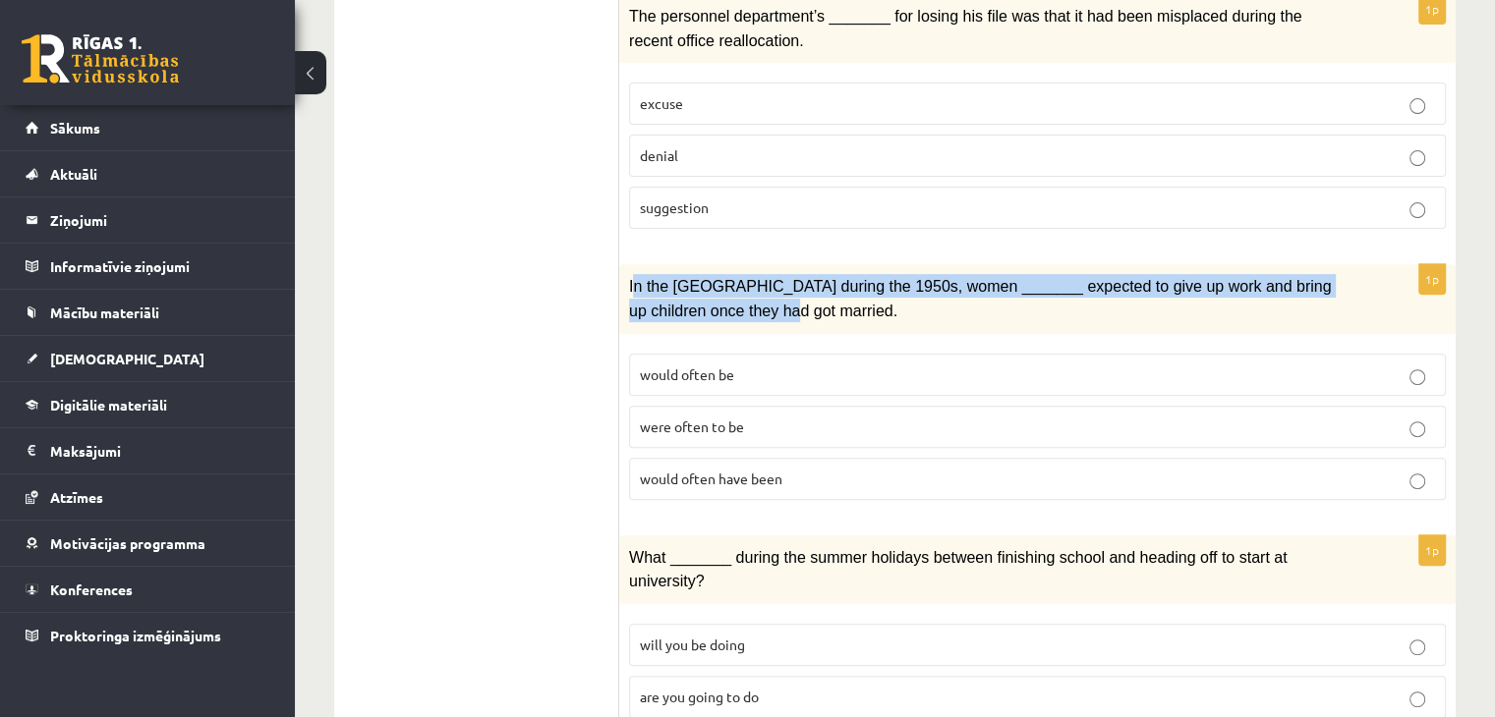
click at [693, 298] on p "In the USA during the 1950s, women _______ expected to give up work and bring u…" at bounding box center [988, 298] width 718 height 48
click at [634, 278] on span "In the USA during the 1950s, women _______ expected to give up work and bring u…" at bounding box center [980, 298] width 702 height 40
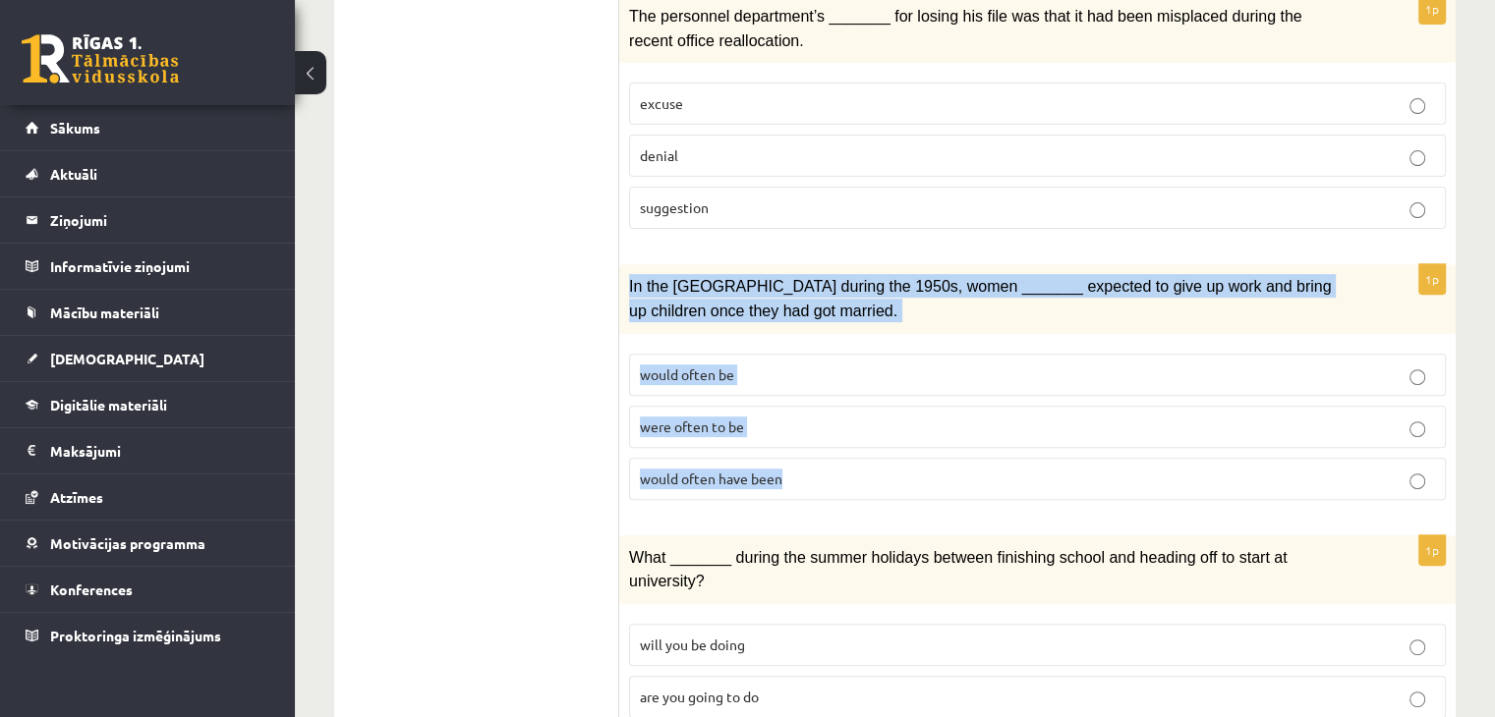
drag, startPoint x: 630, startPoint y: 272, endPoint x: 802, endPoint y: 461, distance: 255.3
click at [802, 461] on div "1p In the USA during the 1950s, women _______ expected to give up work and brin…" at bounding box center [1037, 389] width 836 height 251
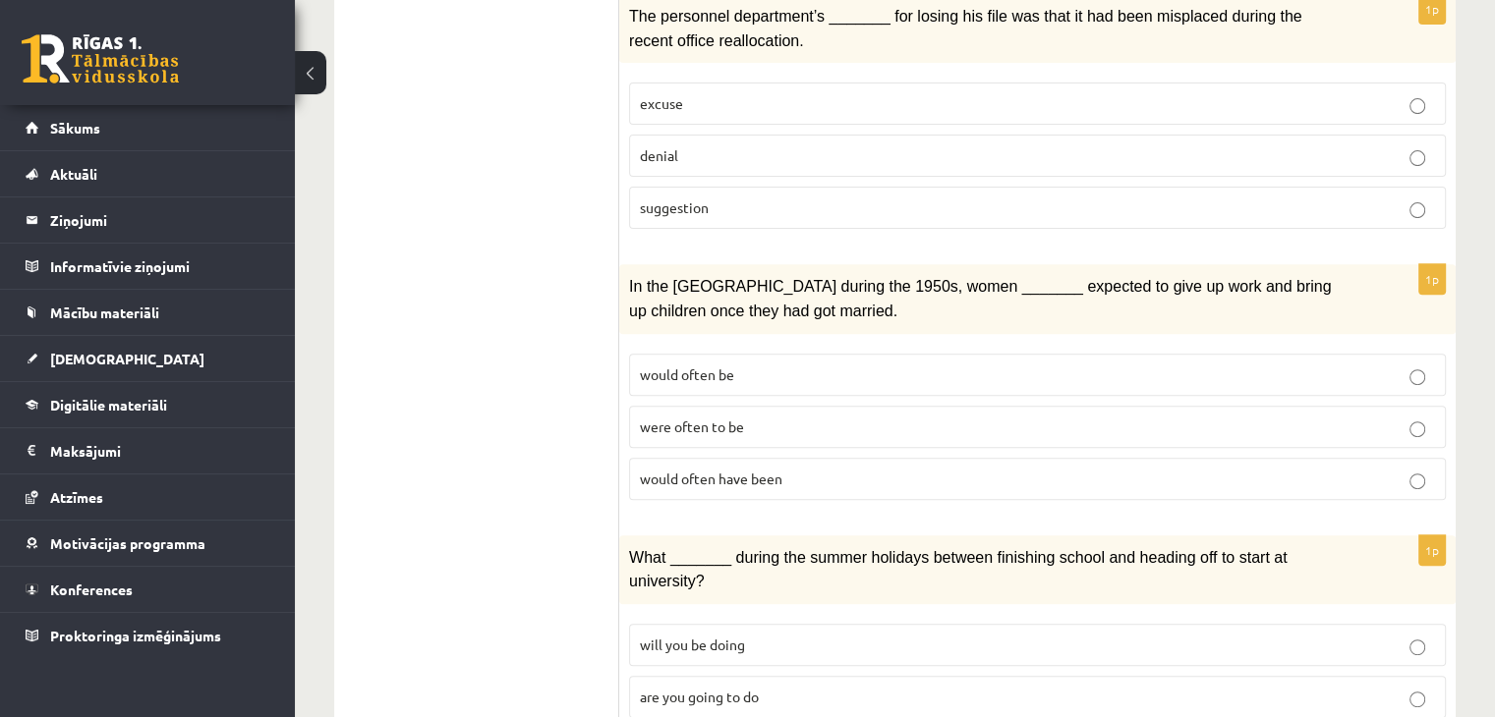
click at [768, 365] on p "would often be" at bounding box center [1037, 375] width 795 height 21
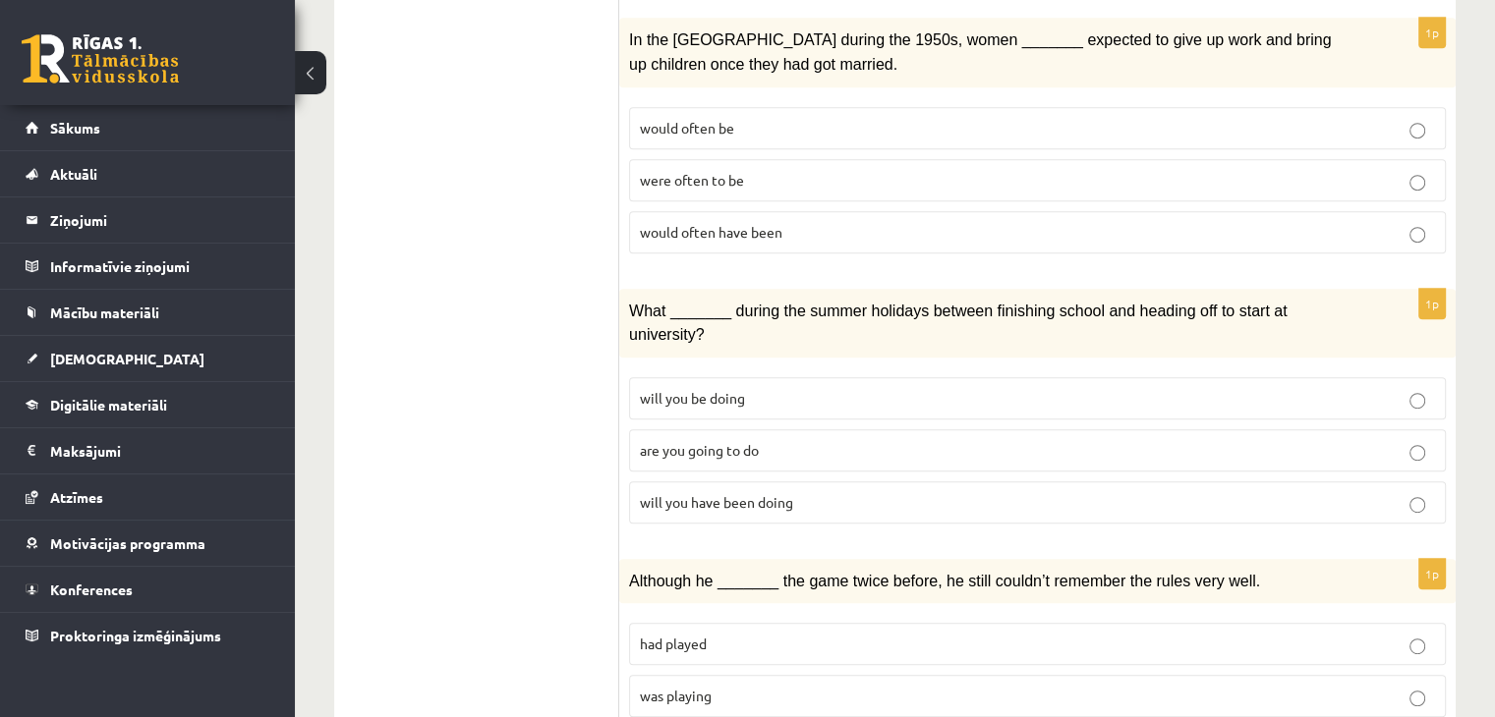
scroll to position [983, 0]
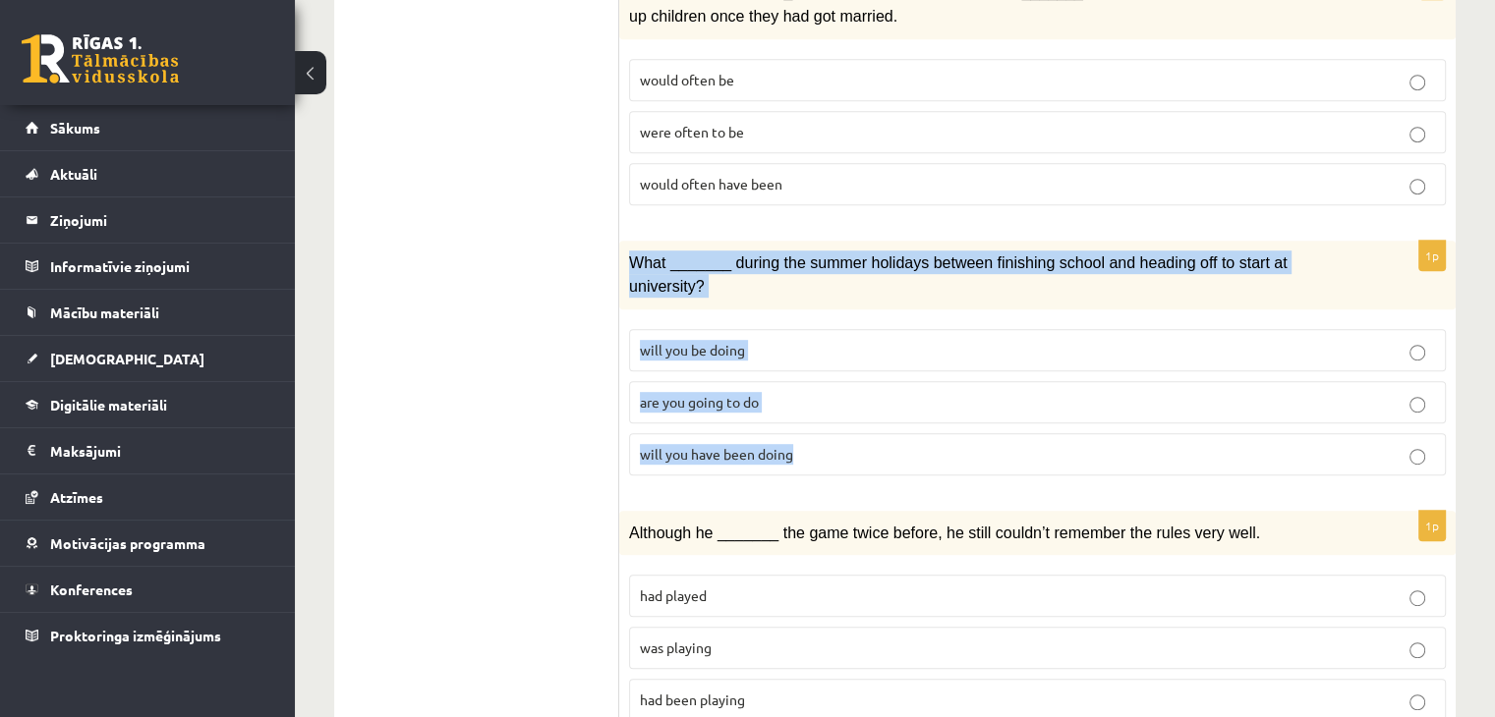
drag, startPoint x: 629, startPoint y: 243, endPoint x: 832, endPoint y: 411, distance: 263.9
click at [832, 411] on div "1p What _______ during the summer holidays between finishing school and heading…" at bounding box center [1037, 366] width 836 height 251
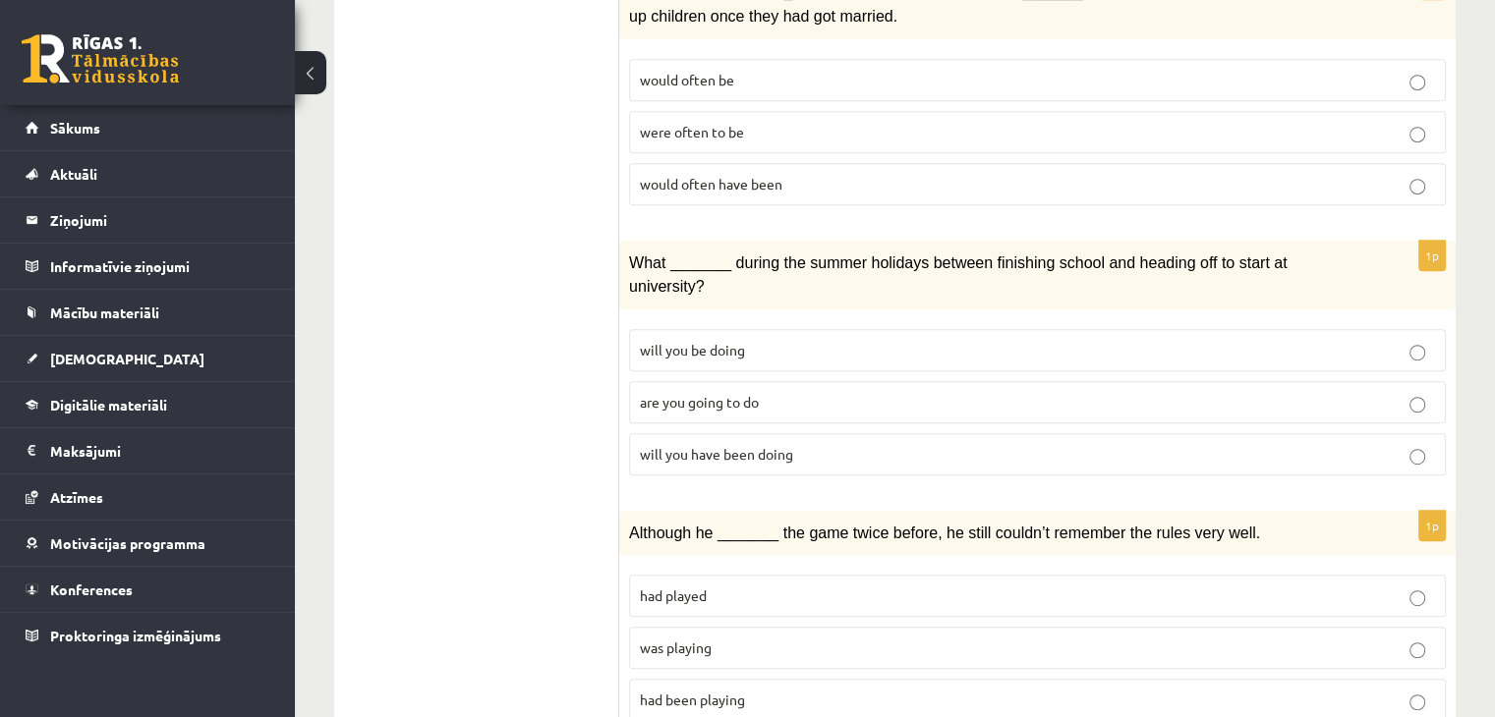
click at [696, 457] on form "Circle the form that cannot be used to complete the sentences. 1p Clara and I h…" at bounding box center [1037, 718] width 797 height 2696
click at [779, 340] on p "will you be doing" at bounding box center [1037, 350] width 795 height 21
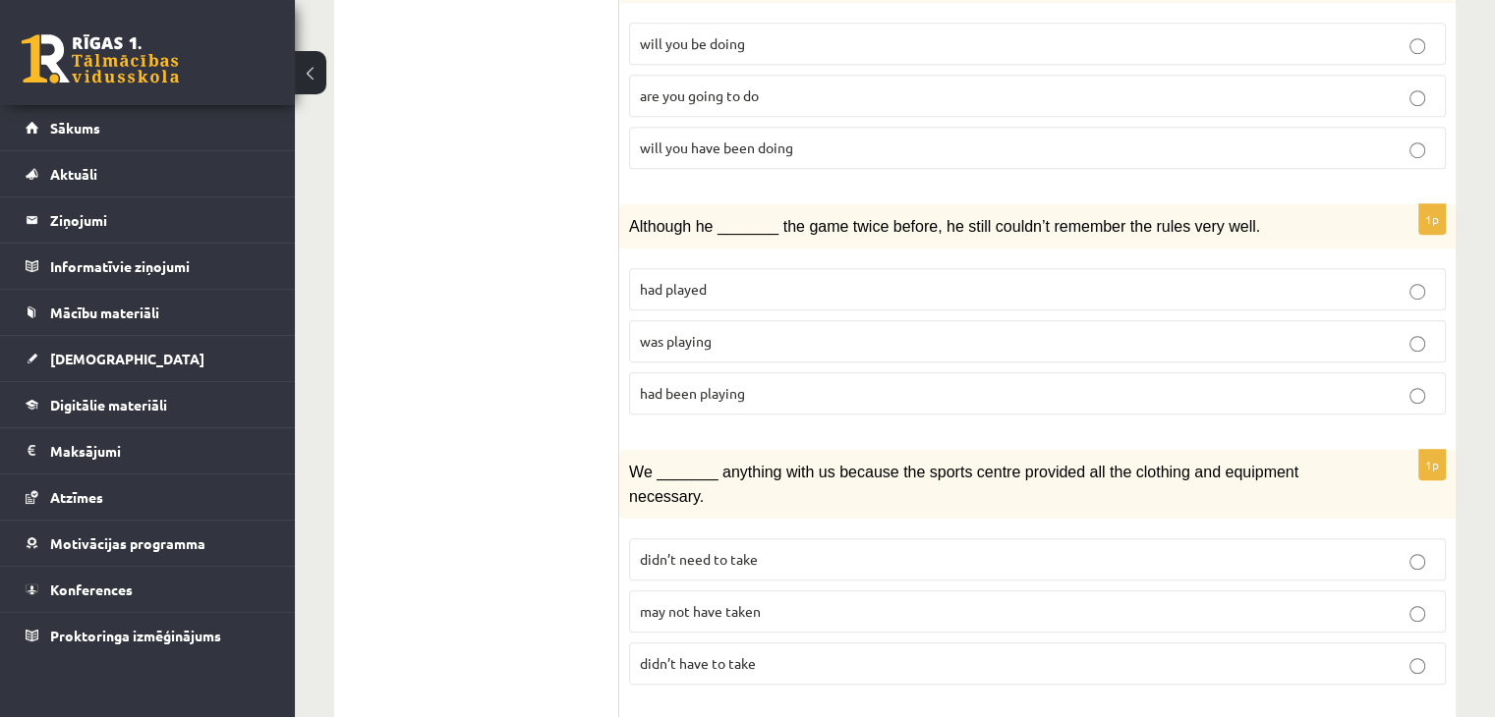
scroll to position [1292, 0]
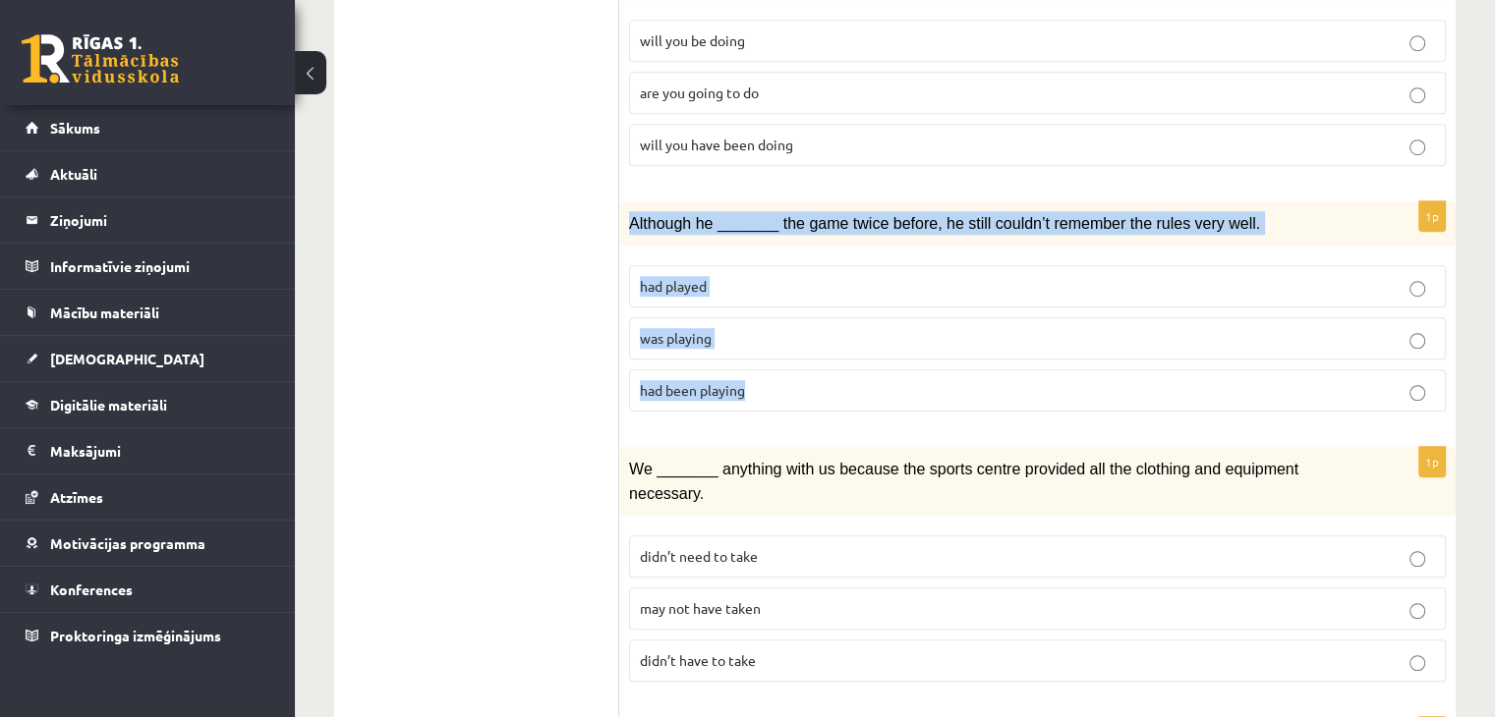
drag, startPoint x: 628, startPoint y: 176, endPoint x: 805, endPoint y: 330, distance: 234.7
click at [805, 337] on div "1p Although he _______ the game twice before, he still couldn’t remember the ru…" at bounding box center [1037, 314] width 836 height 227
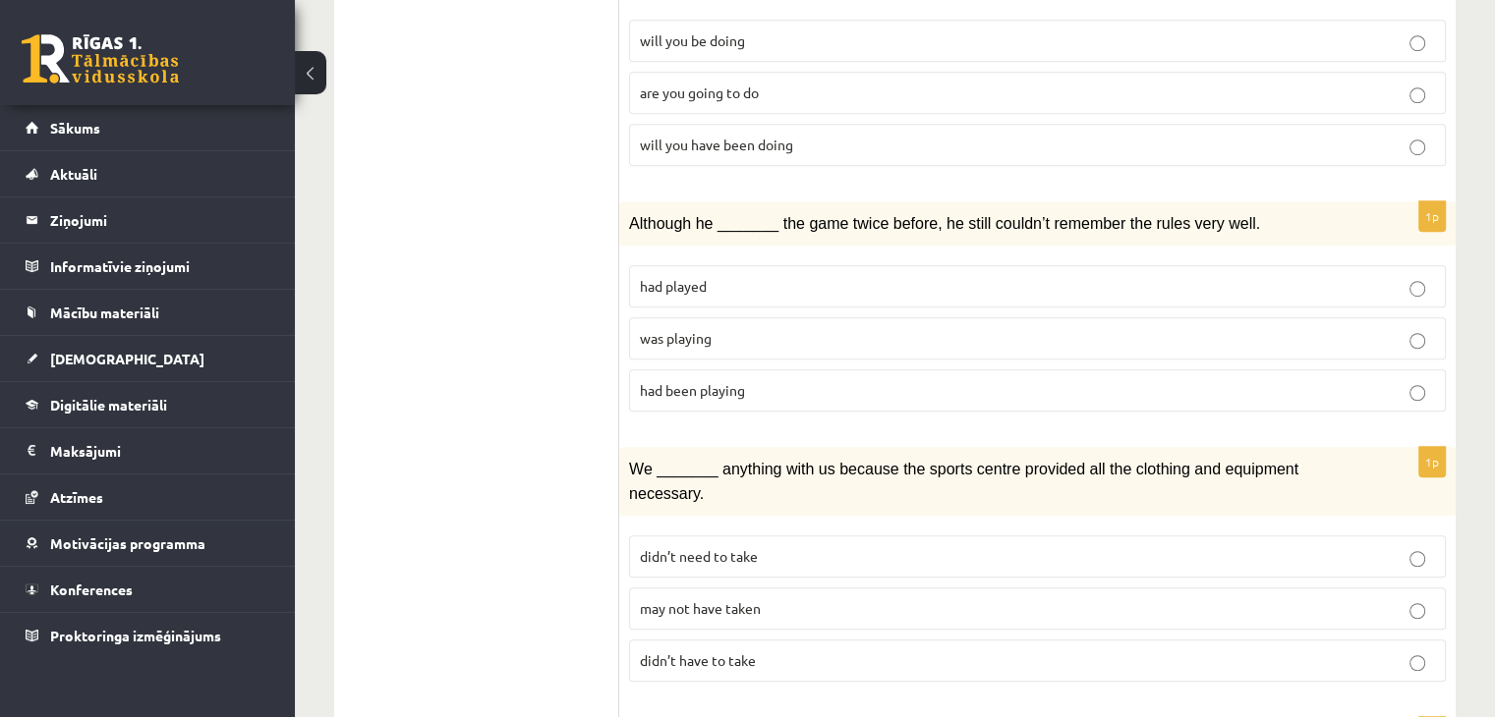
click at [651, 390] on form "Circle the form that cannot be used to complete the sentences. 1p Clara and I h…" at bounding box center [1037, 408] width 797 height 2696
click at [756, 265] on label "had played" at bounding box center [1037, 286] width 817 height 42
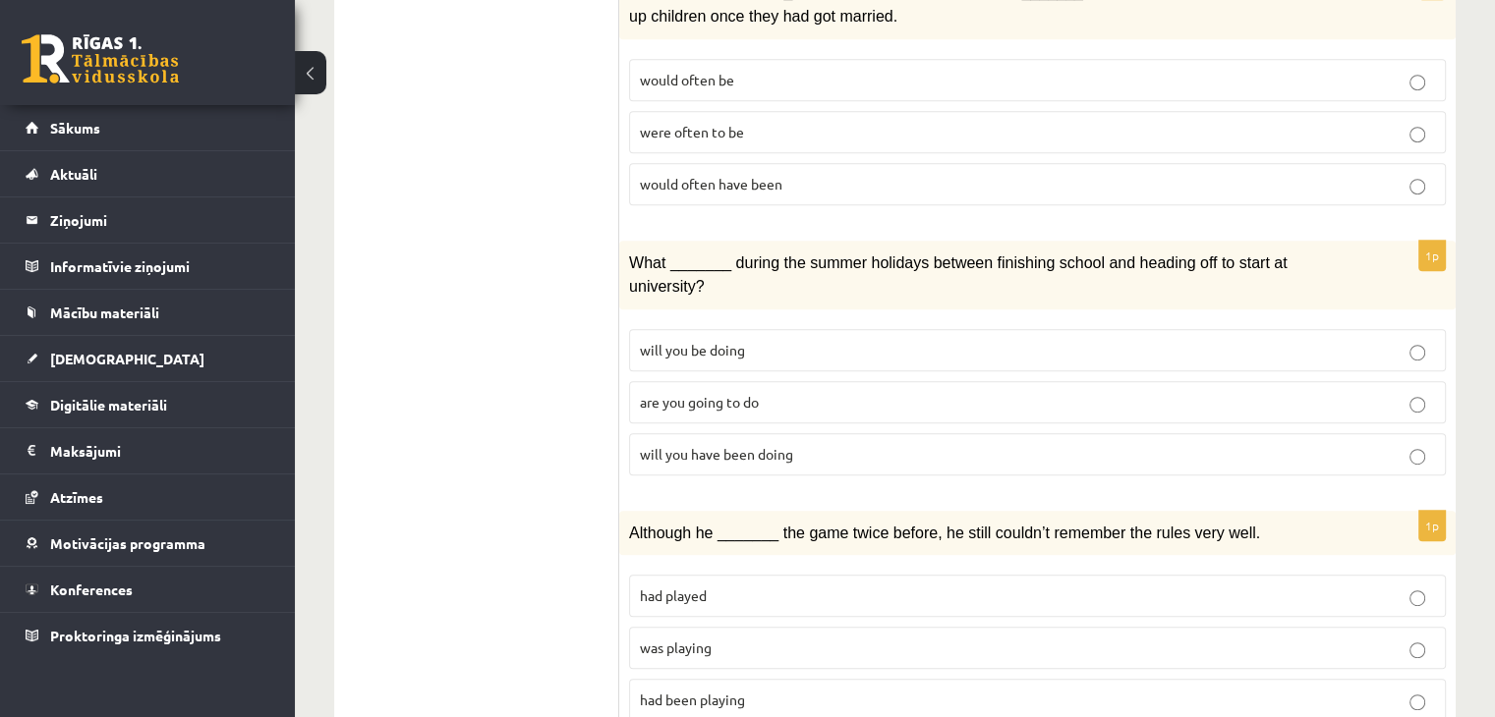
scroll to position [1474, 0]
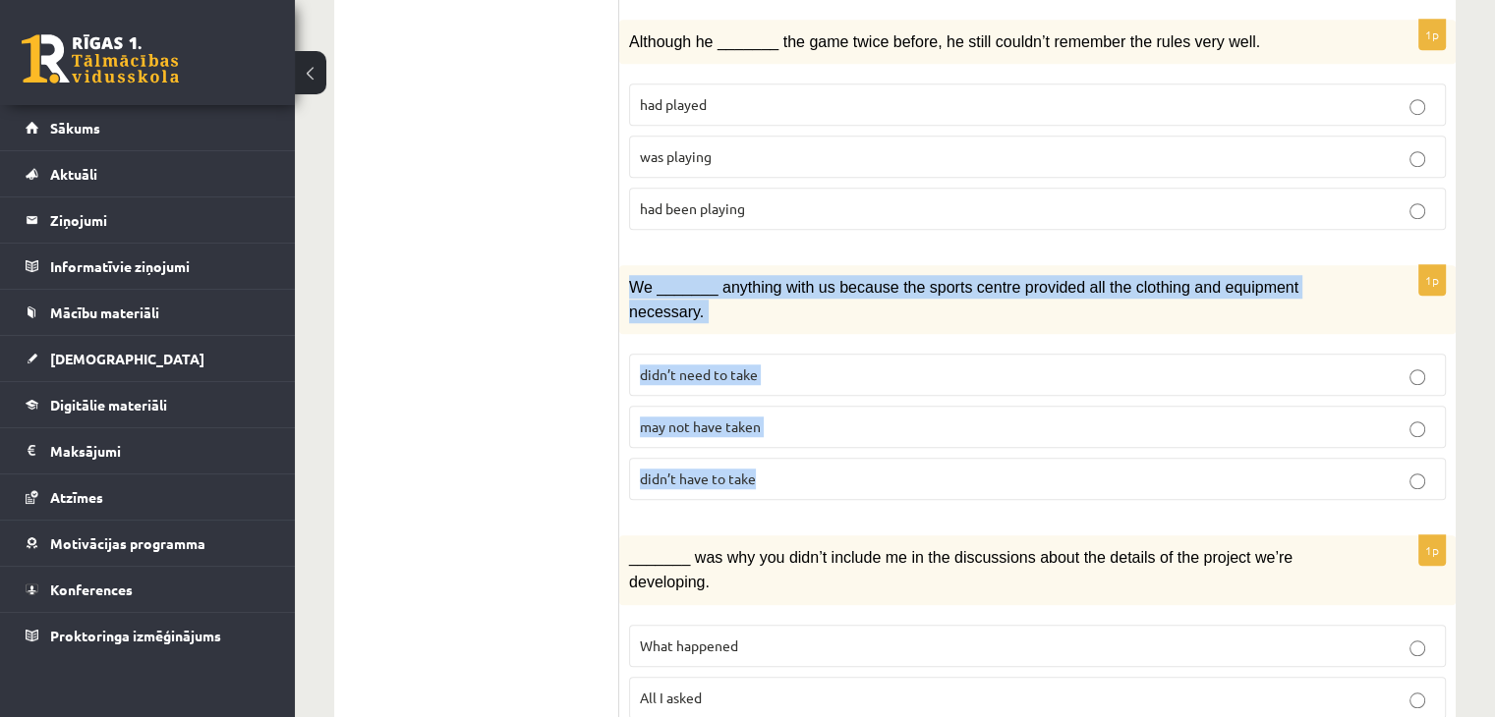
drag, startPoint x: 620, startPoint y: 236, endPoint x: 853, endPoint y: 412, distance: 291.9
click at [853, 412] on div "1p We _______ anything with us because the sports centre provided all the cloth…" at bounding box center [1037, 390] width 836 height 251
click at [733, 430] on fieldset "didn’t need to take may not have taken didn’t have to take" at bounding box center [1037, 425] width 817 height 162
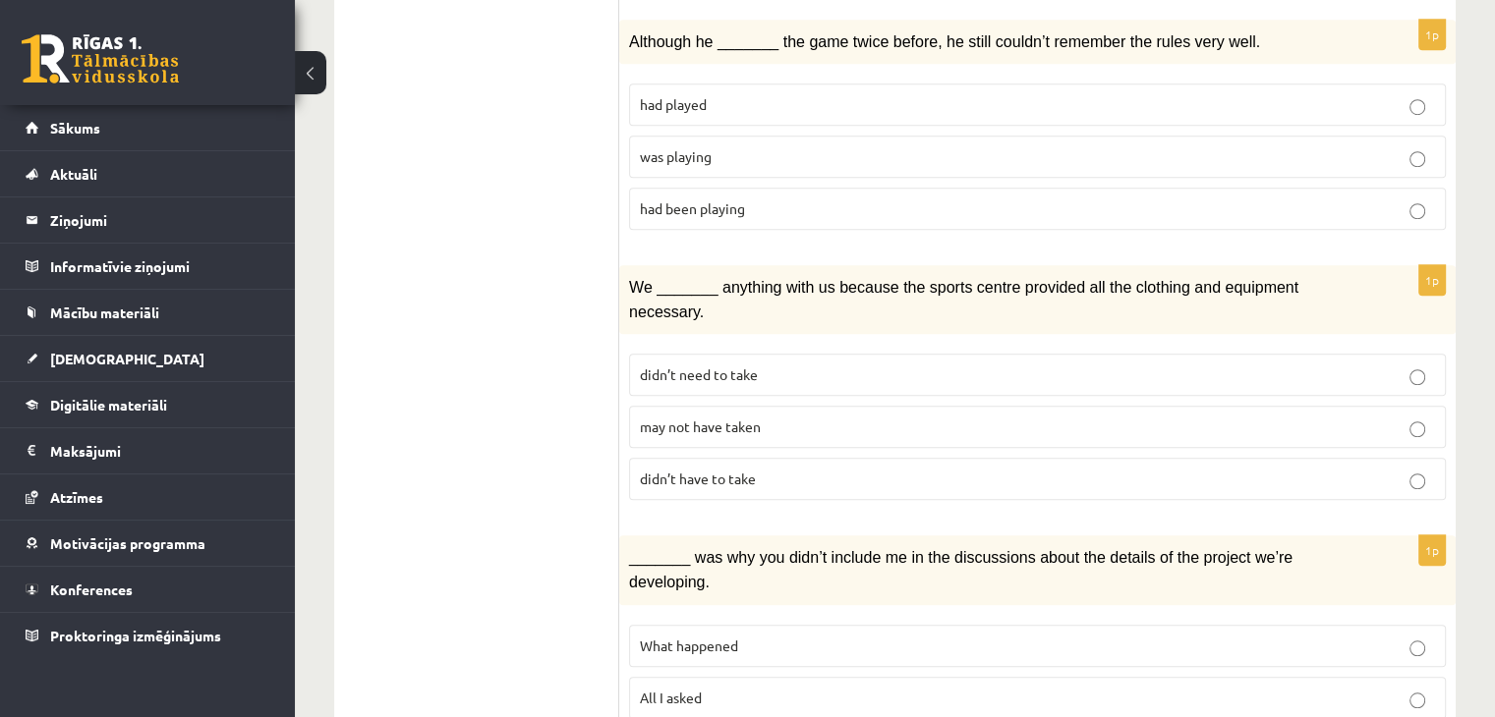
click at [827, 469] on p "didn’t have to take" at bounding box center [1037, 479] width 795 height 21
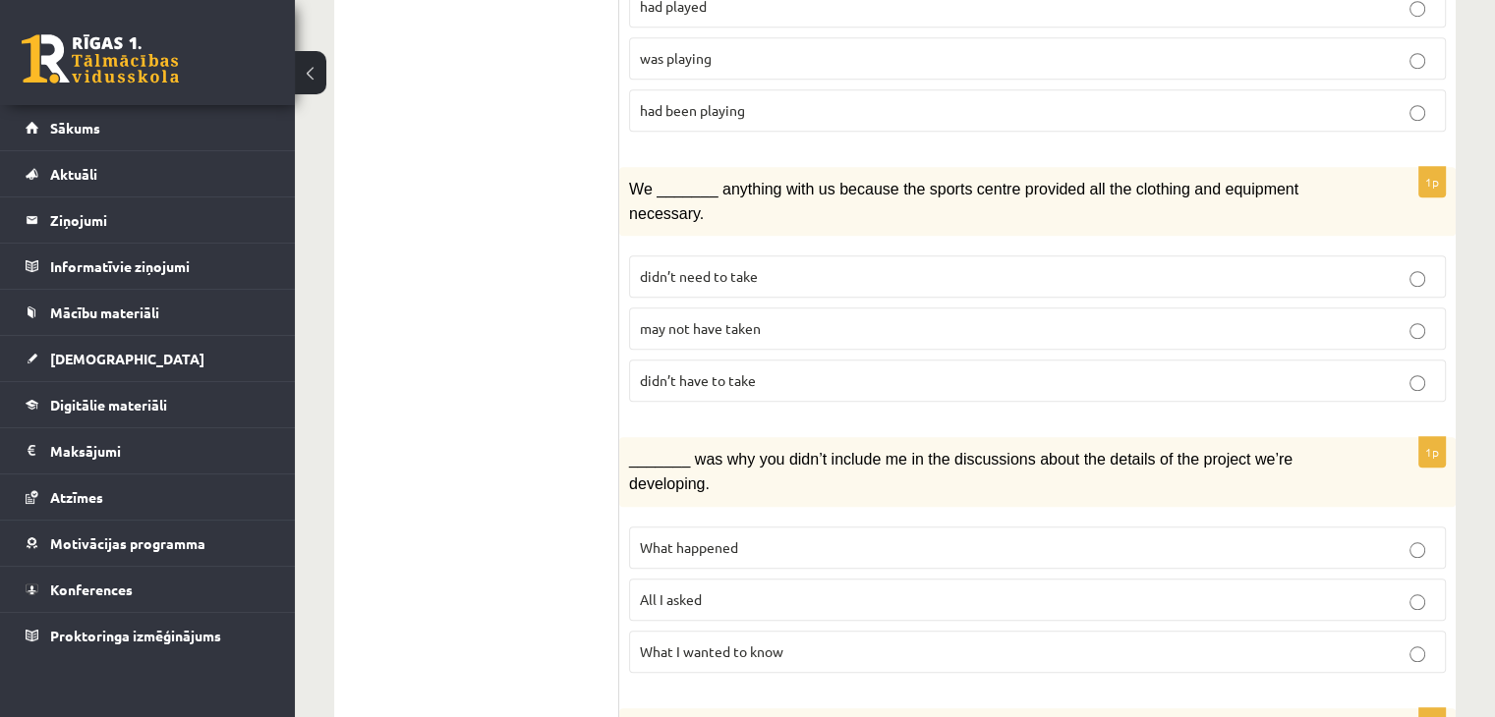
scroll to position [1769, 0]
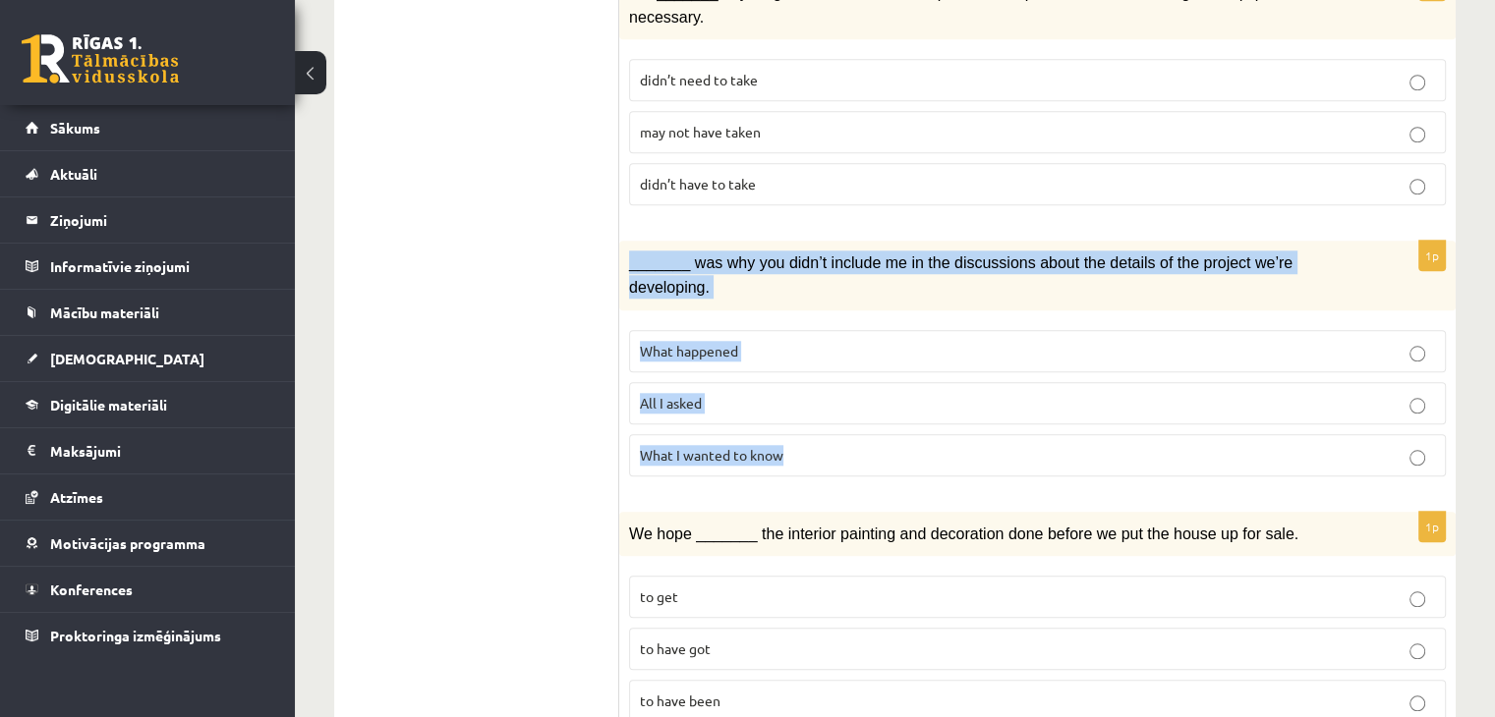
drag, startPoint x: 625, startPoint y: 193, endPoint x: 797, endPoint y: 355, distance: 236.4
click at [797, 355] on div "1p _______ was why you didn’t include me in the discussions about the details o…" at bounding box center [1037, 366] width 836 height 251
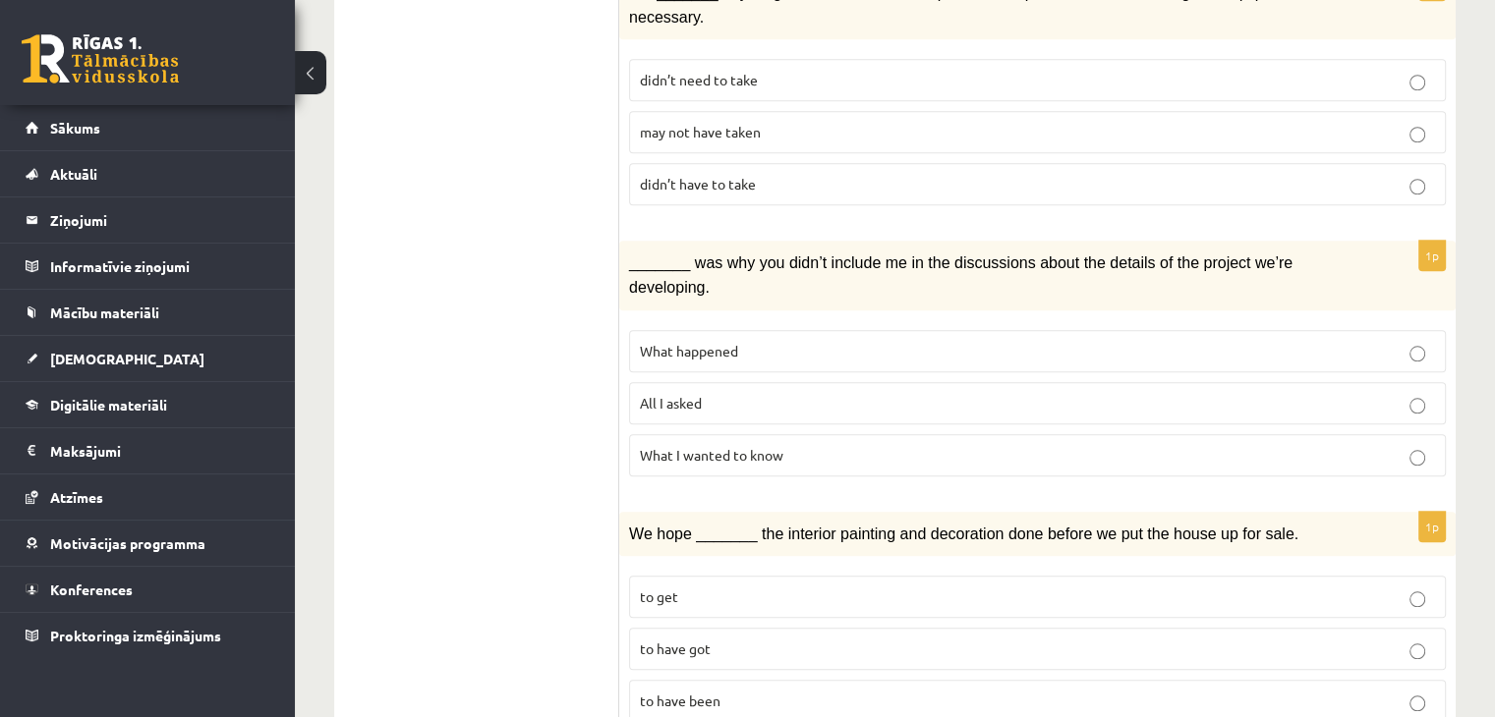
click at [681, 394] on span "All I asked" at bounding box center [671, 403] width 62 height 18
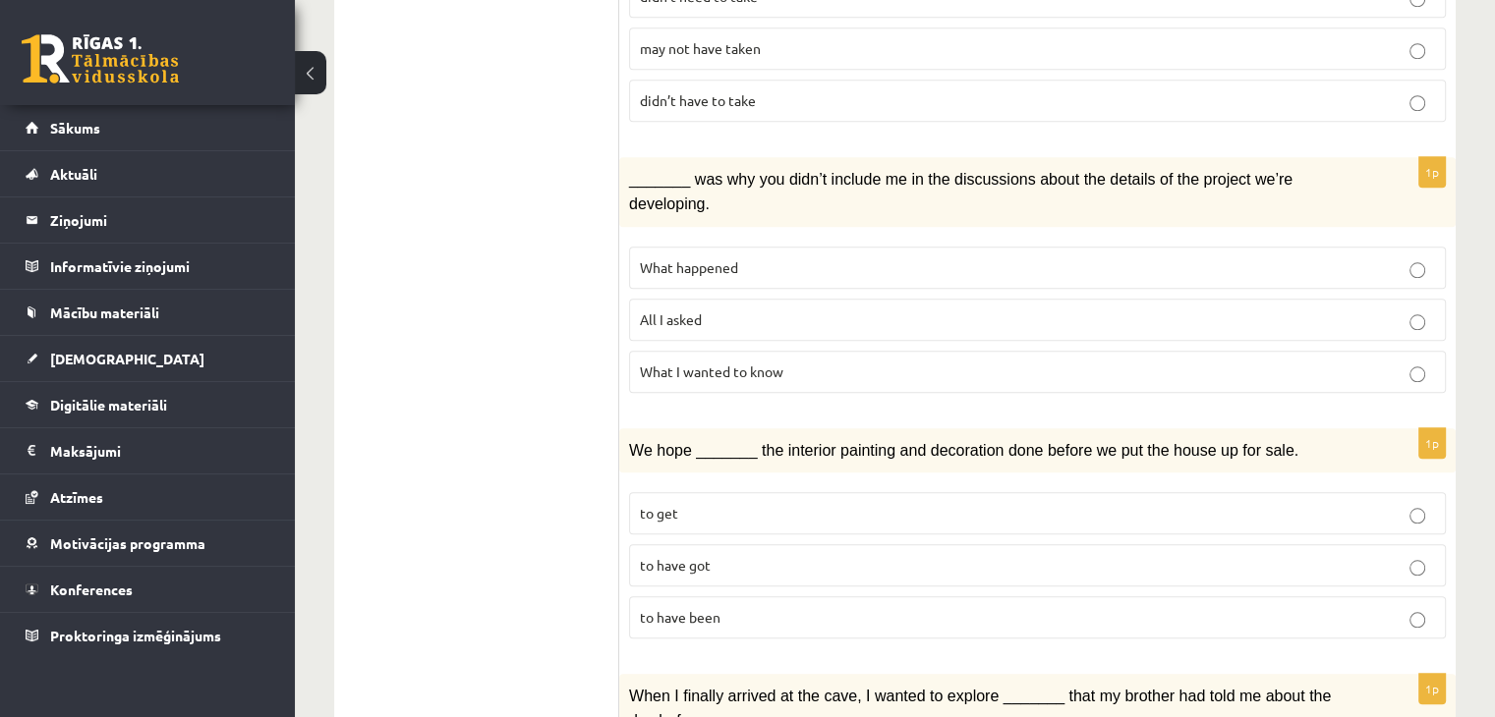
scroll to position [1966, 0]
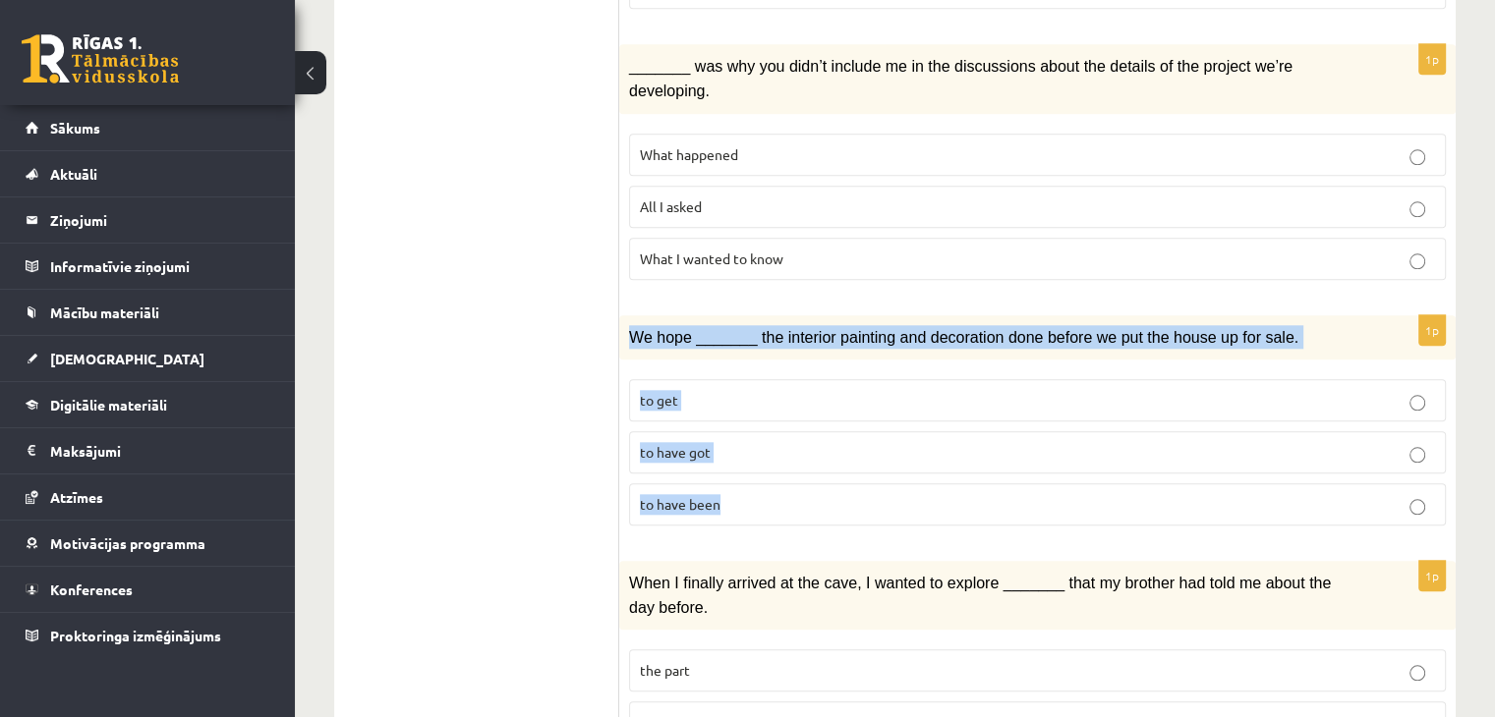
drag, startPoint x: 679, startPoint y: 240, endPoint x: 792, endPoint y: 314, distance: 135.5
click at [798, 396] on div "1p We hope _______ the interior painting and decoration done before we put the …" at bounding box center [1037, 428] width 836 height 227
click at [760, 390] on p "to get" at bounding box center [1037, 400] width 795 height 21
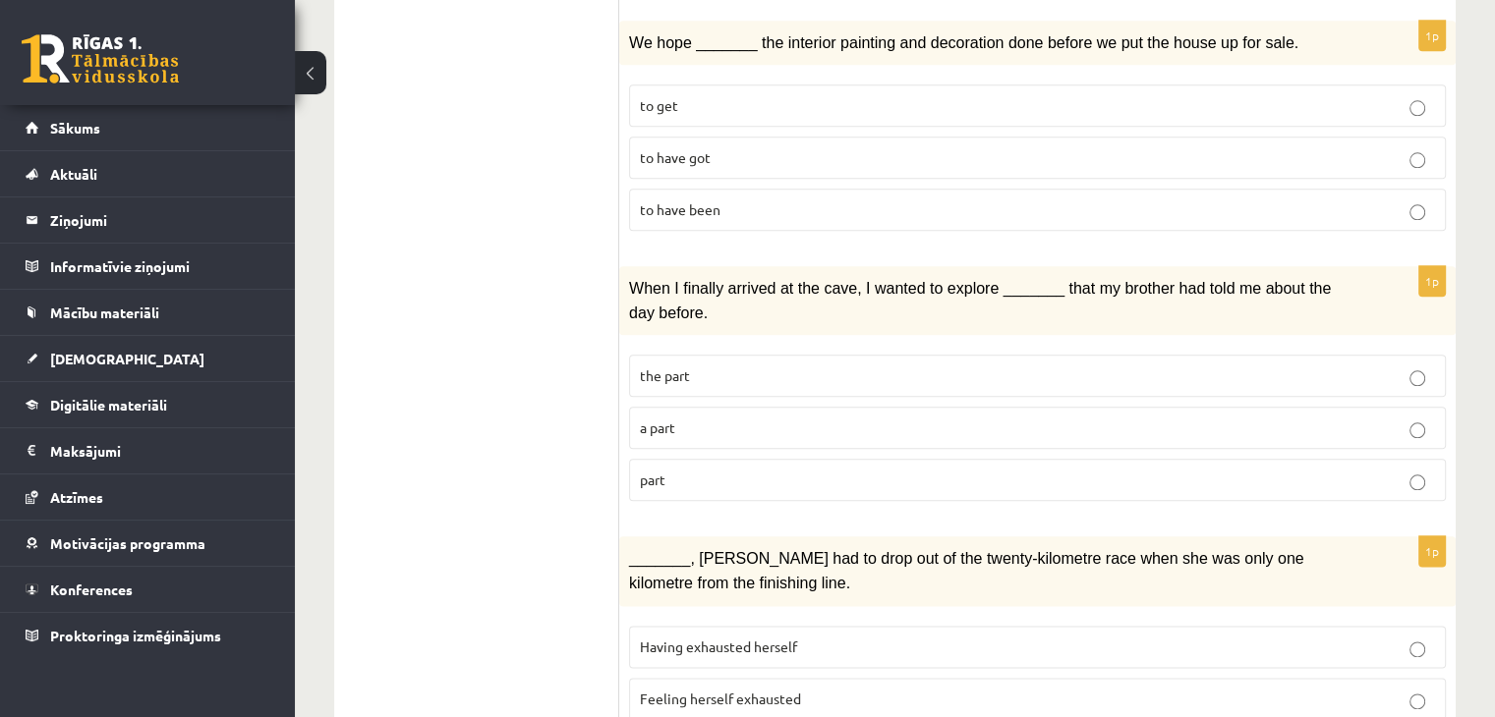
scroll to position [2275, 0]
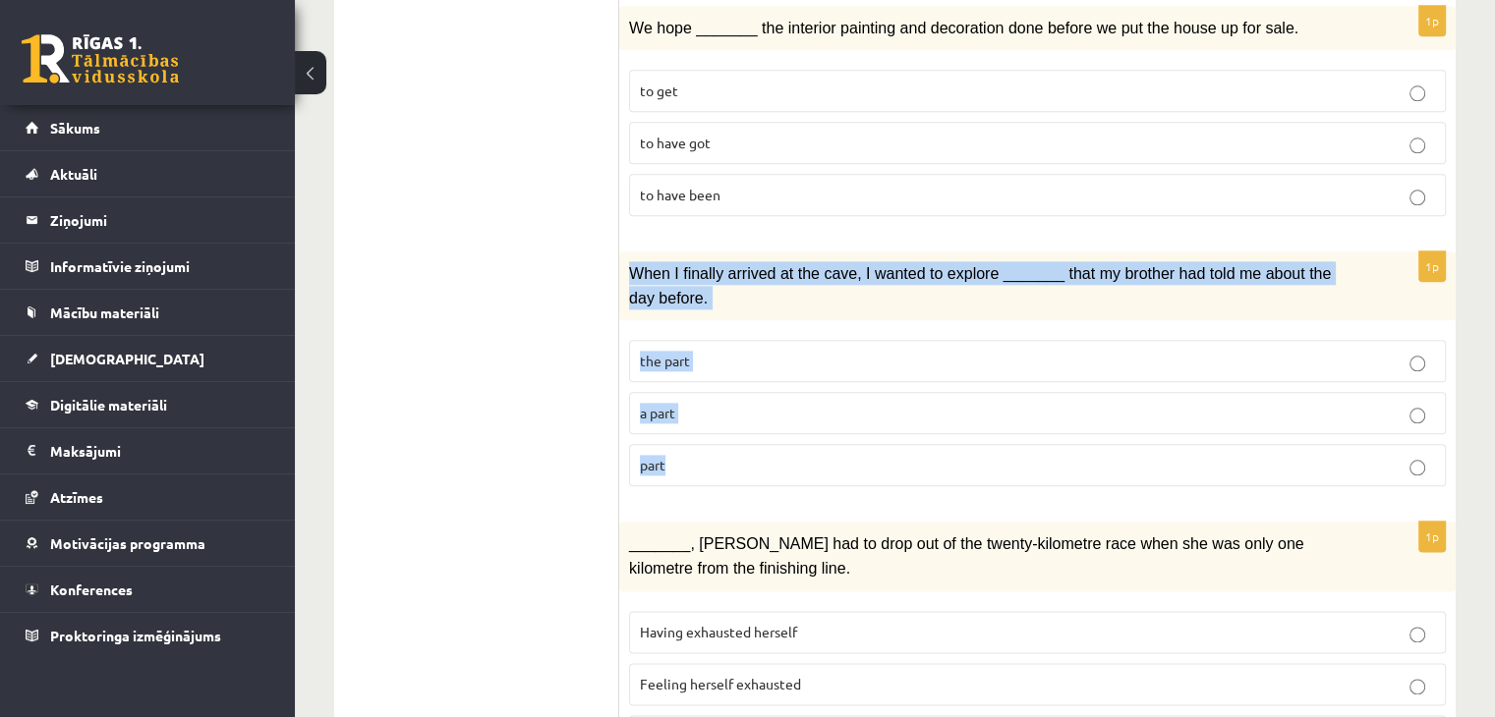
drag, startPoint x: 633, startPoint y: 166, endPoint x: 760, endPoint y: 305, distance: 187.8
click at [763, 350] on div "1p When I finally arrived at the cave, I wanted to explore _______ that my brot…" at bounding box center [1037, 377] width 836 height 251
click at [727, 388] on div "1p When I finally arrived at the cave, I wanted to explore _______ that my brot…" at bounding box center [1037, 377] width 836 height 251
click at [798, 252] on div "When I finally arrived at the cave, I wanted to explore _______ that my brother…" at bounding box center [1037, 286] width 836 height 69
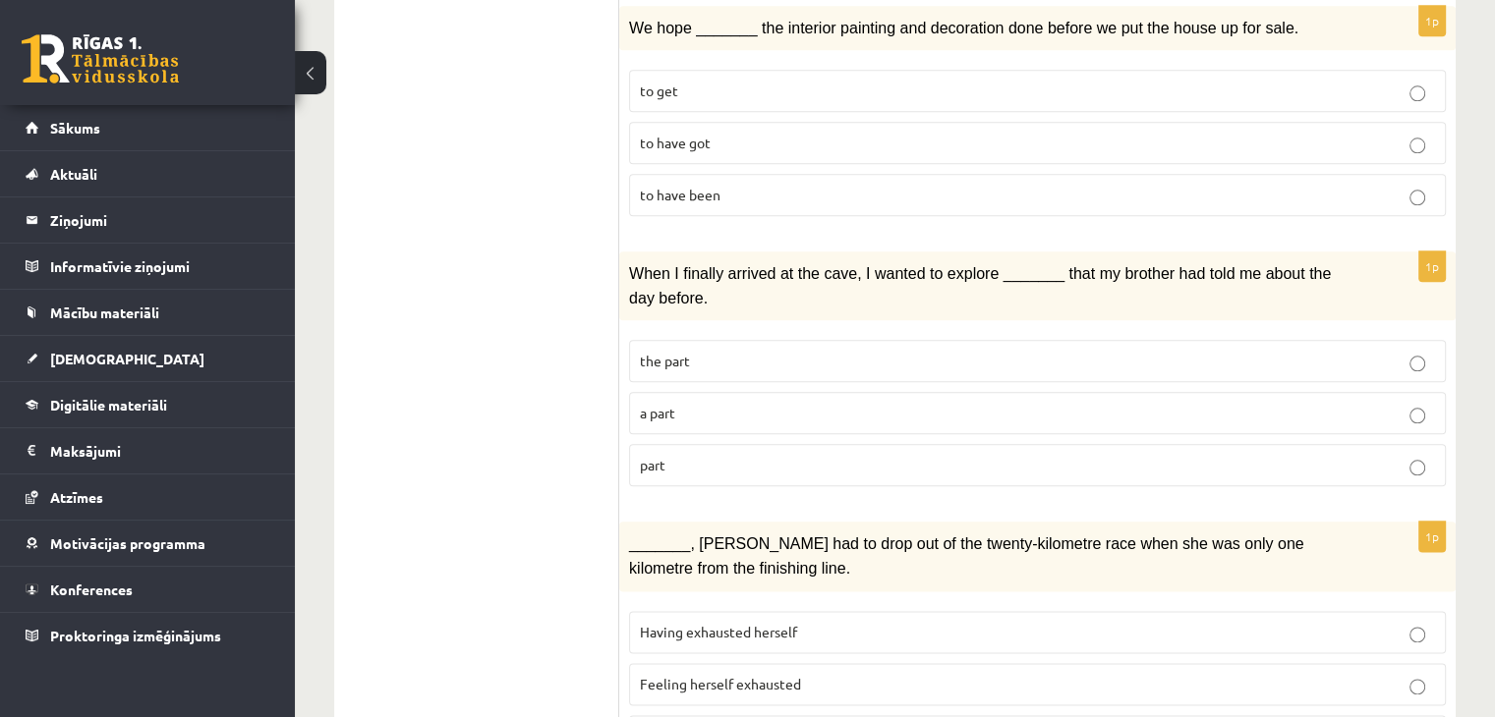
click at [770, 351] on p "the part" at bounding box center [1037, 361] width 795 height 21
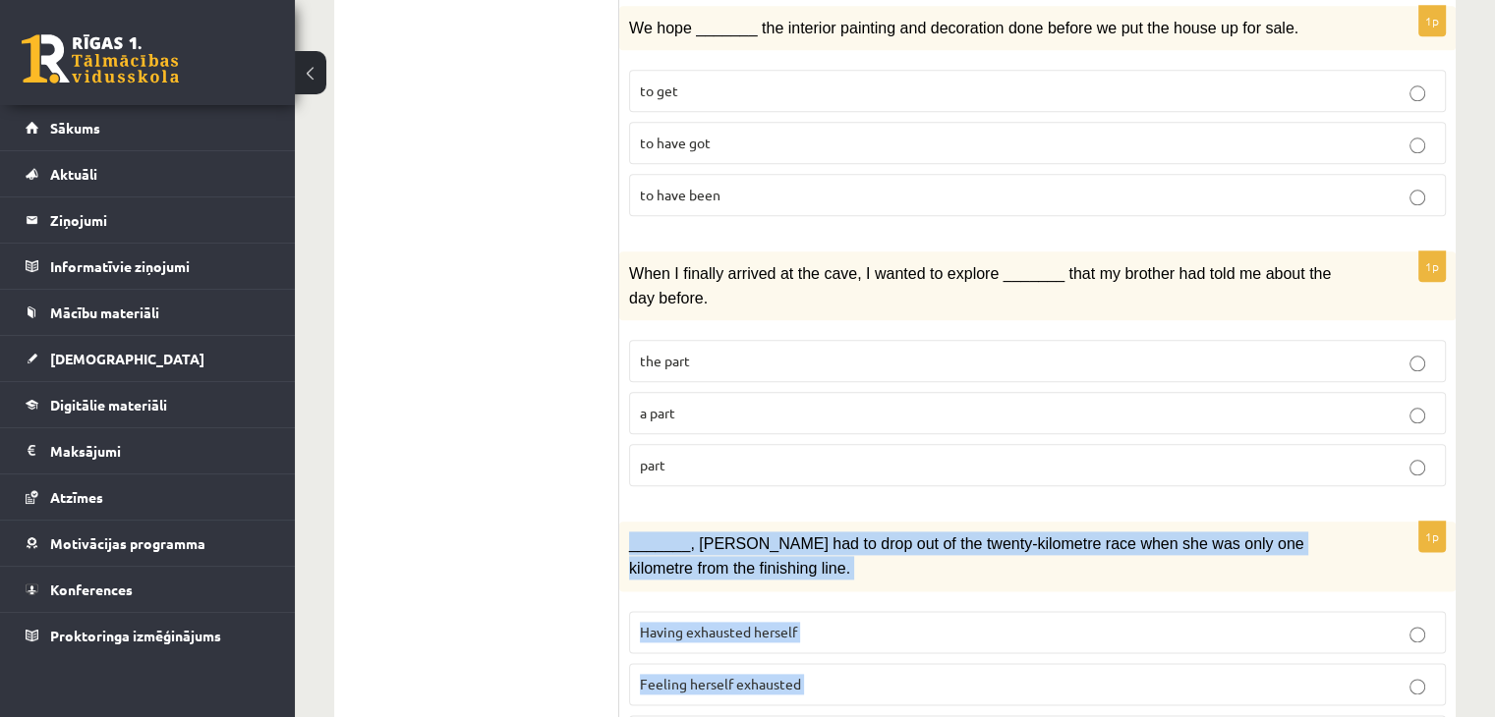
drag, startPoint x: 630, startPoint y: 432, endPoint x: 810, endPoint y: 519, distance: 199.6
click at [792, 626] on div "1p _______, Judy had to drop out of the twenty-kilometre race when she was only…" at bounding box center [1037, 647] width 836 height 251
click at [722, 522] on div "_______, Judy had to drop out of the twenty-kilometre race when she was only on…" at bounding box center [1037, 556] width 836 height 69
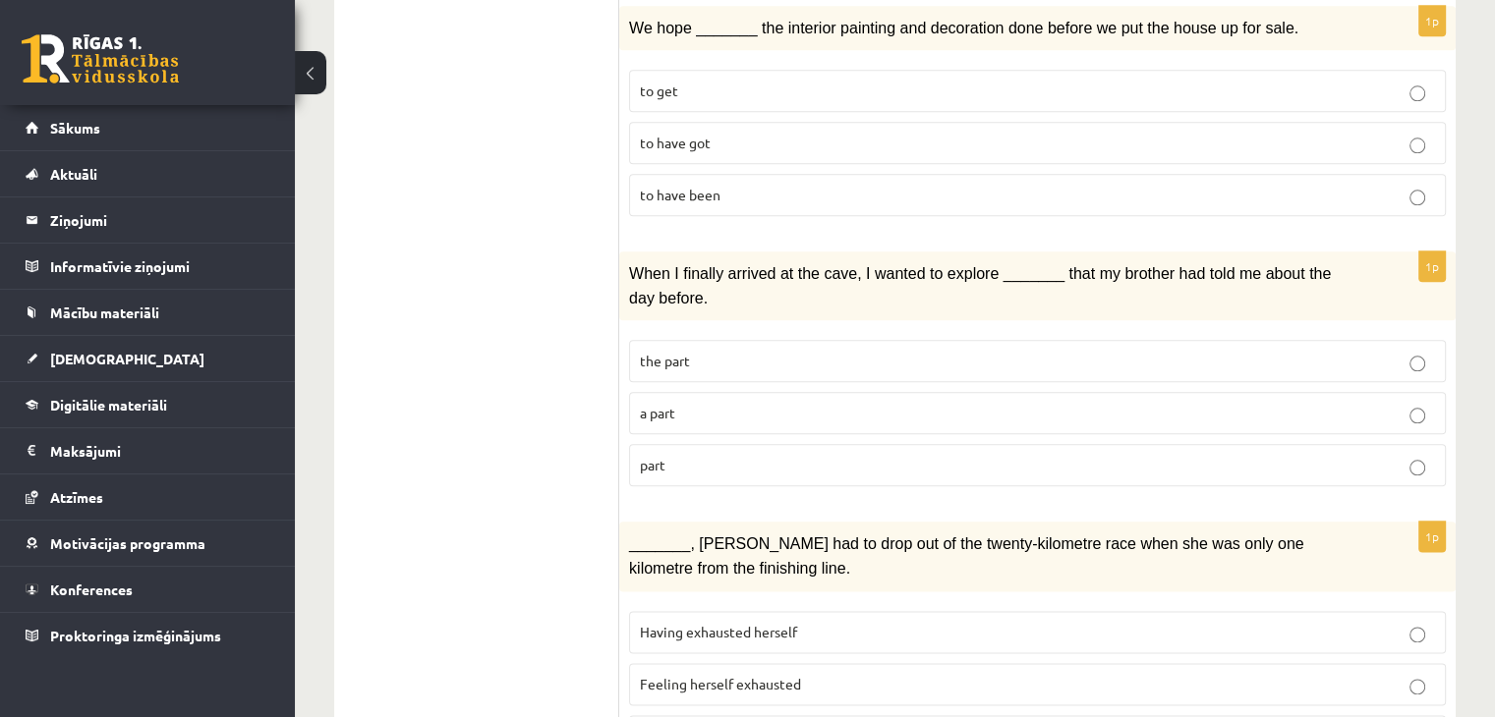
click at [779, 623] on span "Having exhausted herself" at bounding box center [718, 632] width 157 height 18
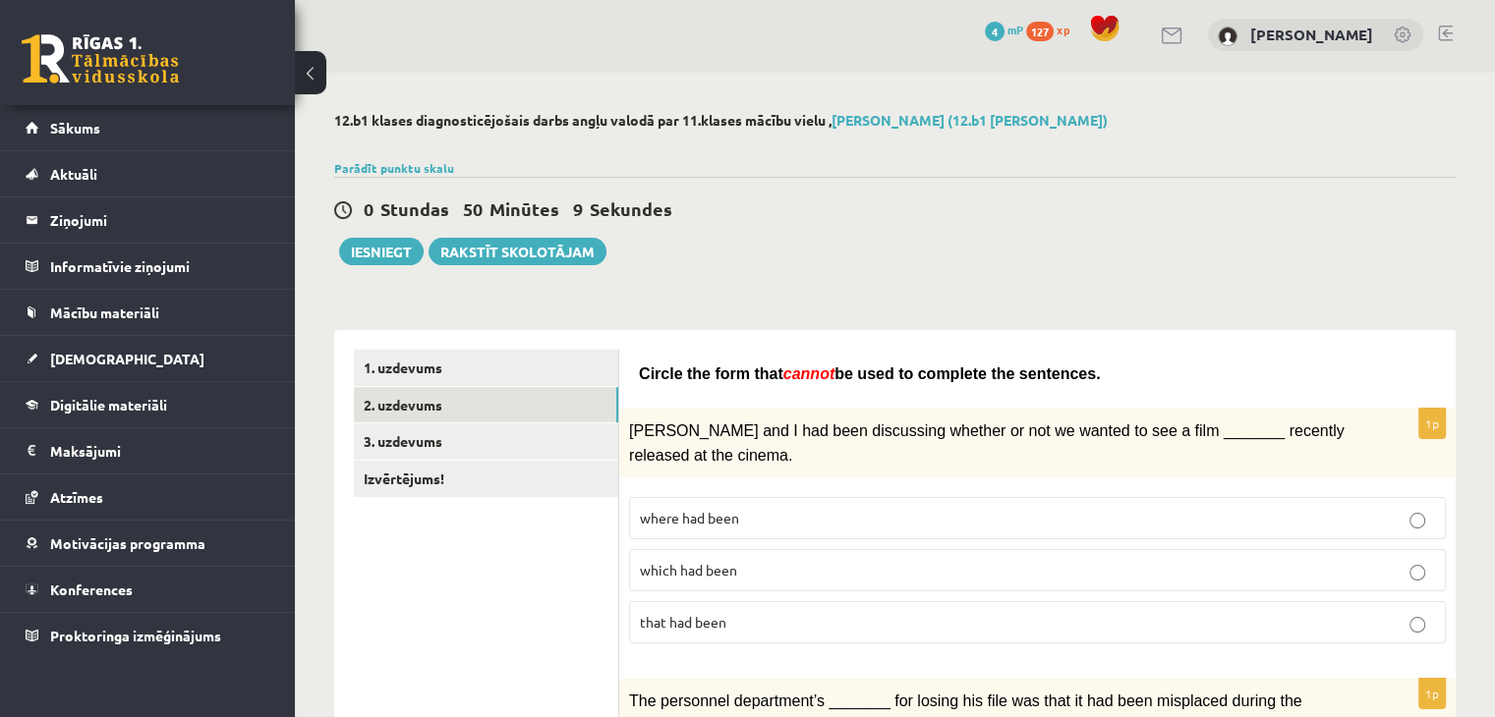
scroll to position [0, 0]
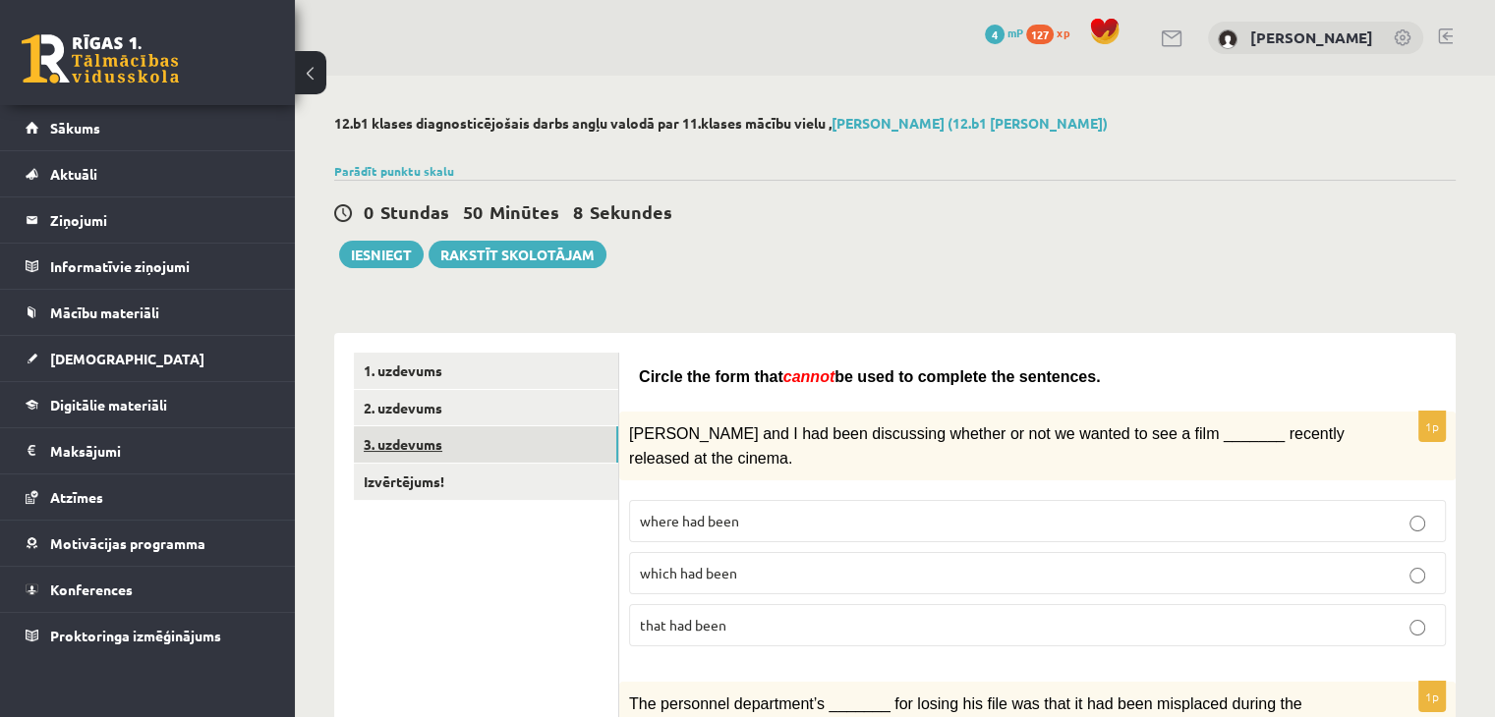
click at [378, 436] on link "3. uzdevums" at bounding box center [486, 445] width 264 height 36
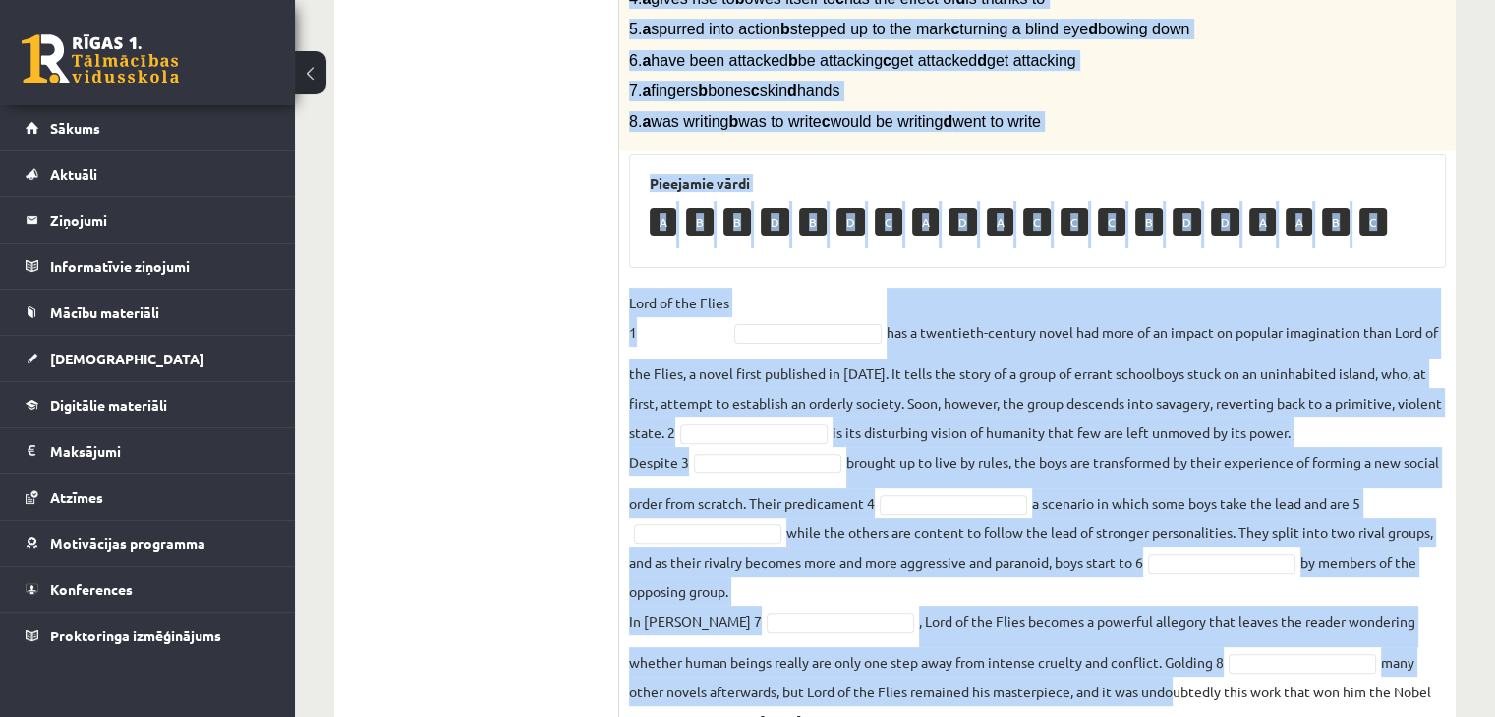
scroll to position [633, 0]
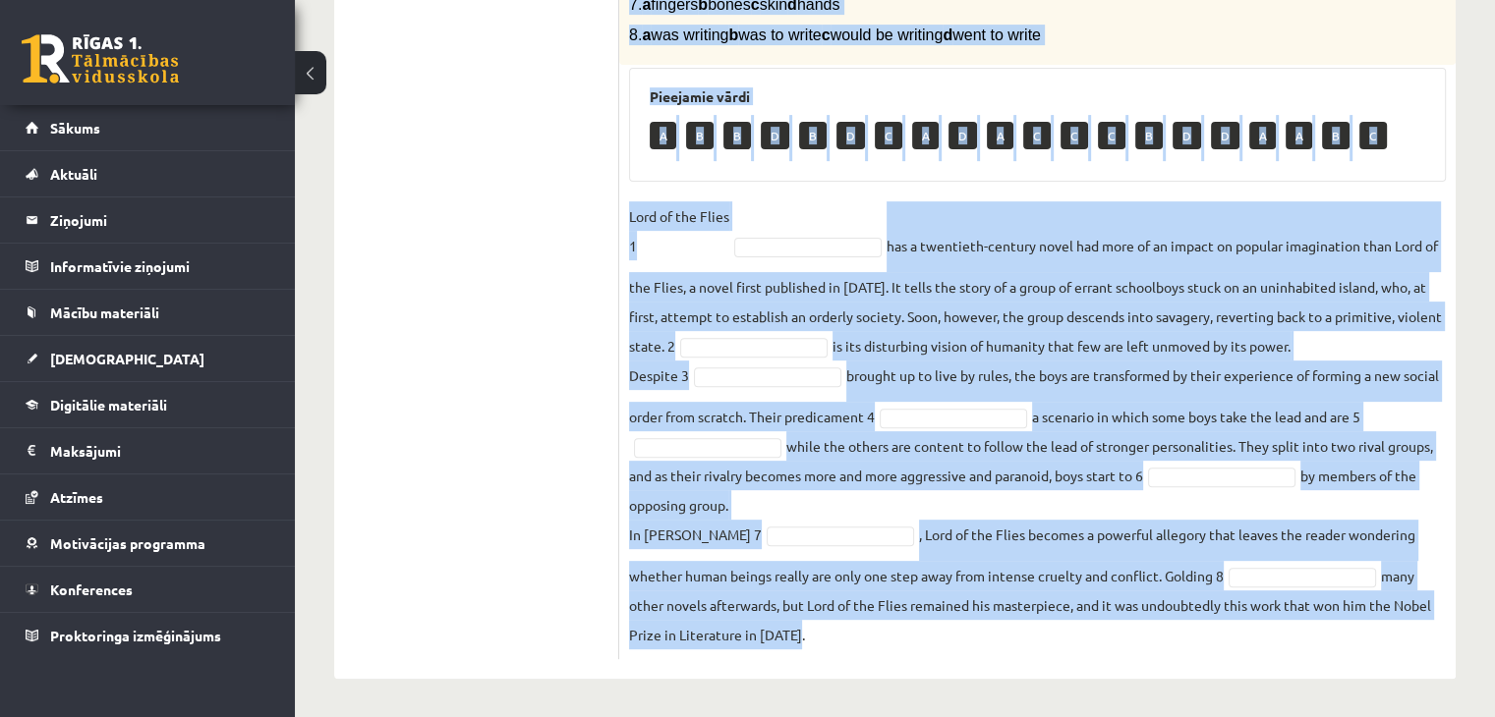
drag, startPoint x: 631, startPoint y: 349, endPoint x: 1179, endPoint y: 656, distance: 628.3
click at [1179, 656] on div "8p Complete the text with the correct words (a–d). 1. a No sooner b Rarely c On…" at bounding box center [1037, 200] width 836 height 920
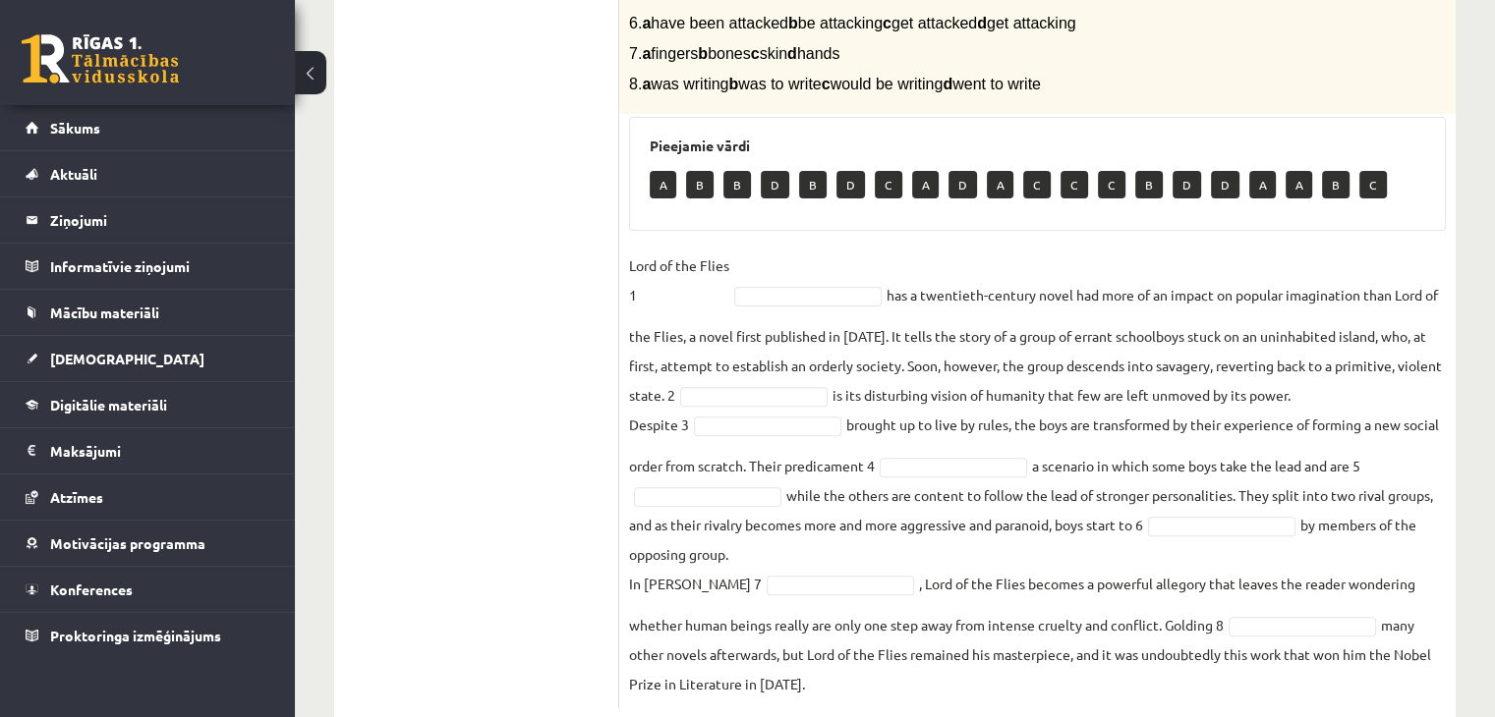
click at [563, 371] on ul "1. uzdevums 2. uzdevums 3. uzdevums Izvērtējums!" at bounding box center [486, 239] width 265 height 940
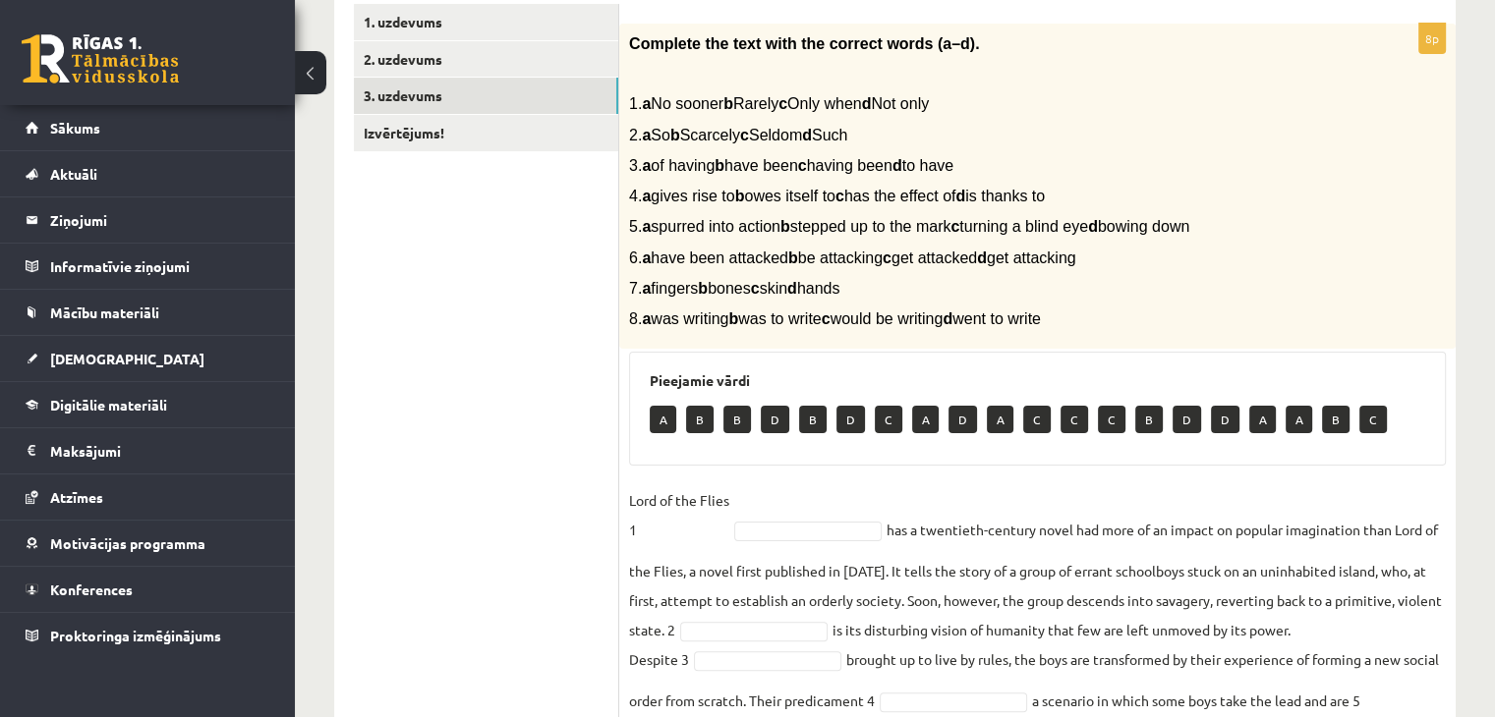
scroll to position [338, 0]
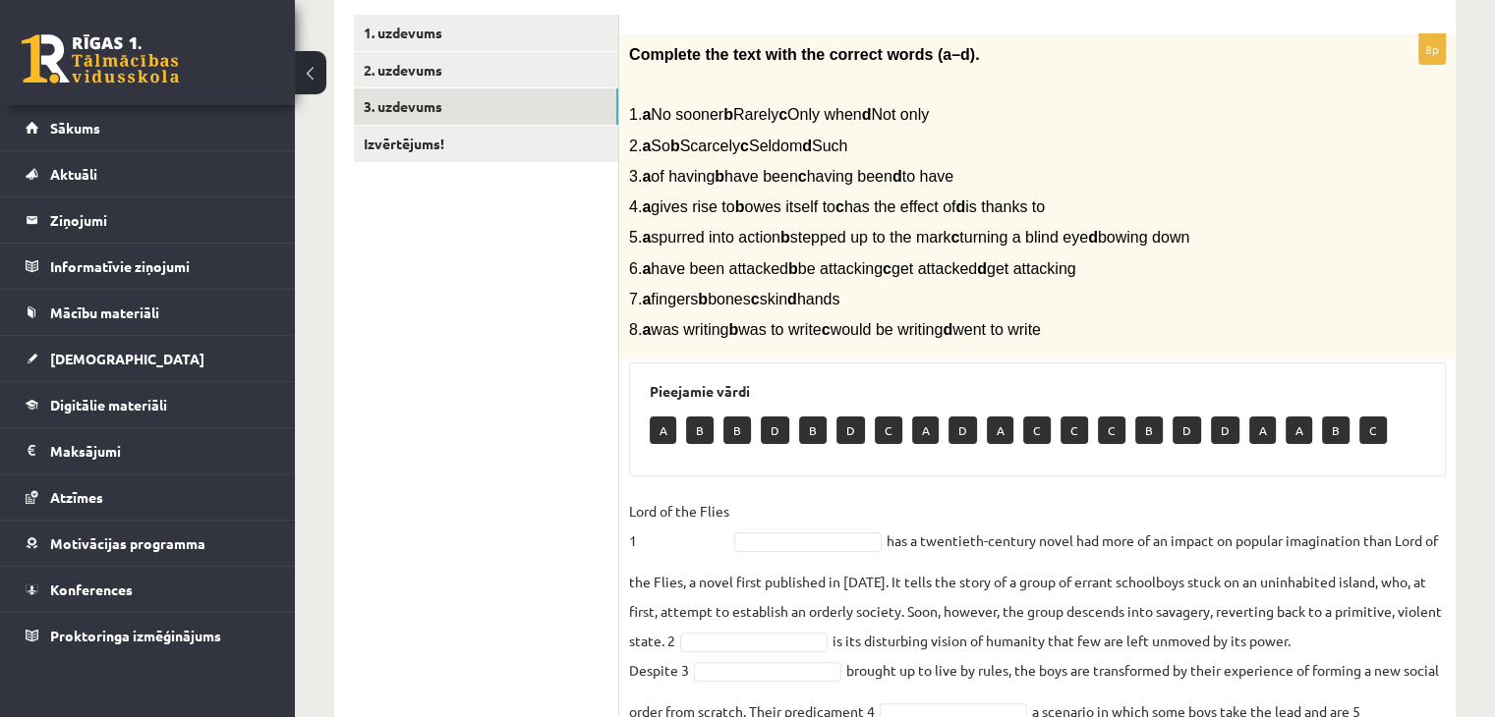
click at [675, 443] on div "A B B D B D C A D A C C C B D D A A B C" at bounding box center [1037, 433] width 775 height 46
drag, startPoint x: 664, startPoint y: 427, endPoint x: 684, endPoint y: 441, distance: 24.6
click at [684, 441] on div "A B B D B D C A D A C C C B D D A A B C" at bounding box center [1037, 433] width 775 height 46
click at [667, 436] on p "A" at bounding box center [663, 431] width 27 height 28
drag, startPoint x: 653, startPoint y: 429, endPoint x: 719, endPoint y: 498, distance: 95.9
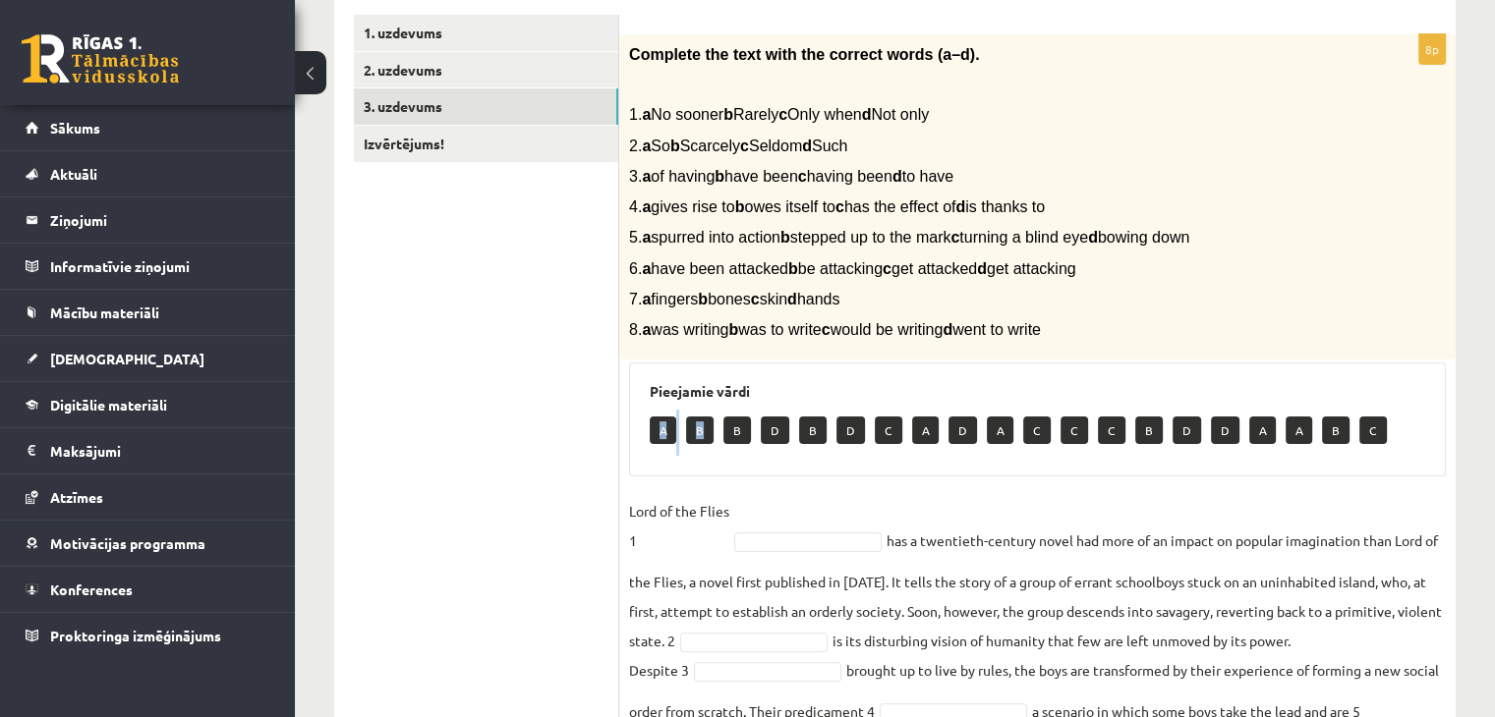
click at [709, 485] on div "8p Complete the text with the correct words (a–d). 1. a No sooner b Rarely c On…" at bounding box center [1037, 494] width 836 height 920
drag, startPoint x: 746, startPoint y: 528, endPoint x: 723, endPoint y: 475, distance: 57.7
click at [745, 523] on fieldset "Lord of the Flies 1 has a twentieth-century novel had more of an impact on popu…" at bounding box center [1037, 720] width 817 height 448
click at [692, 117] on span "1. a No sooner b Rarely c Only when d Not only" at bounding box center [779, 114] width 300 height 17
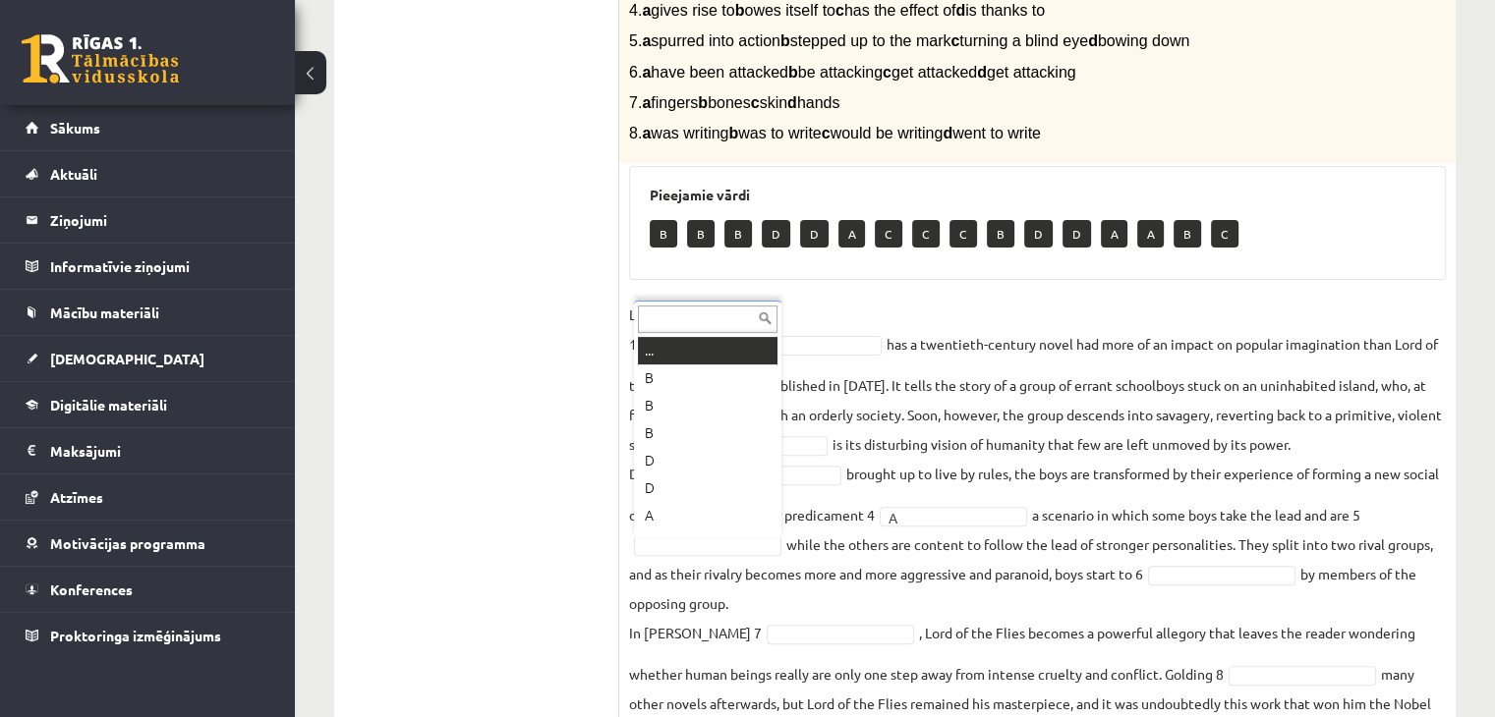
scroll to position [24, 0]
drag, startPoint x: 917, startPoint y: 361, endPoint x: 896, endPoint y: 371, distance: 22.9
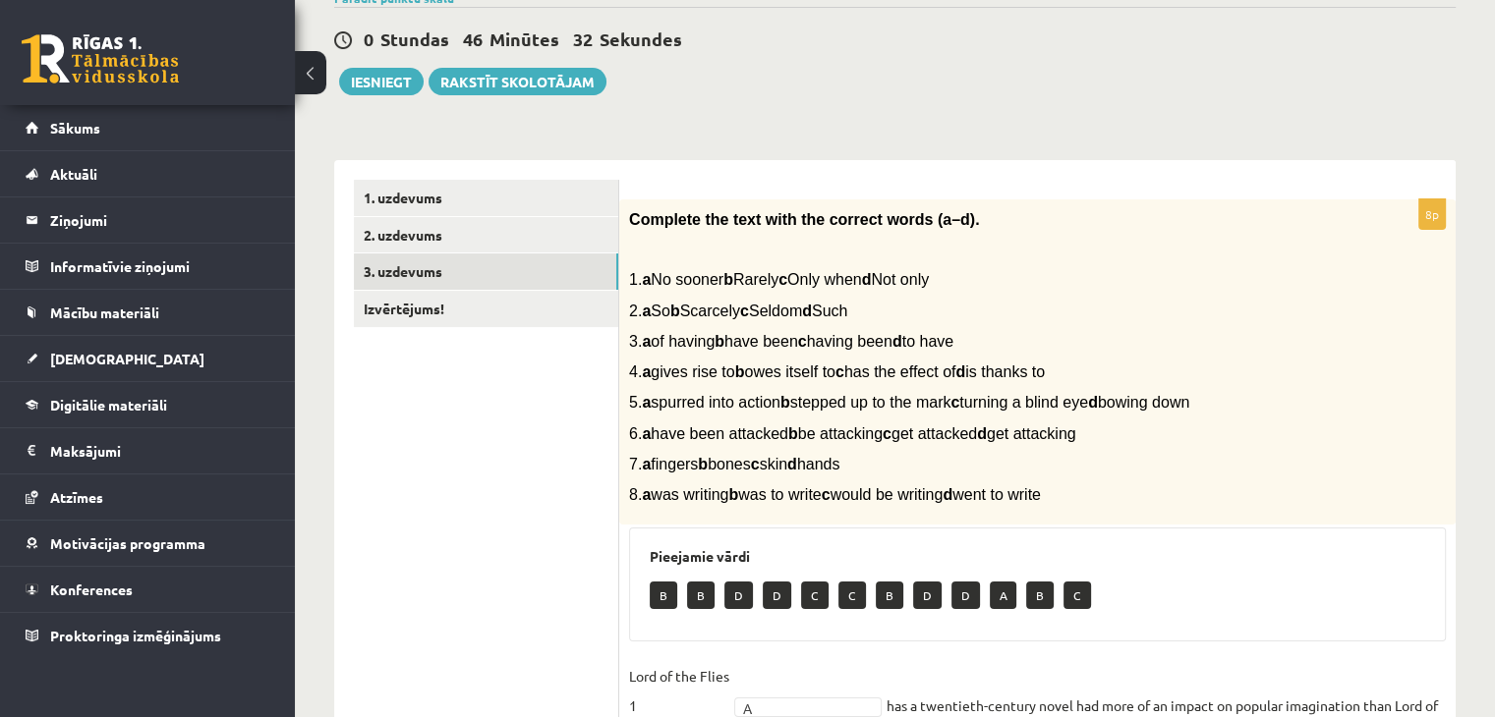
scroll to position [142, 0]
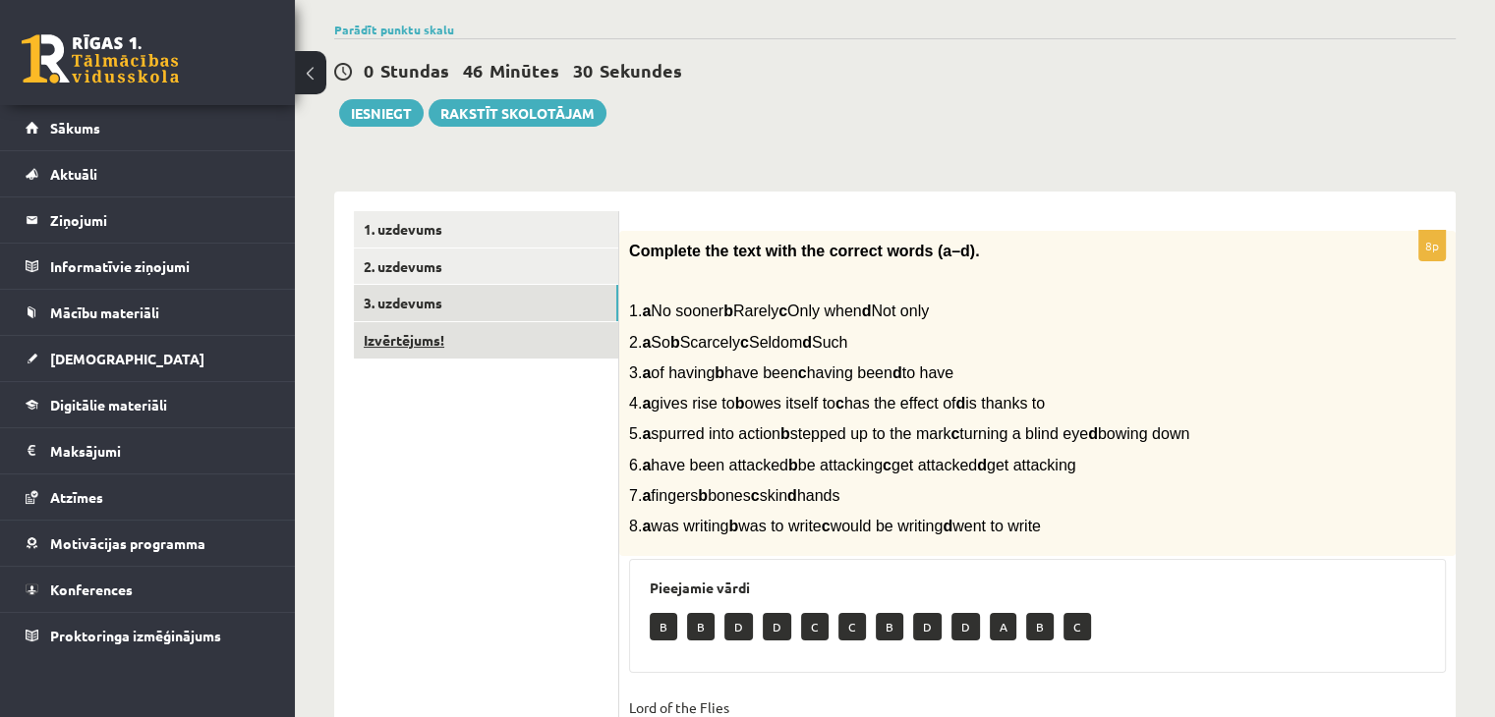
click at [427, 343] on link "Izvērtējums!" at bounding box center [486, 340] width 264 height 36
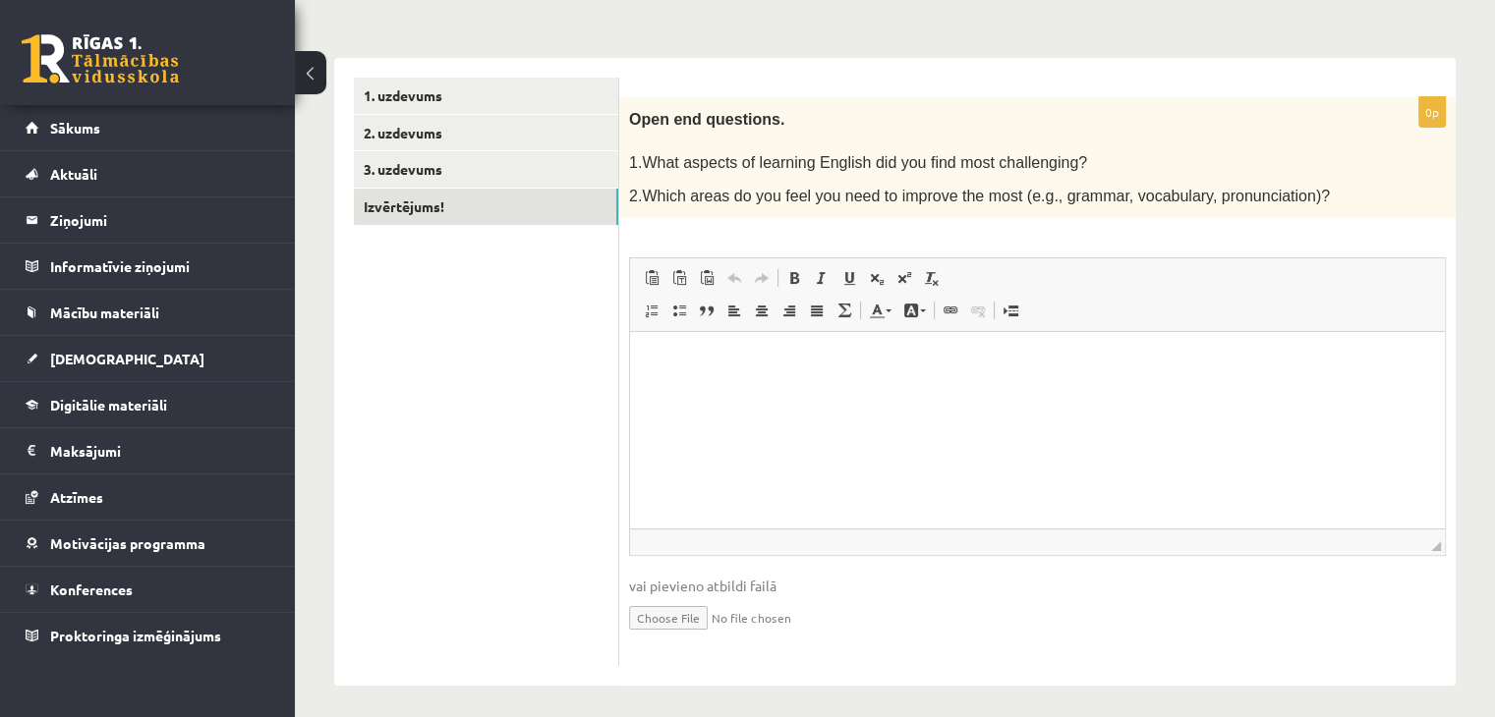
scroll to position [279, 0]
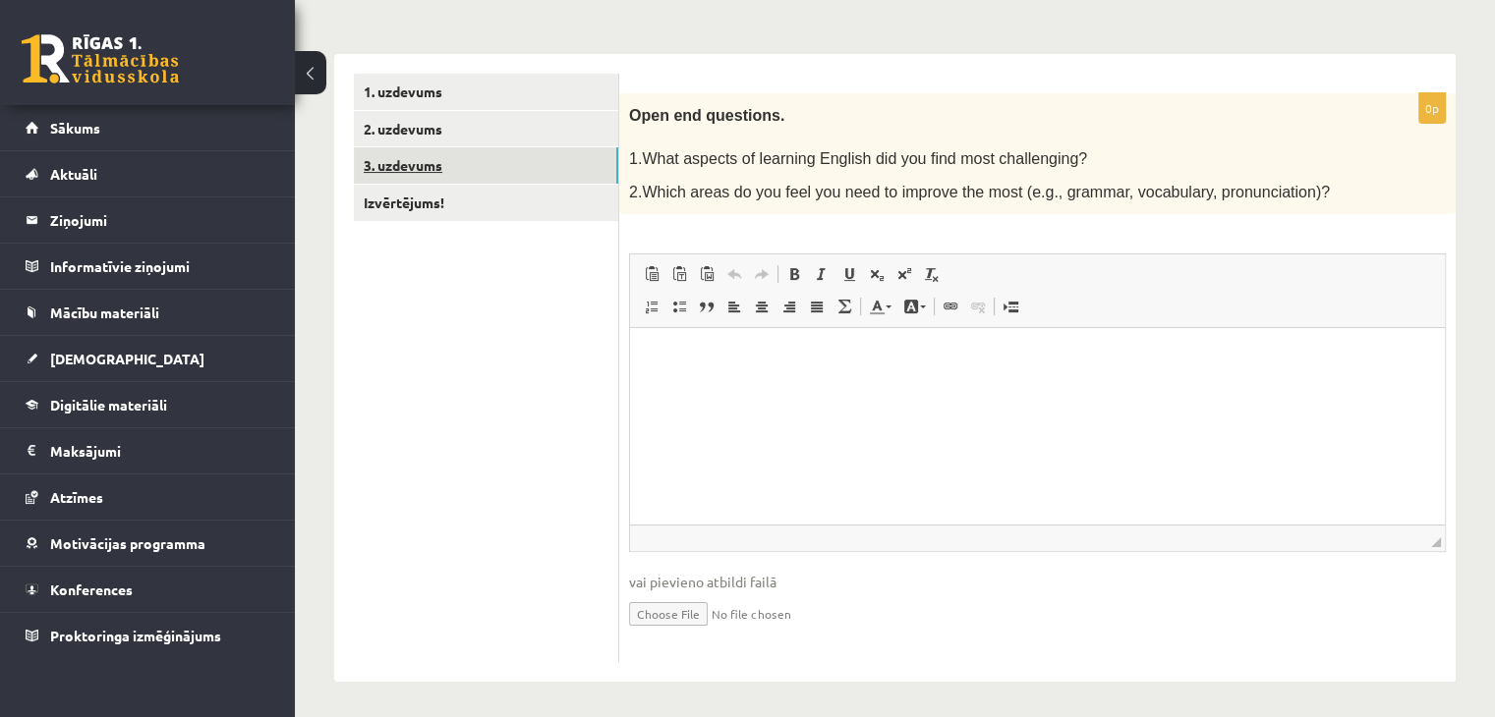
click at [428, 170] on link "3. uzdevums" at bounding box center [486, 165] width 264 height 36
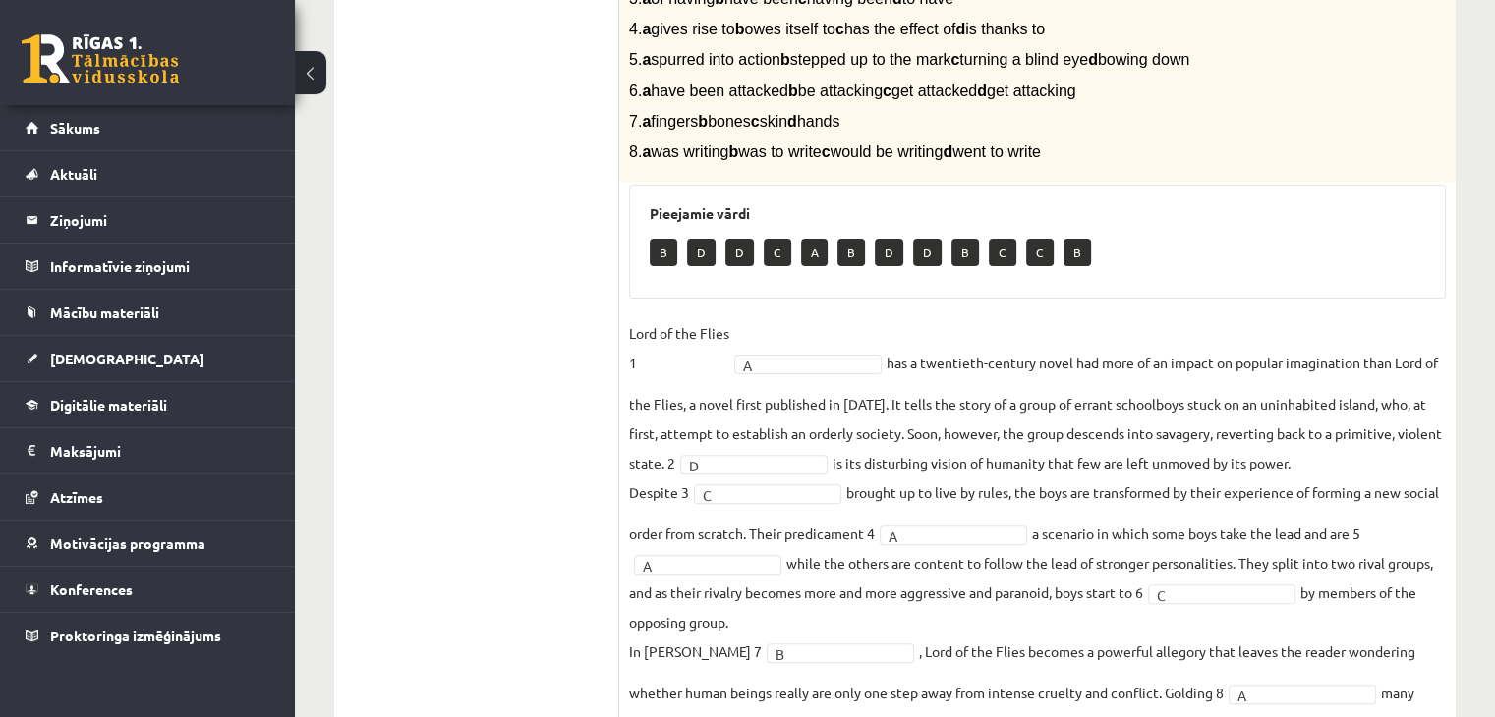
scroll to position [241, 0]
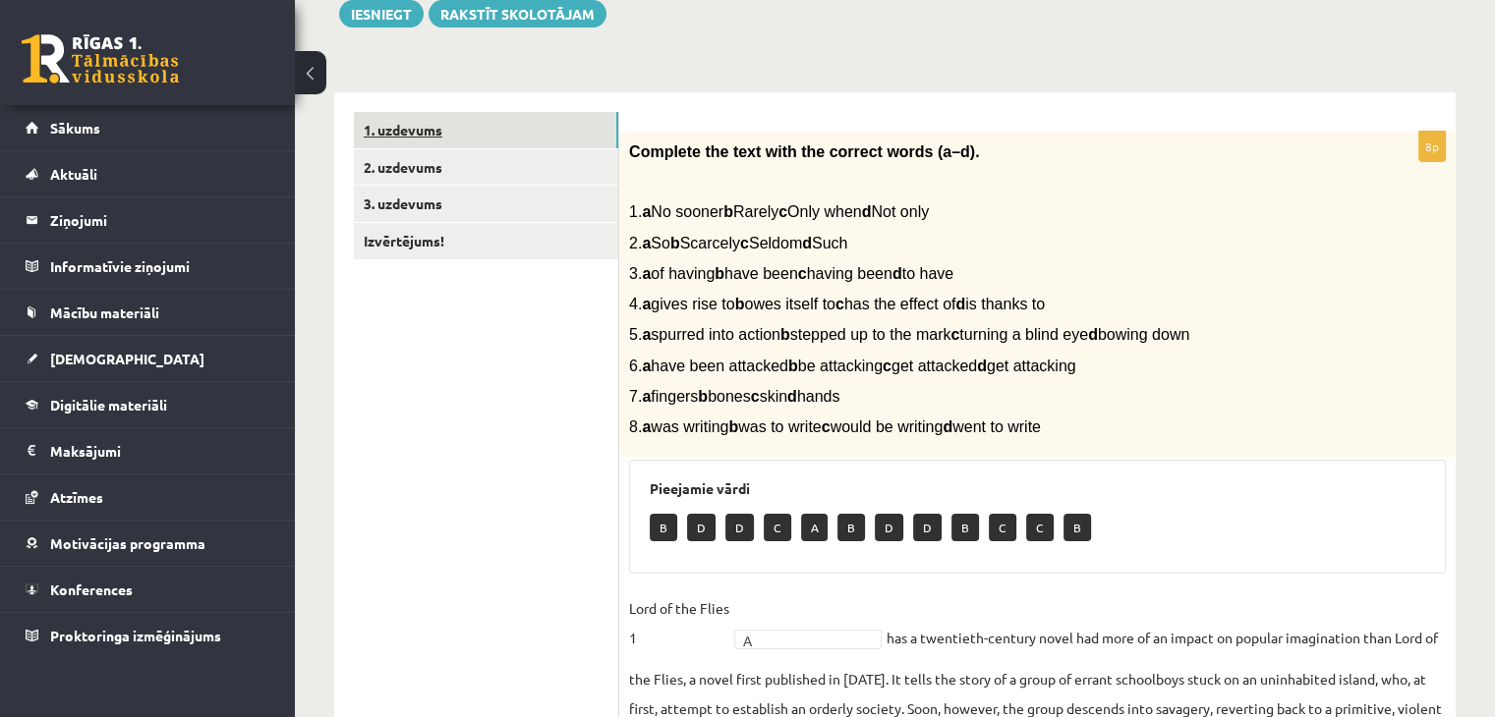
click at [452, 129] on link "1. uzdevums" at bounding box center [486, 130] width 264 height 36
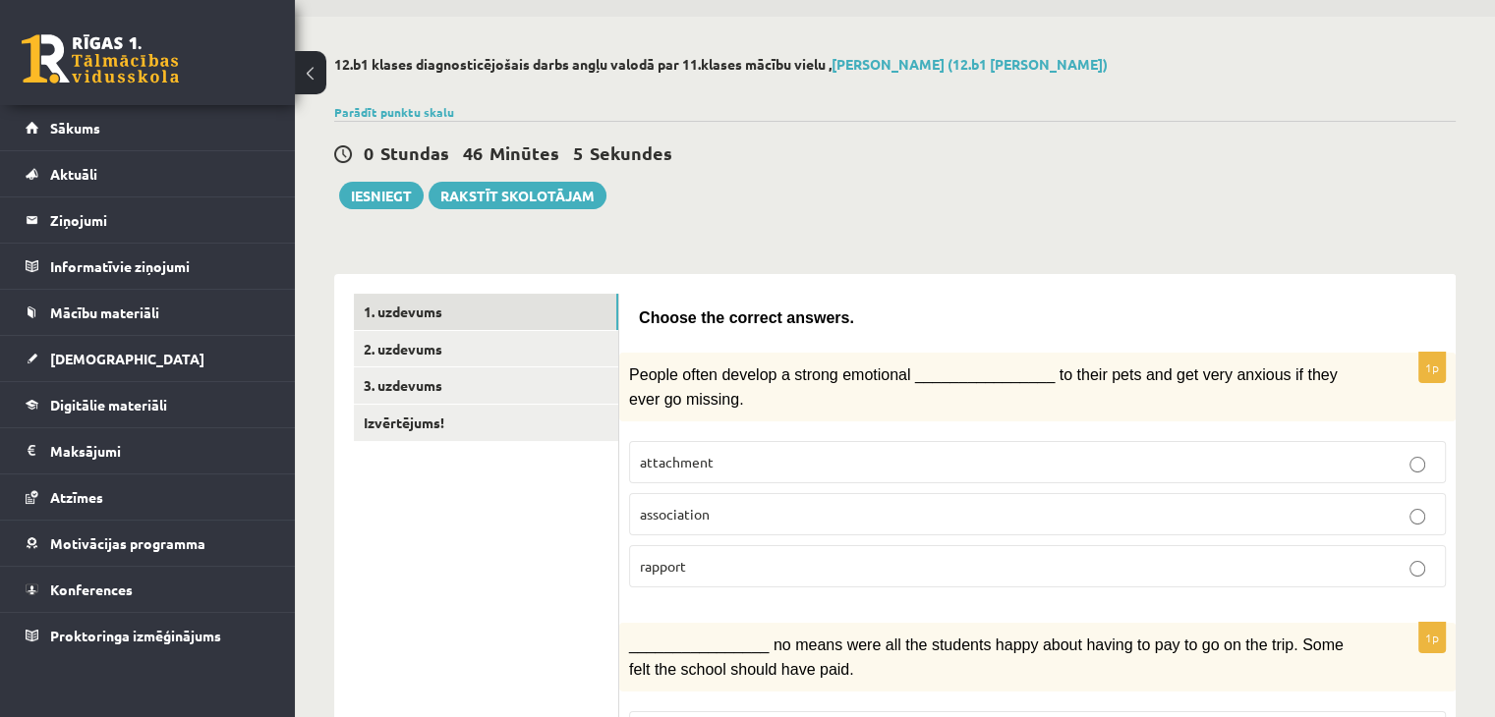
scroll to position [0, 0]
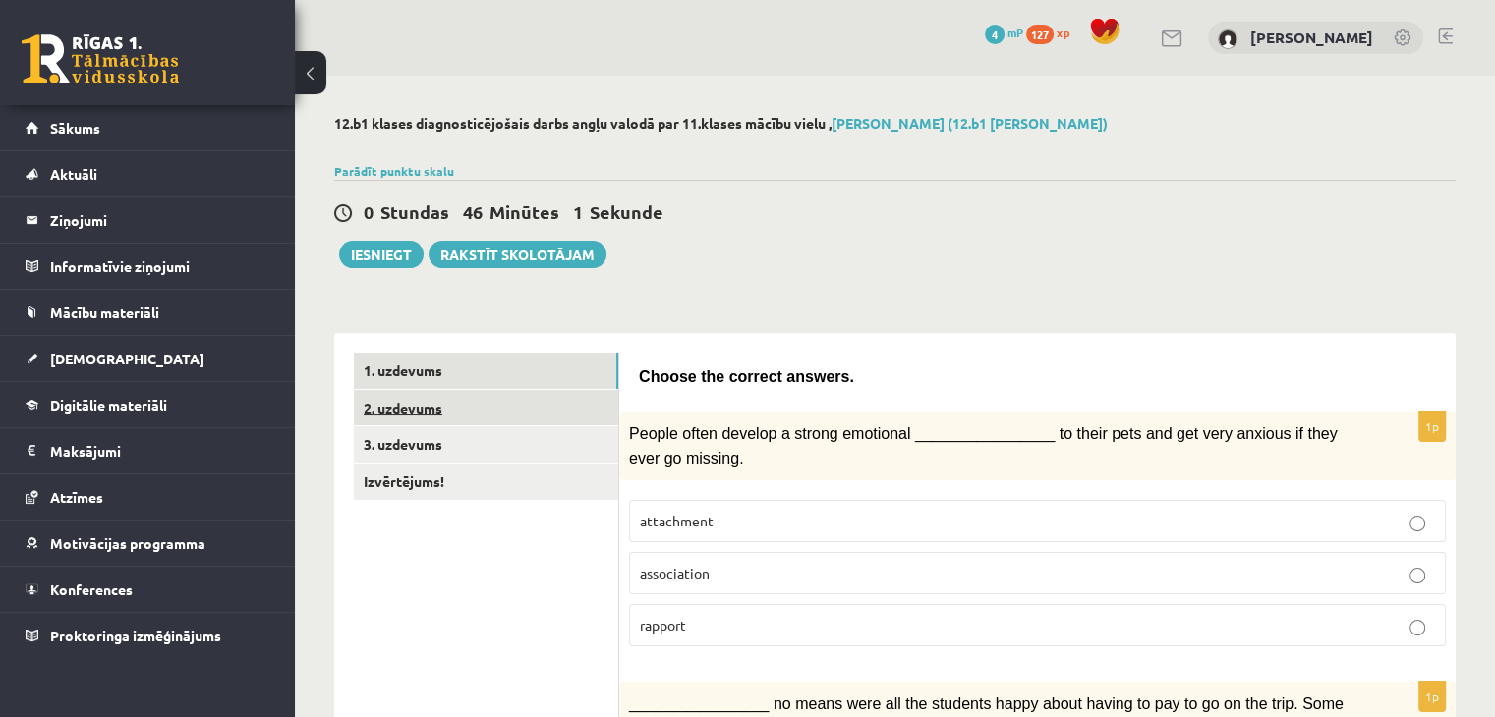
click at [432, 425] on link "2. uzdevums" at bounding box center [486, 408] width 264 height 36
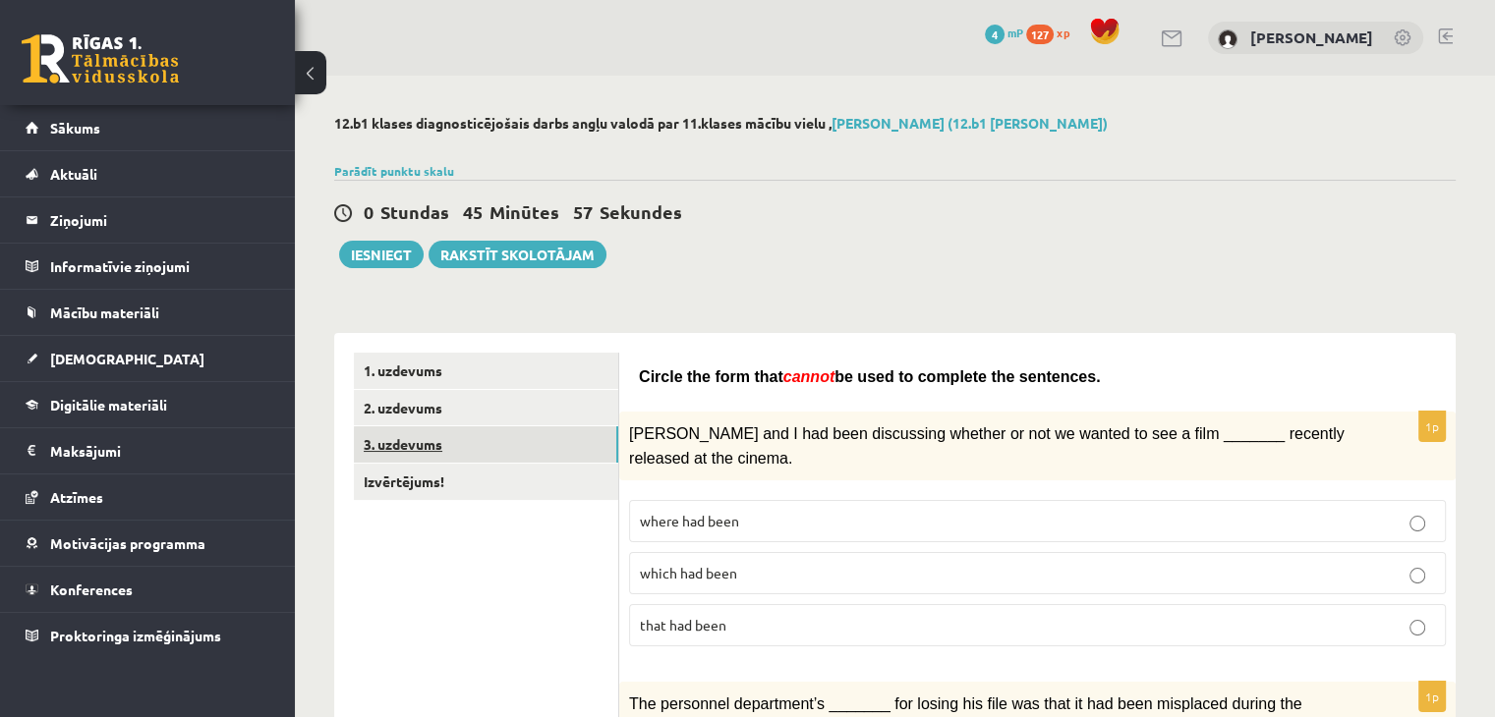
click at [432, 440] on link "3. uzdevums" at bounding box center [486, 445] width 264 height 36
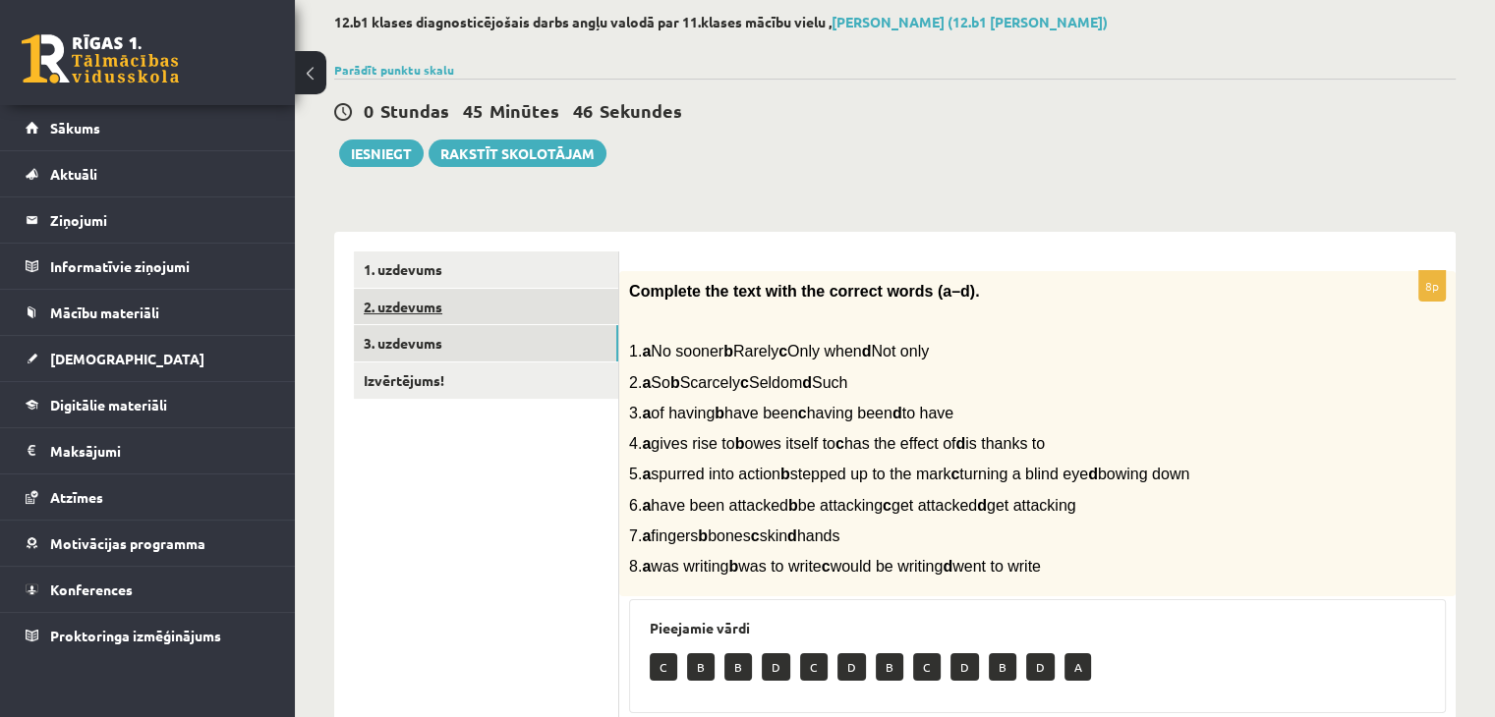
scroll to position [98, 0]
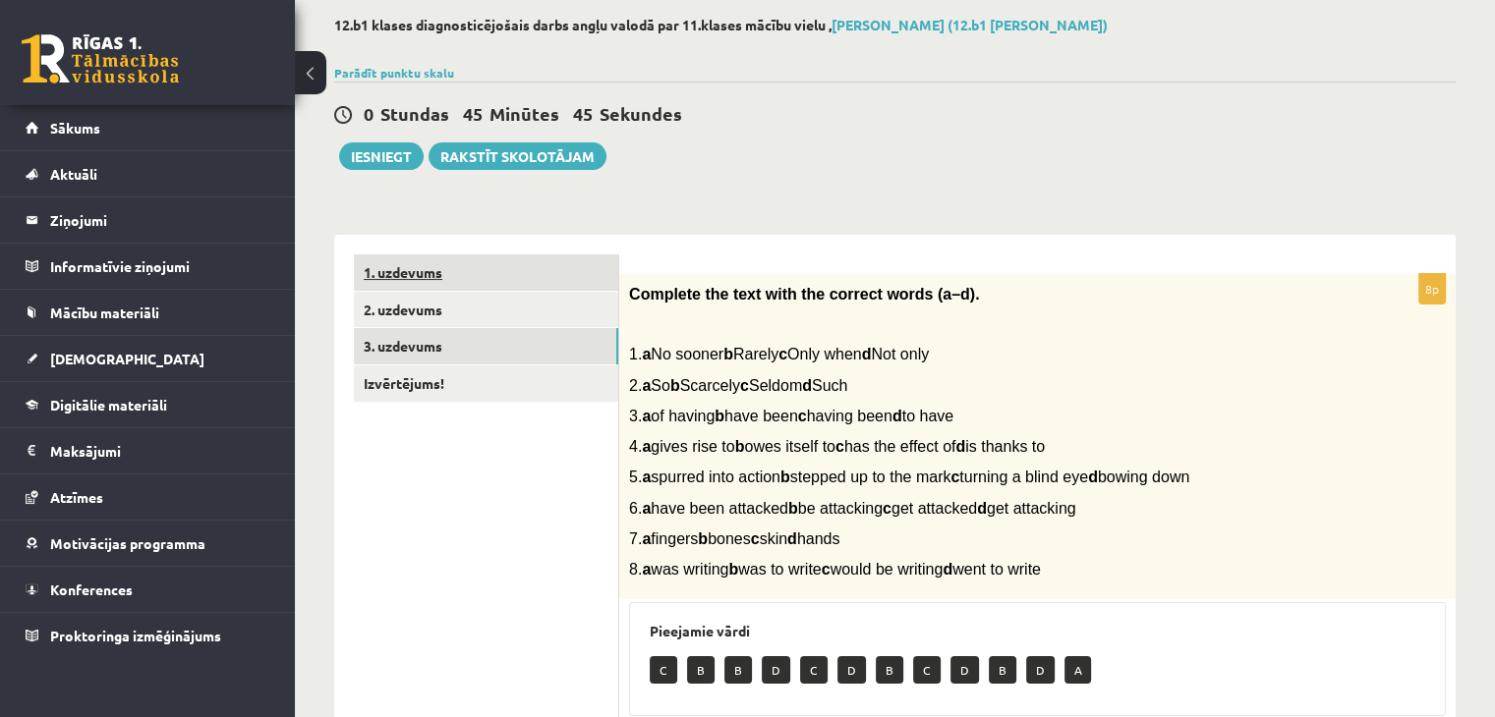
click at [418, 280] on link "1. uzdevums" at bounding box center [486, 273] width 264 height 36
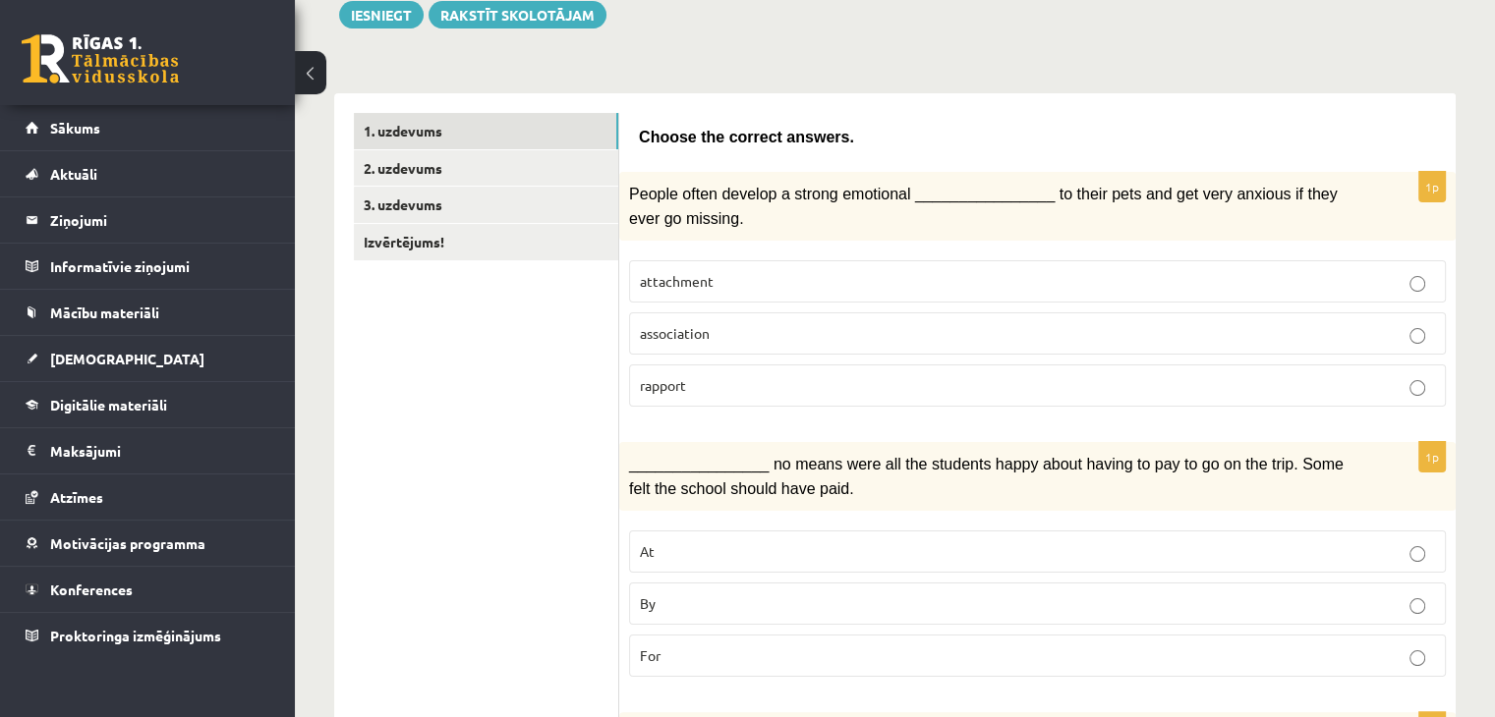
scroll to position [0, 0]
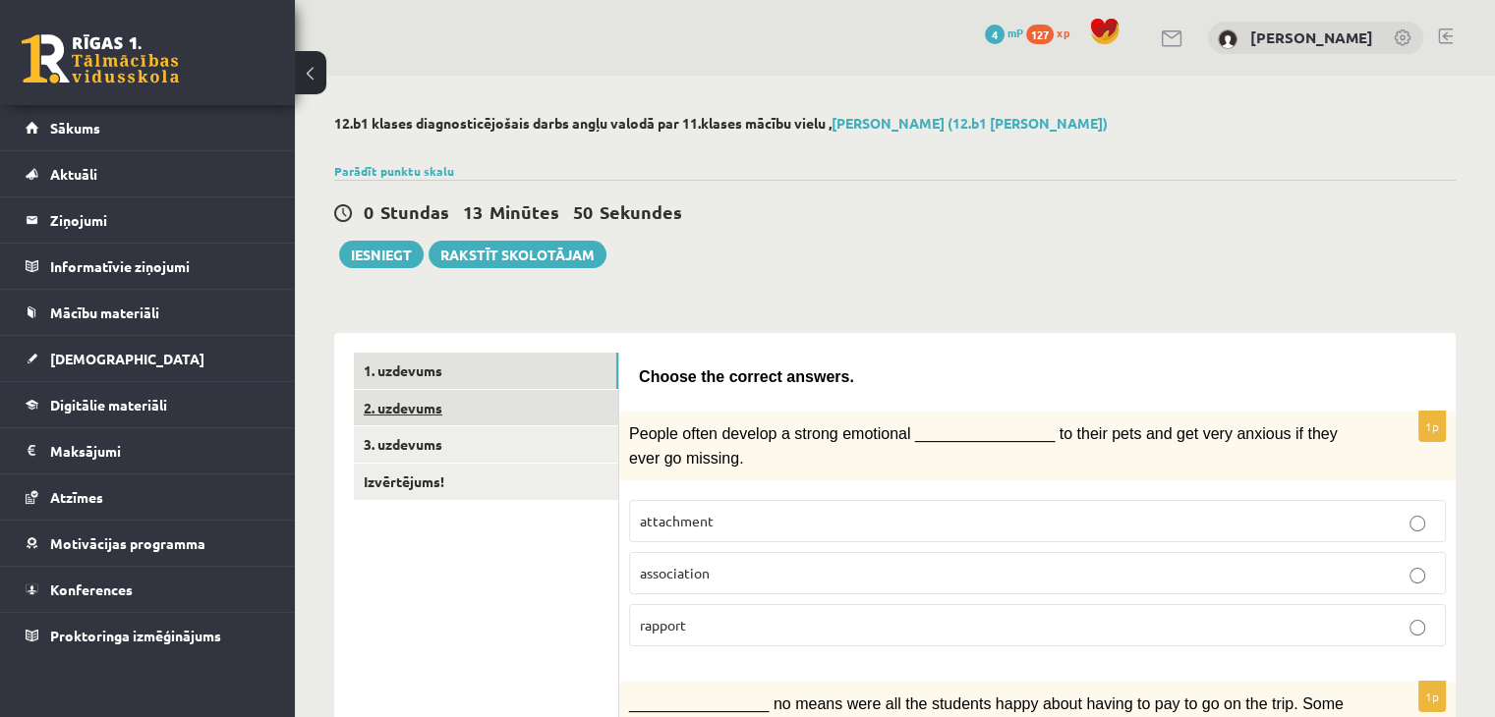
click at [477, 400] on link "2. uzdevums" at bounding box center [486, 408] width 264 height 36
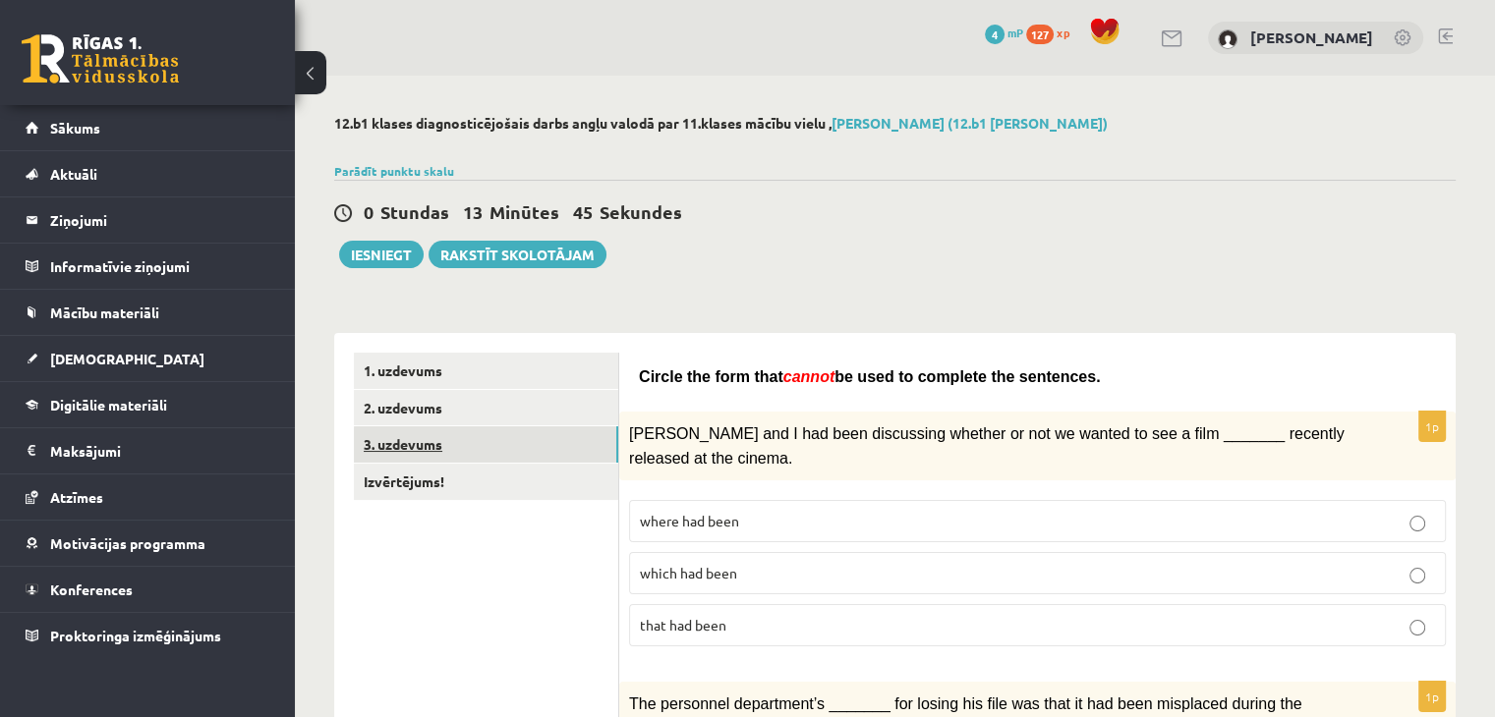
click at [411, 433] on link "3. uzdevums" at bounding box center [486, 445] width 264 height 36
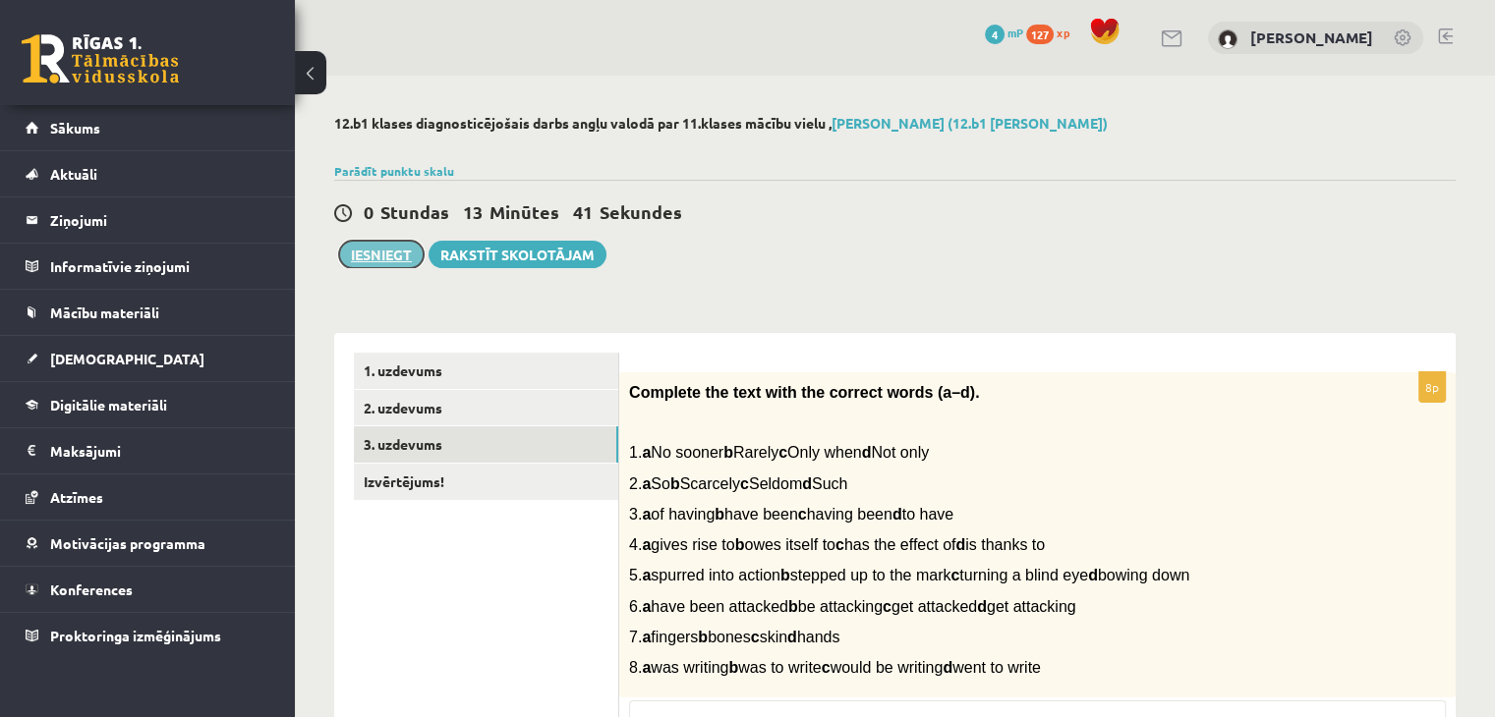
click at [399, 255] on button "Iesniegt" at bounding box center [381, 255] width 85 height 28
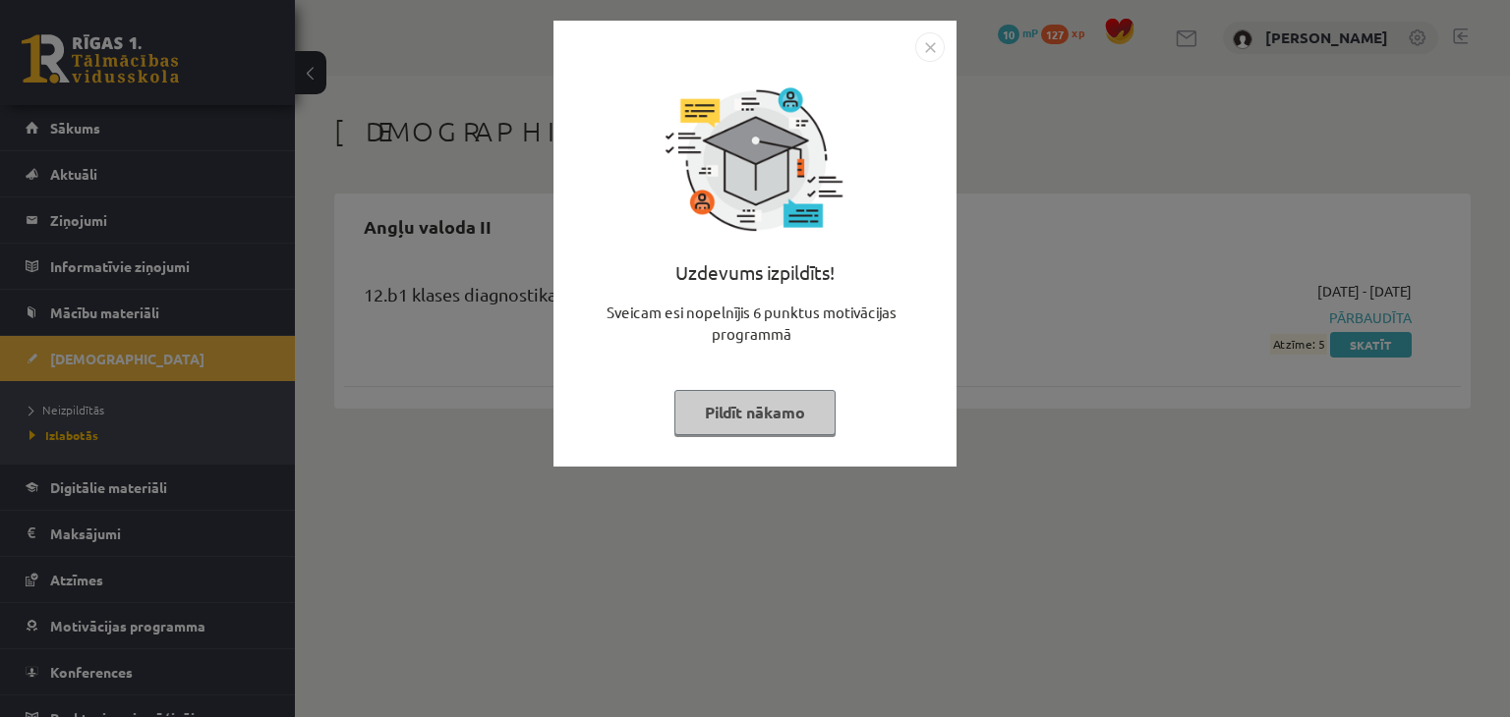
click at [781, 414] on button "Pildīt nākamo" at bounding box center [754, 412] width 161 height 45
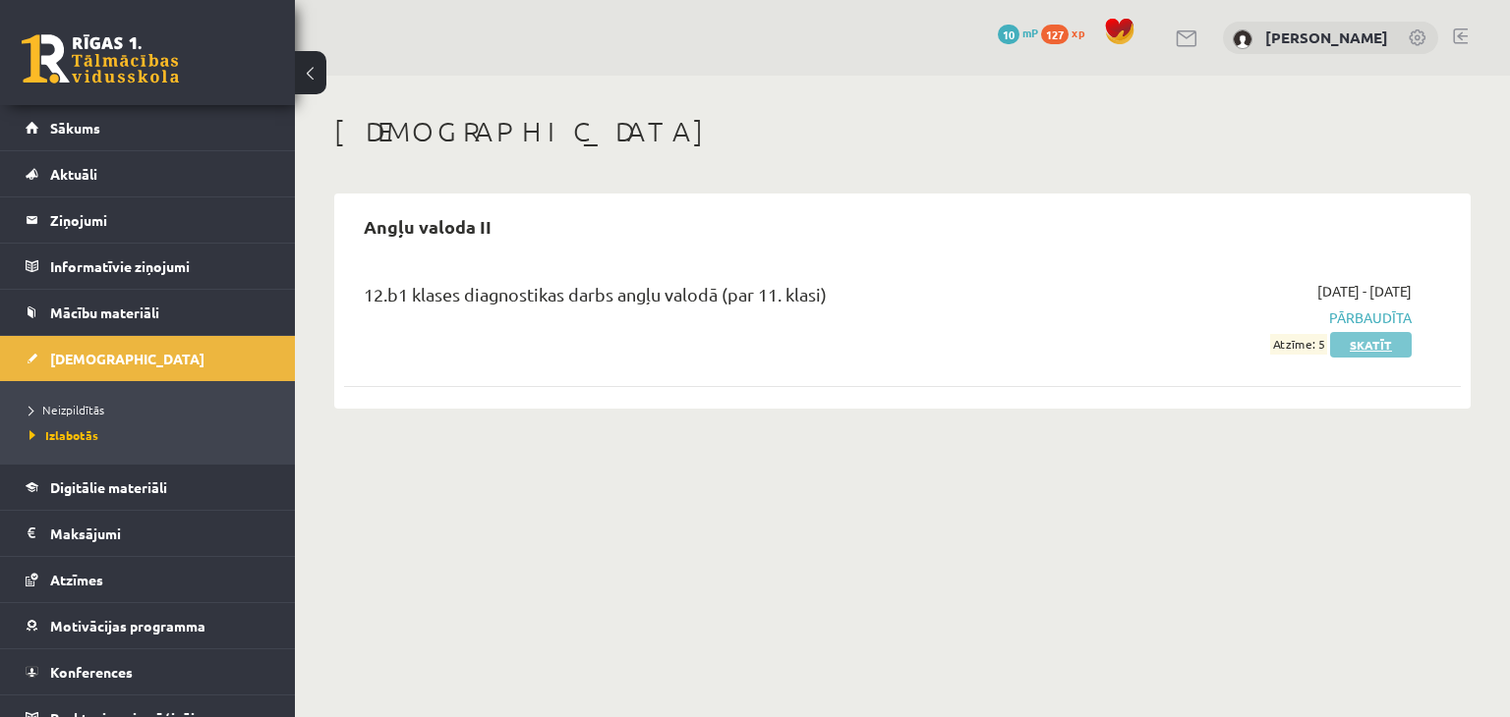
click at [1368, 343] on link "Skatīt" at bounding box center [1371, 345] width 82 height 26
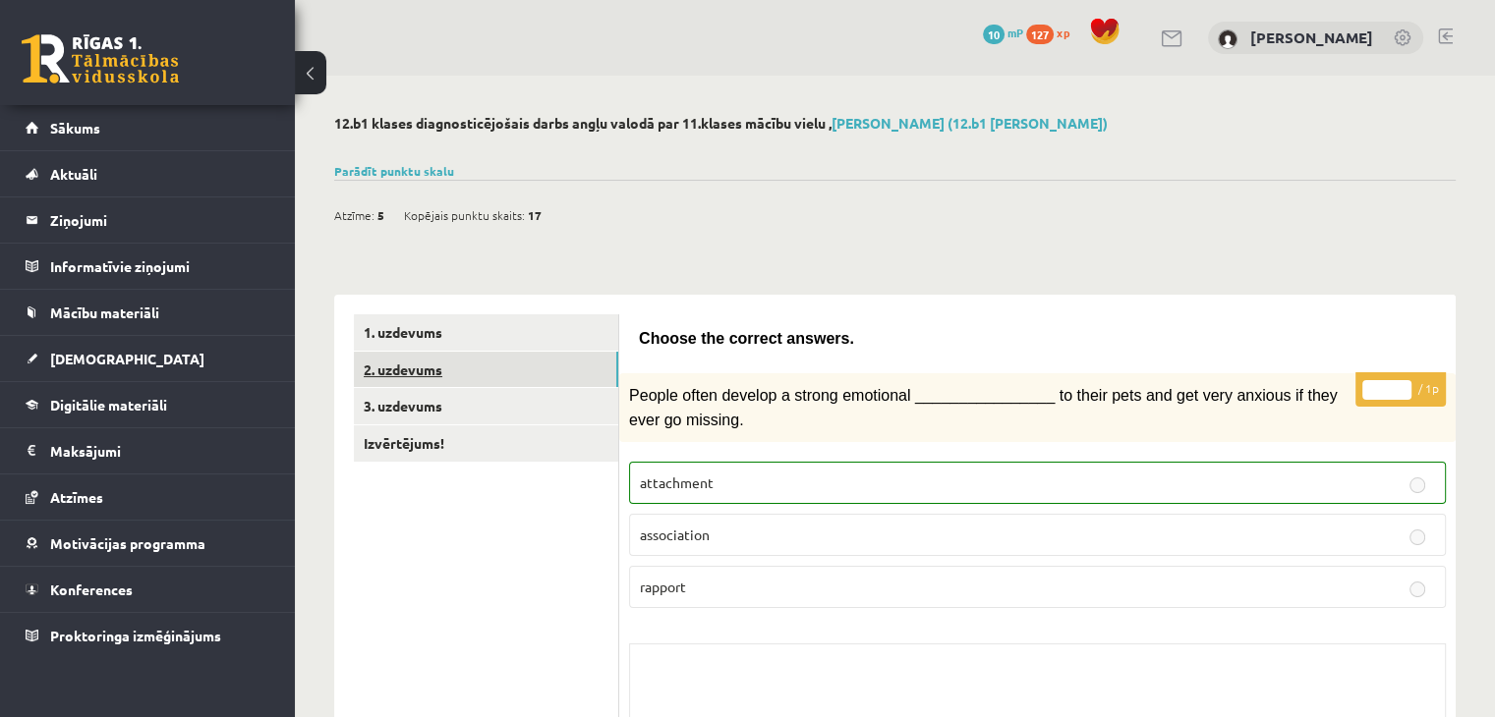
click at [497, 376] on link "2. uzdevums" at bounding box center [486, 370] width 264 height 36
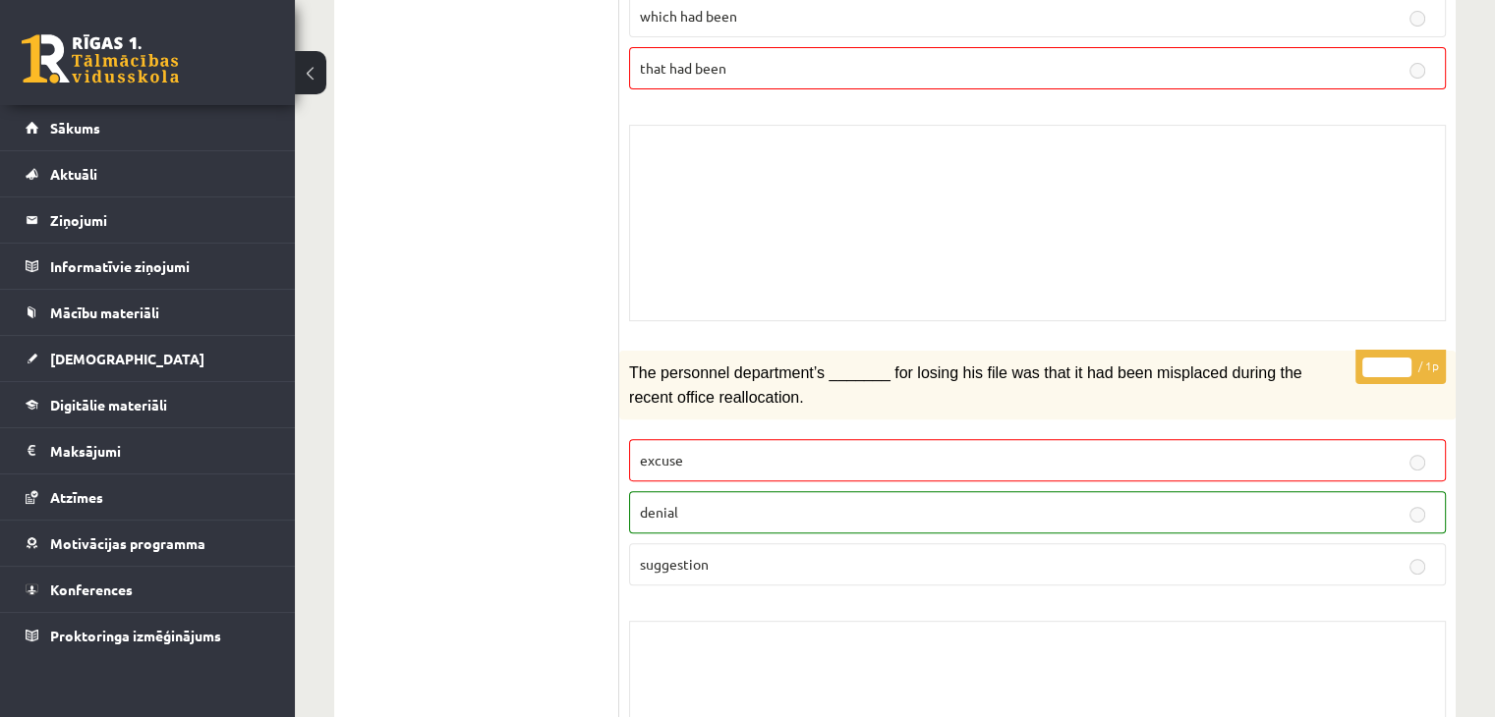
scroll to position [283, 0]
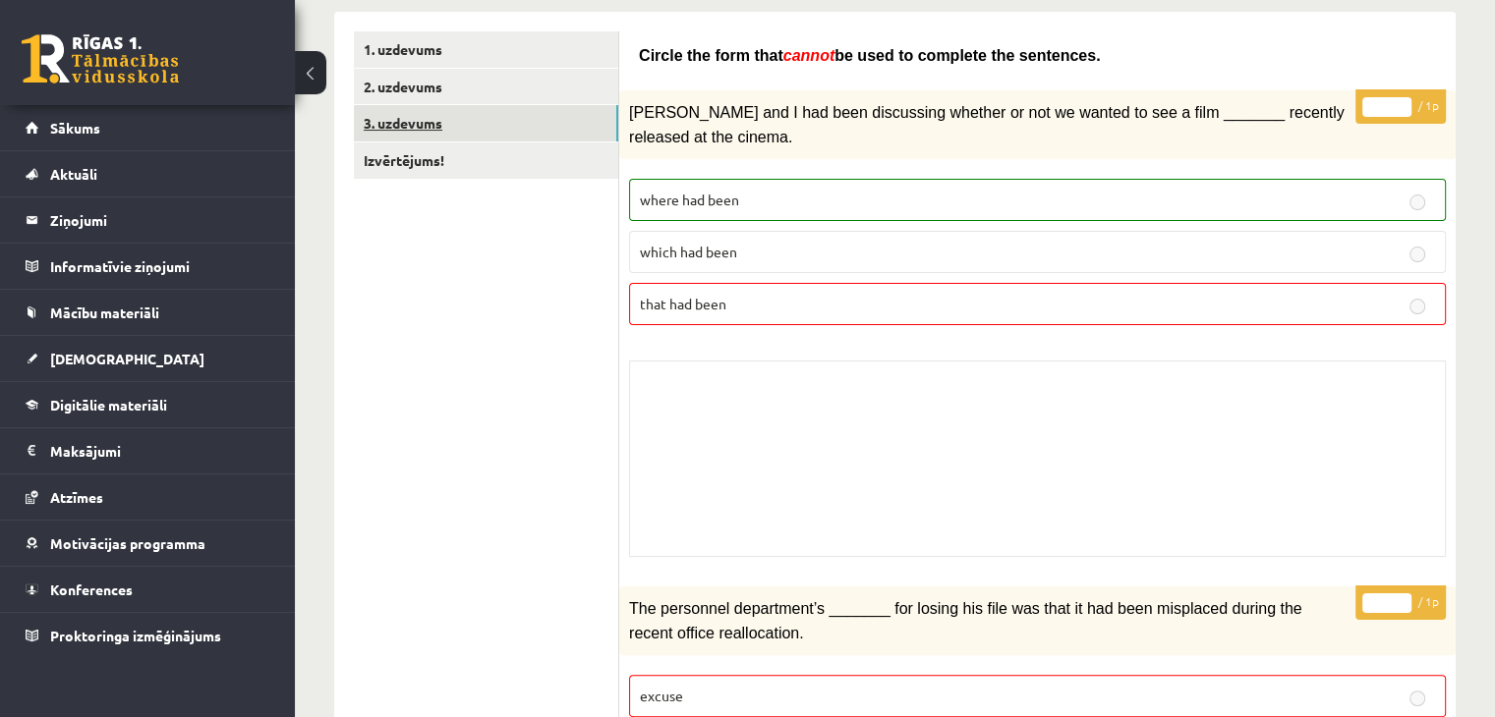
click at [412, 119] on link "3. uzdevums" at bounding box center [486, 123] width 264 height 36
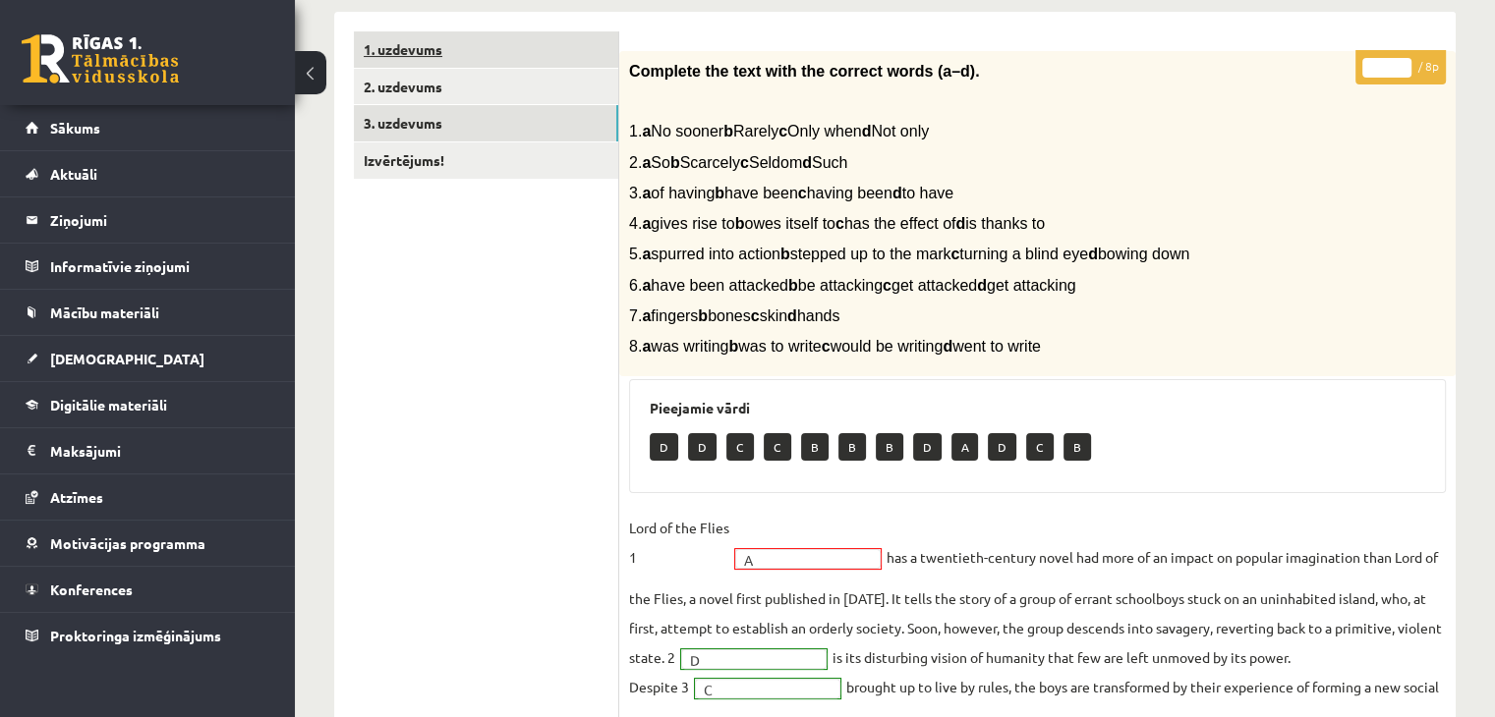
click at [420, 56] on link "1. uzdevums" at bounding box center [486, 49] width 264 height 36
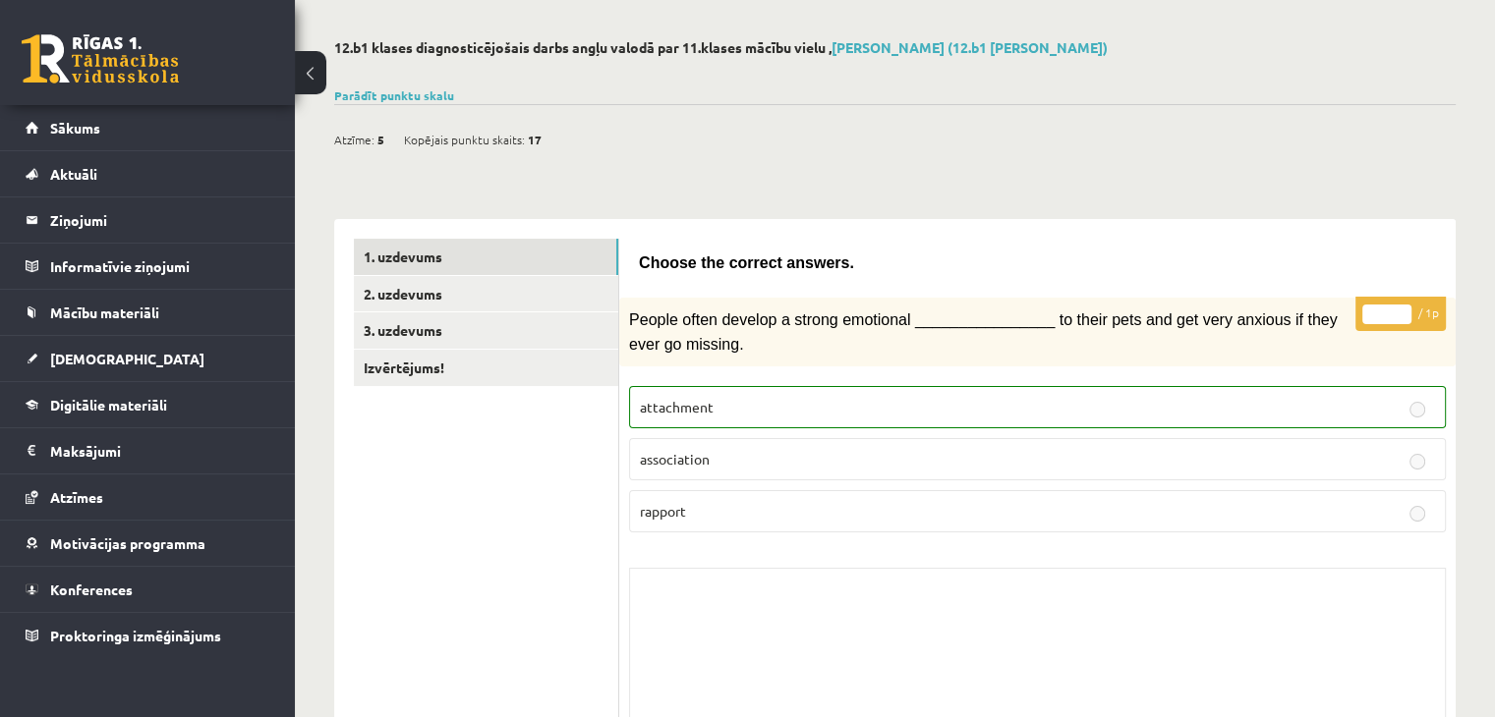
scroll to position [0, 0]
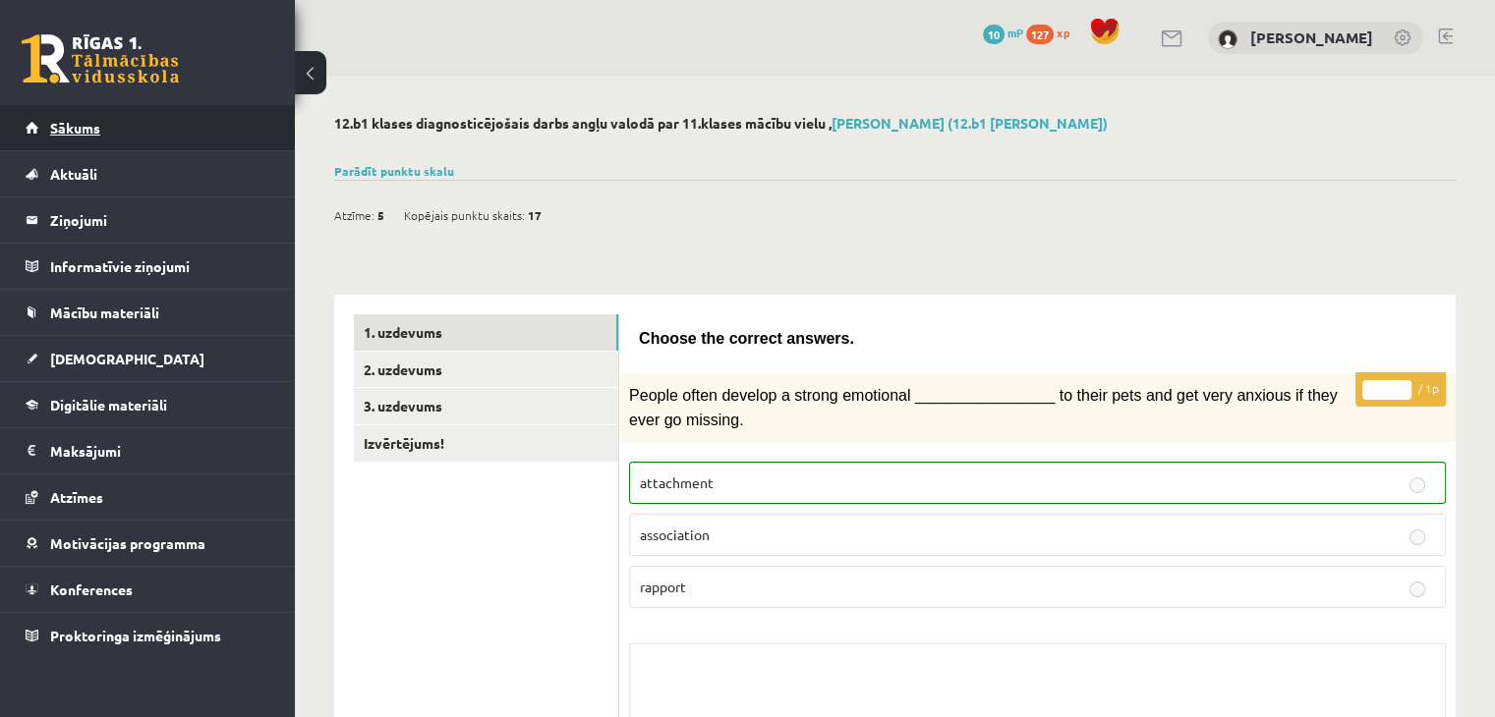
click at [147, 142] on link "Sākums" at bounding box center [148, 127] width 245 height 45
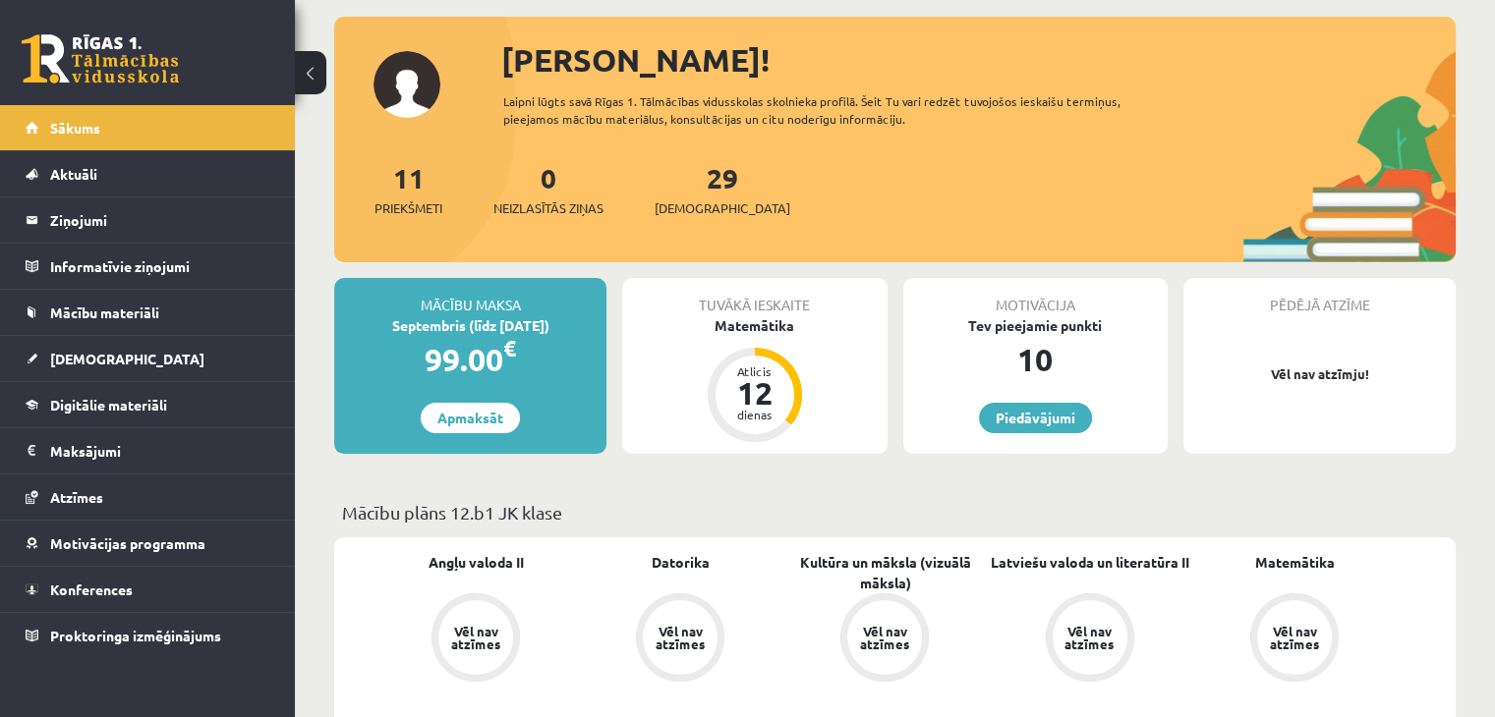
scroll to position [98, 0]
click at [778, 322] on div "Matemātika" at bounding box center [754, 325] width 264 height 21
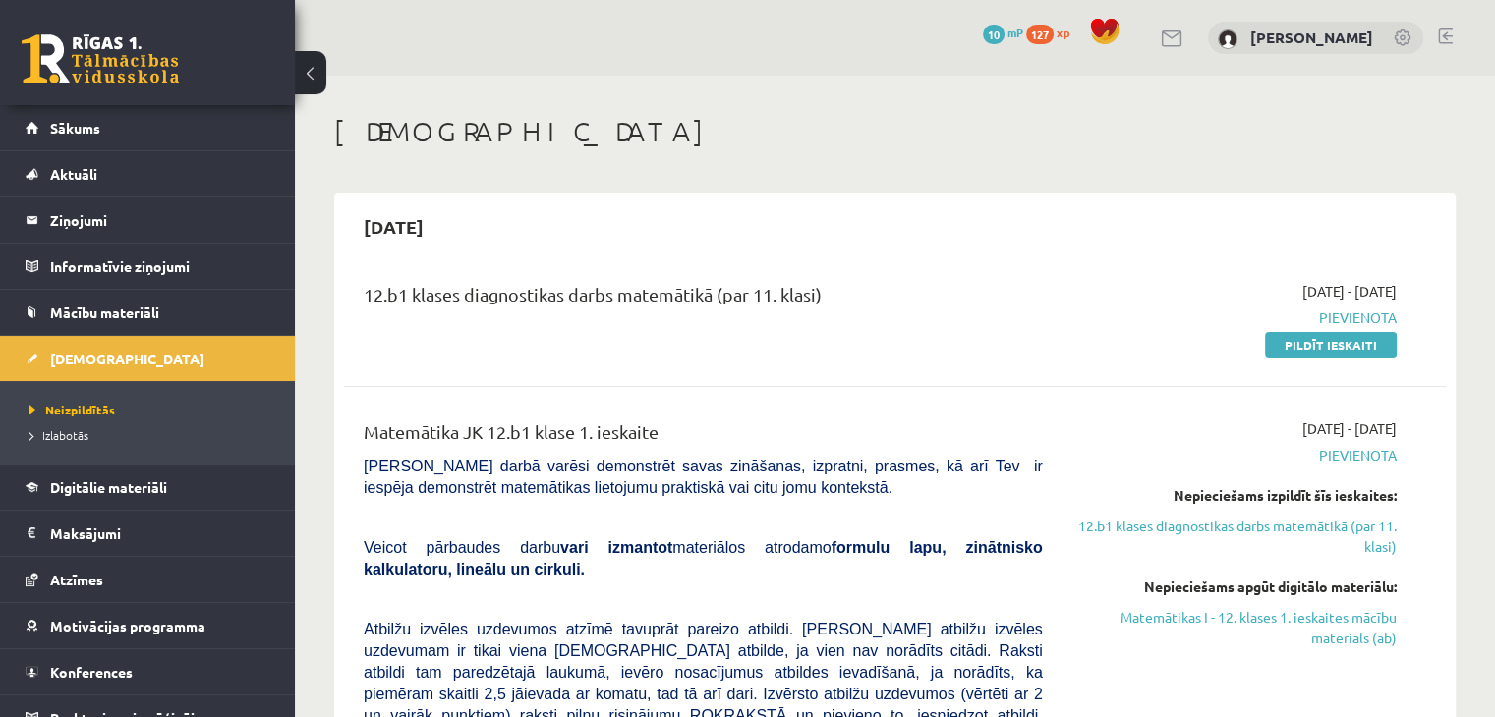
drag, startPoint x: 379, startPoint y: 299, endPoint x: 950, endPoint y: 323, distance: 571.5
click at [950, 323] on div "12.b1 klases diagnostikas darbs matemātikā (par 11. klasi)" at bounding box center [703, 318] width 709 height 74
click at [952, 321] on div "12.b1 klases diagnostikas darbs matemātikā (par 11. klasi)" at bounding box center [703, 318] width 709 height 74
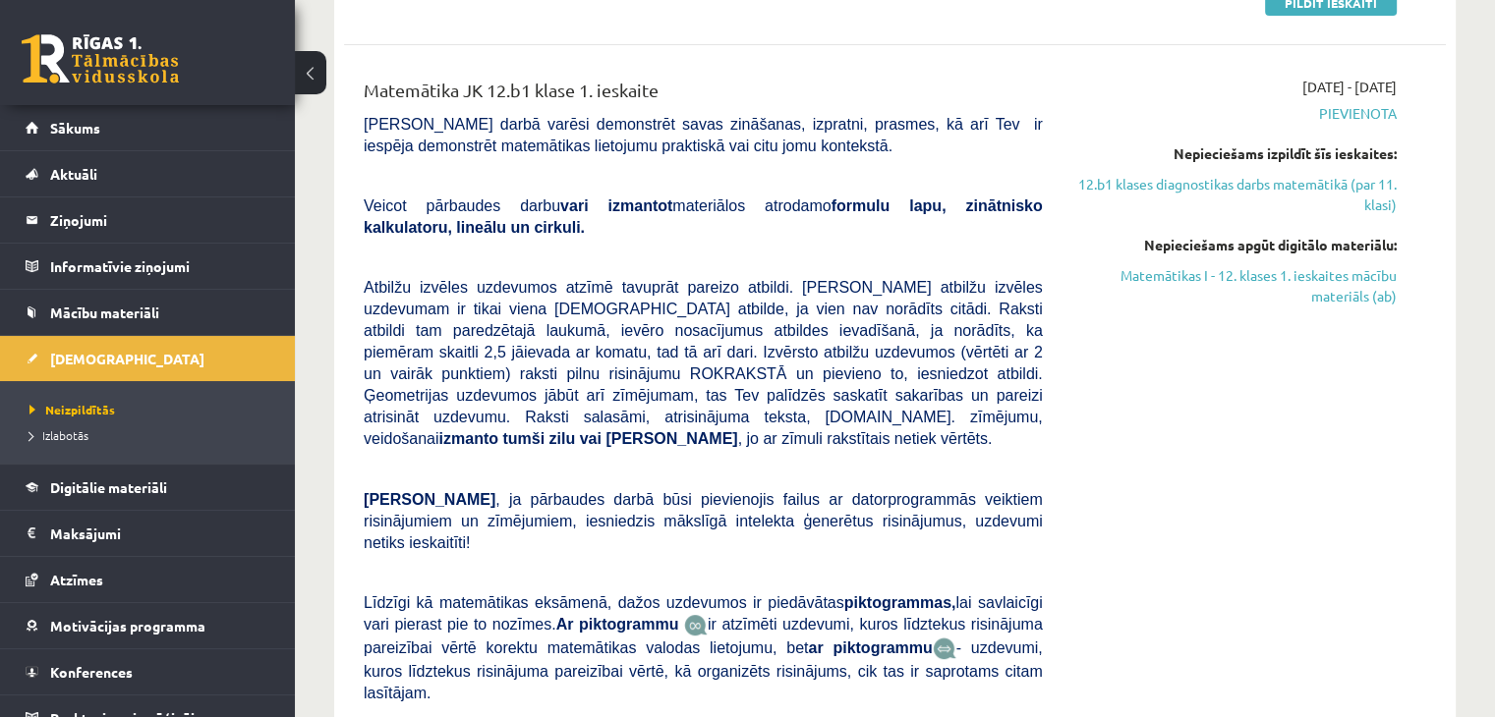
scroll to position [98, 0]
